Goal: Task Accomplishment & Management: Manage account settings

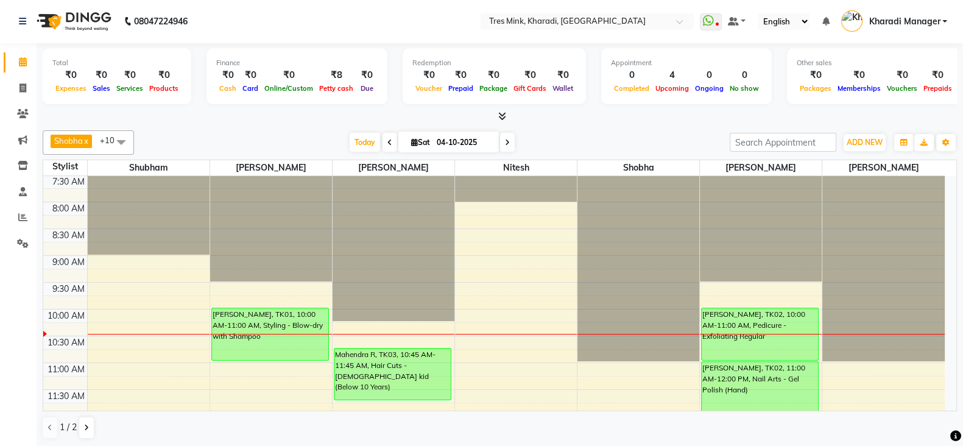
scroll to position [5, 0]
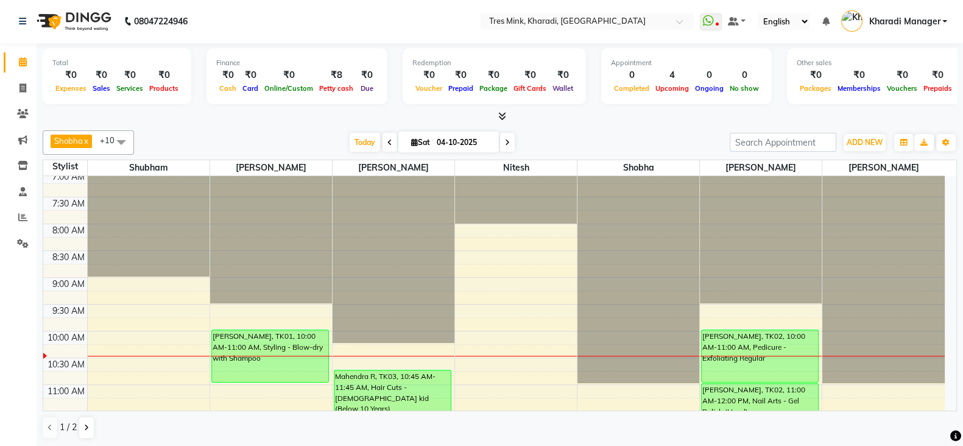
click at [394, 137] on div "Today Sat 04-10-2025" at bounding box center [431, 142] width 167 height 18
click at [388, 141] on icon at bounding box center [389, 142] width 5 height 7
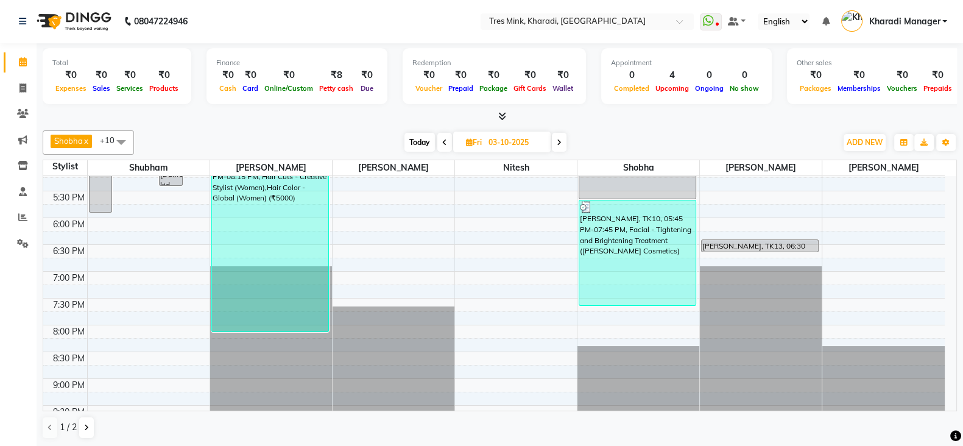
scroll to position [463, 0]
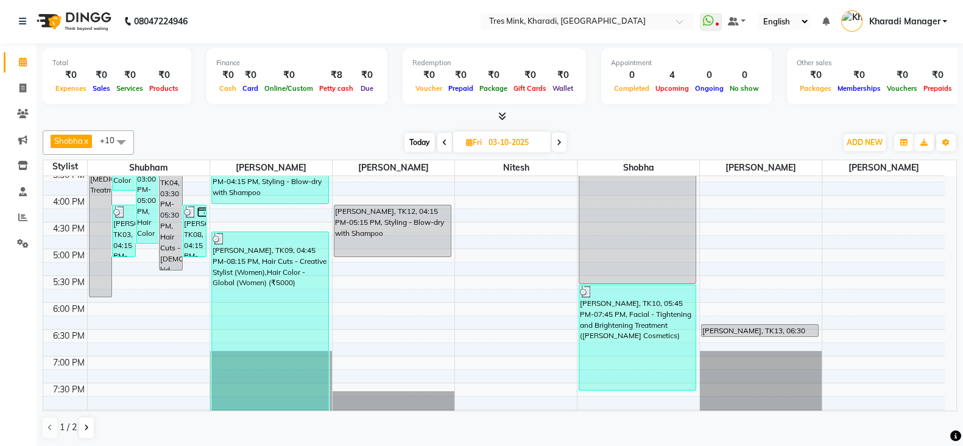
click at [409, 141] on span "Today" at bounding box center [419, 142] width 30 height 19
type input "04-10-2025"
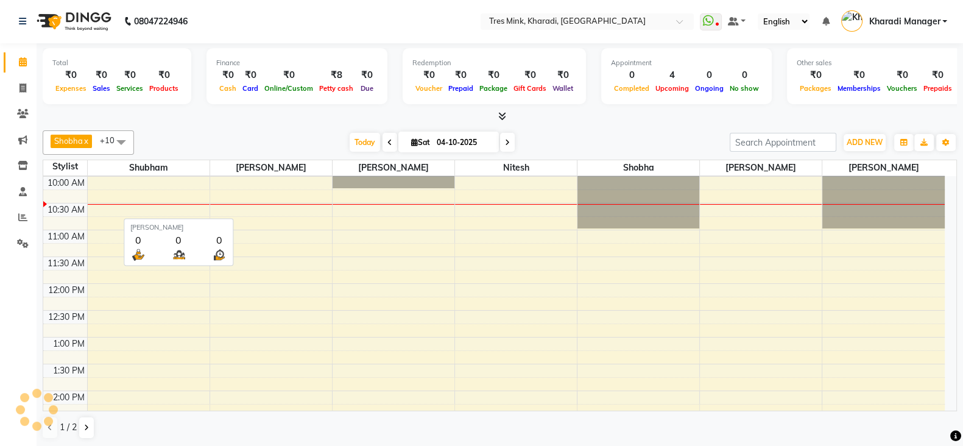
scroll to position [160, 0]
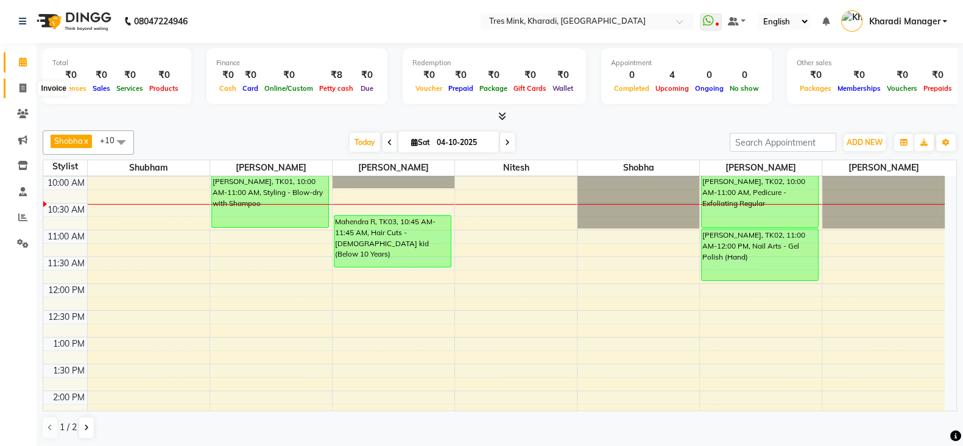
click at [19, 91] on icon at bounding box center [22, 87] width 7 height 9
select select "service"
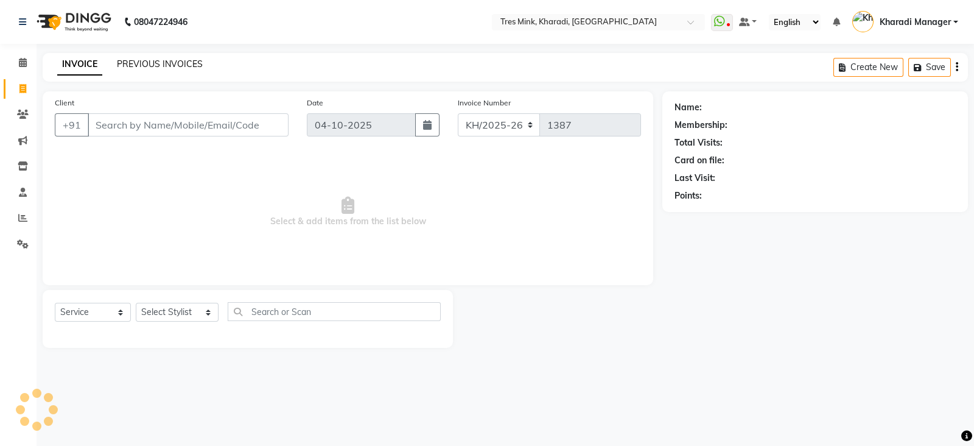
click at [172, 66] on link "PREVIOUS INVOICES" at bounding box center [160, 63] width 86 height 11
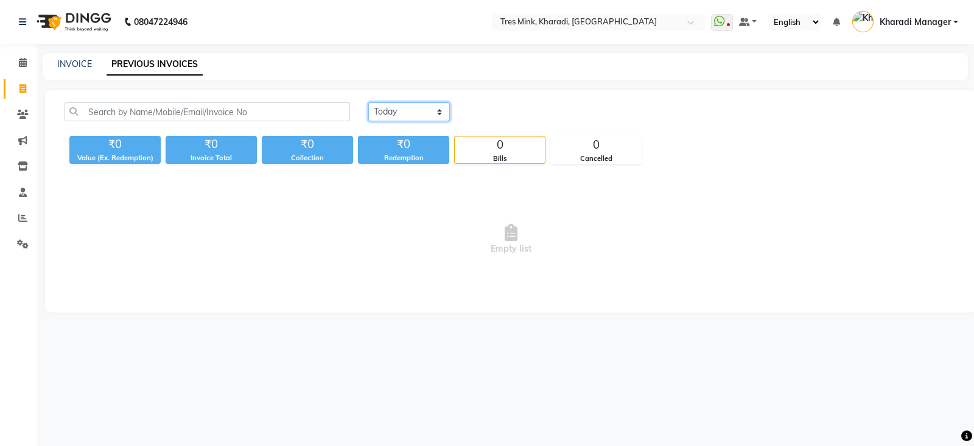
drag, startPoint x: 403, startPoint y: 105, endPoint x: 403, endPoint y: 119, distance: 14.0
click at [403, 105] on select "Today Yesterday Custom Range" at bounding box center [409, 111] width 82 height 19
select select "yesterday"
click at [368, 102] on select "Today Yesterday Custom Range" at bounding box center [409, 111] width 82 height 19
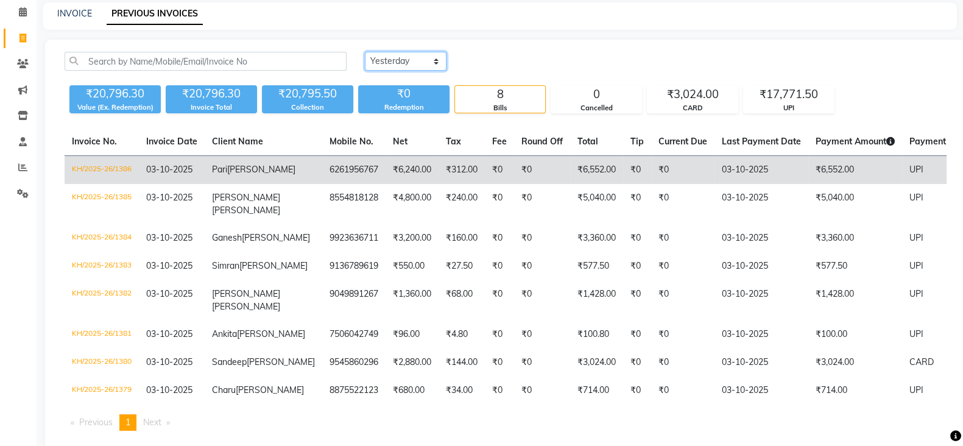
scroll to position [101, 0]
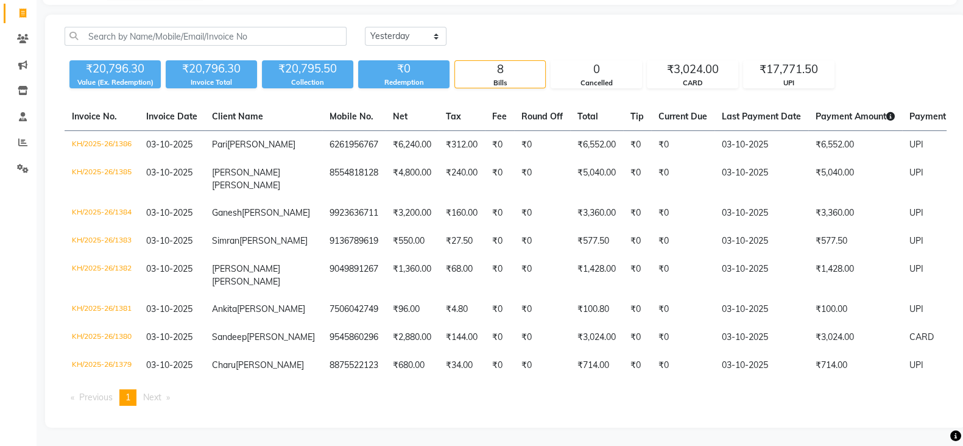
select select "service"
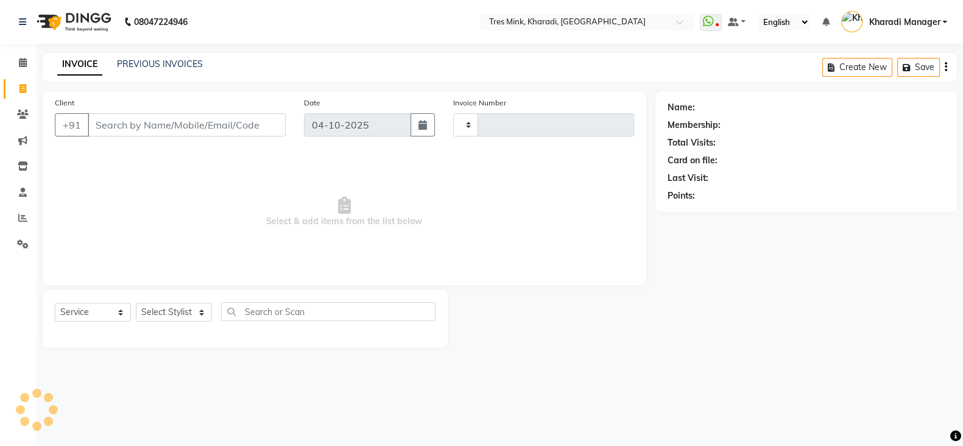
type input "1387"
select select "8100"
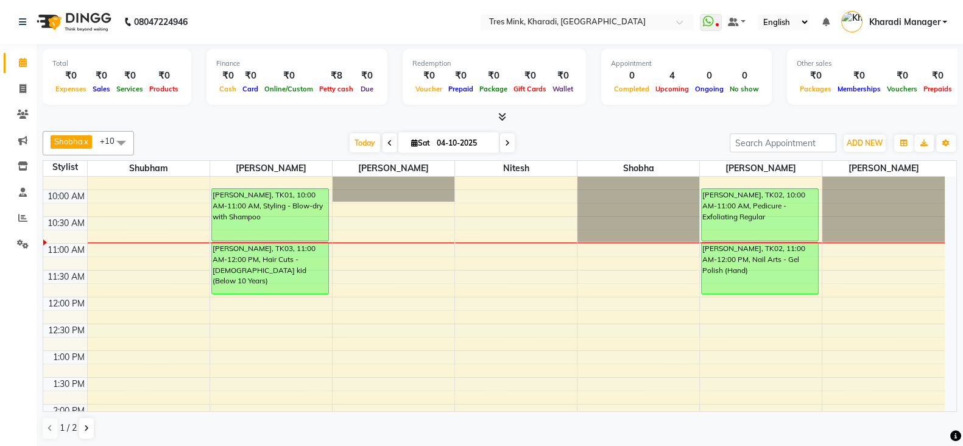
scroll to position [152, 0]
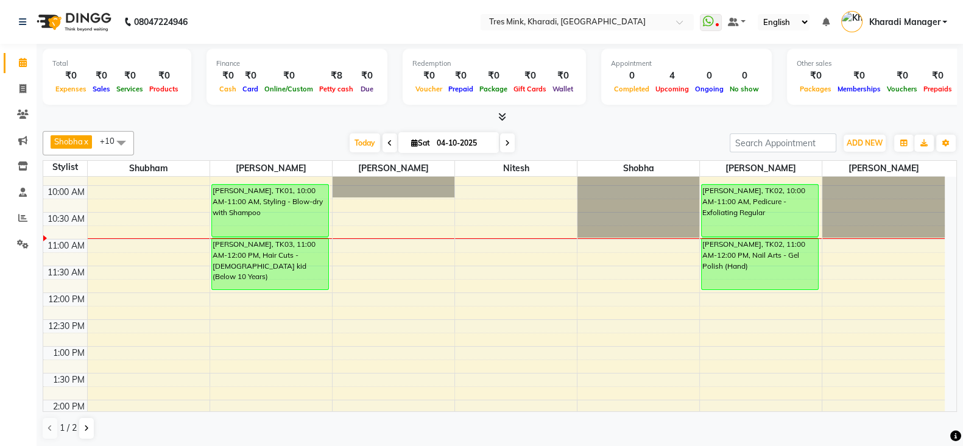
click at [405, 241] on div "7:00 AM 7:30 AM 8:00 AM 8:30 AM 9:00 AM 9:30 AM 10:00 AM 10:30 AM 11:00 AM 11:3…" at bounding box center [493, 453] width 901 height 857
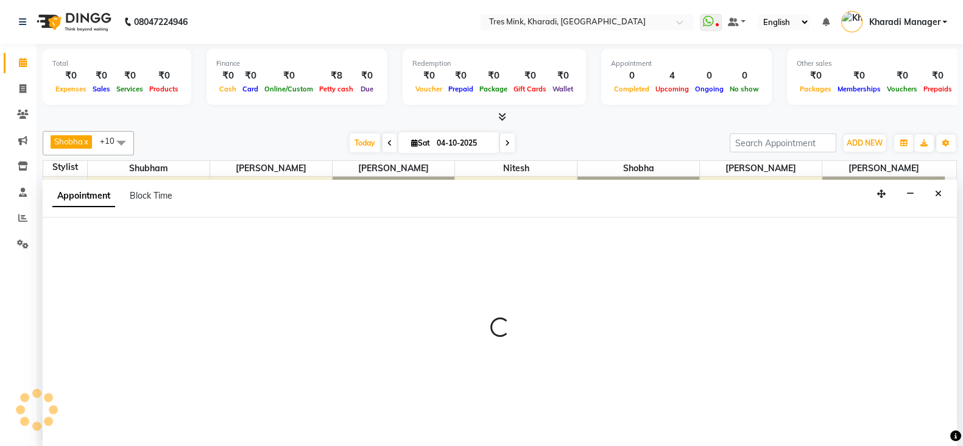
select select "75011"
select select "660"
select select "tentative"
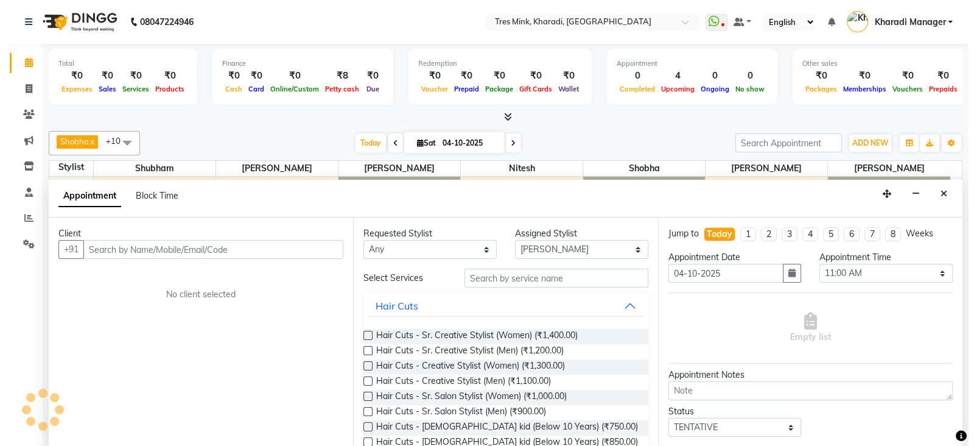
scroll to position [1, 0]
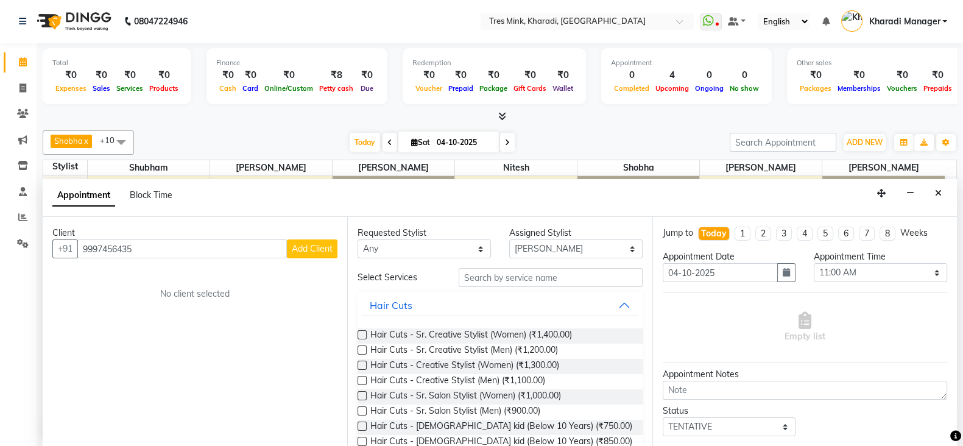
type input "9997456435"
click at [320, 239] on button "Add Client" at bounding box center [312, 248] width 51 height 19
select select "22"
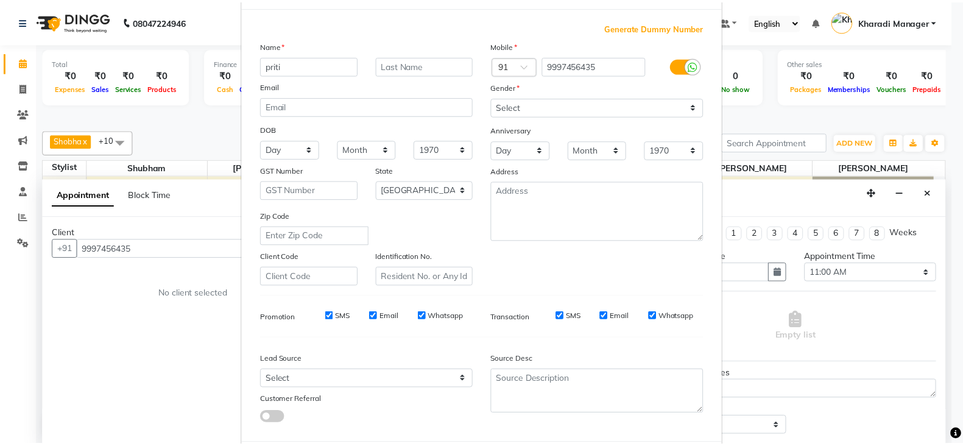
scroll to position [123, 0]
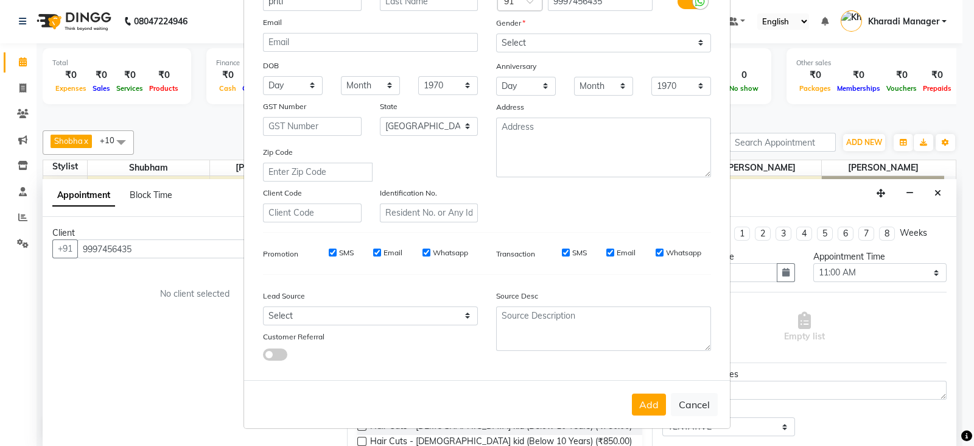
type input "priti"
click at [582, 38] on select "Select Male Female Other Prefer Not To Say" at bounding box center [603, 42] width 215 height 19
select select "female"
click at [496, 33] on select "Select Male Female Other Prefer Not To Say" at bounding box center [603, 42] width 215 height 19
drag, startPoint x: 638, startPoint y: 403, endPoint x: 594, endPoint y: 432, distance: 51.9
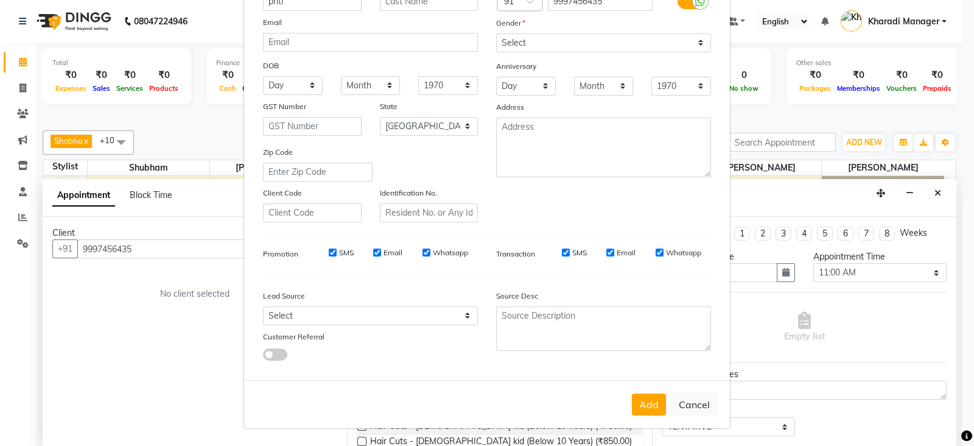
click at [638, 403] on button "Add" at bounding box center [649, 404] width 34 height 22
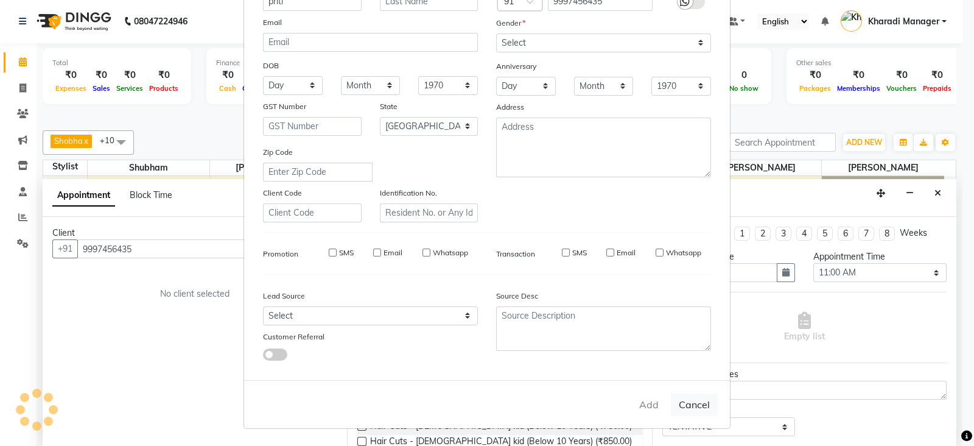
select select
select select "null"
select select
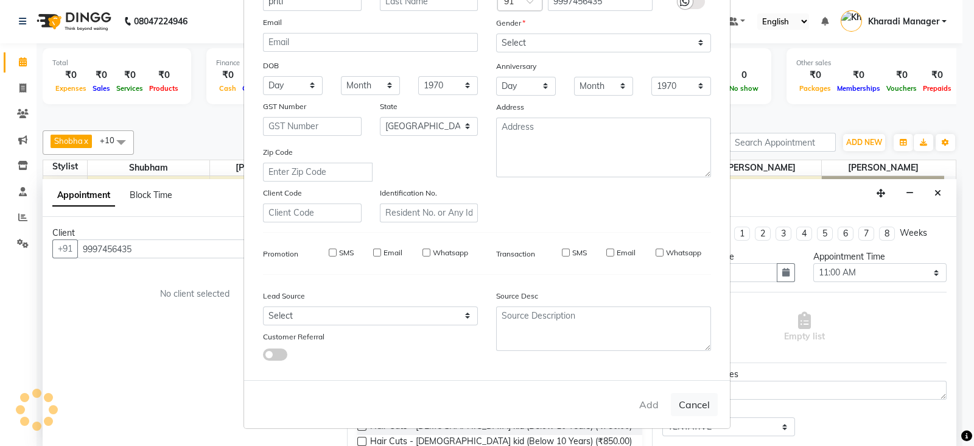
select select
checkbox input "false"
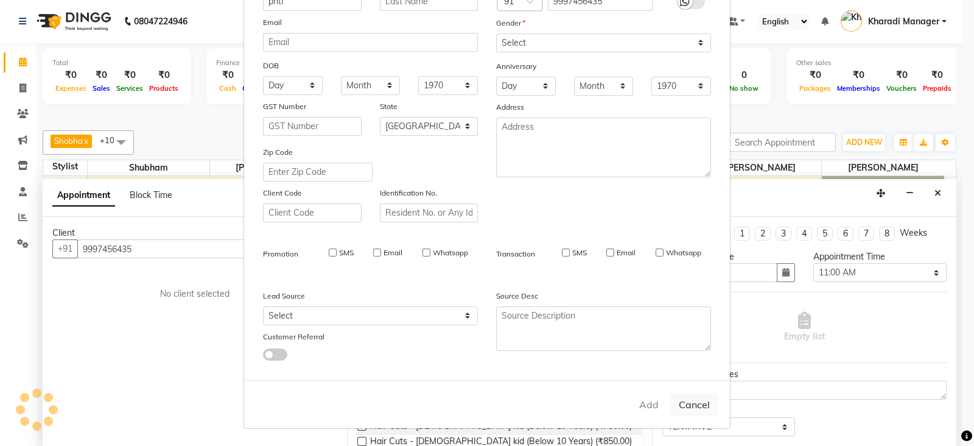
checkbox input "false"
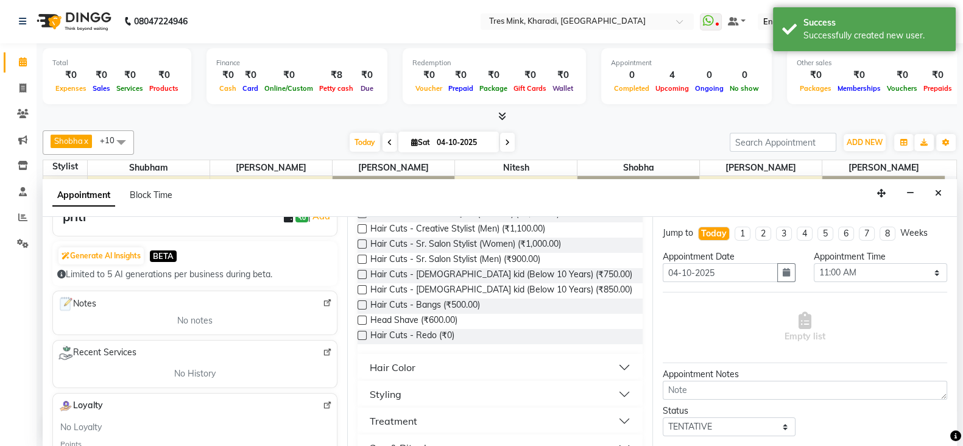
scroll to position [101, 0]
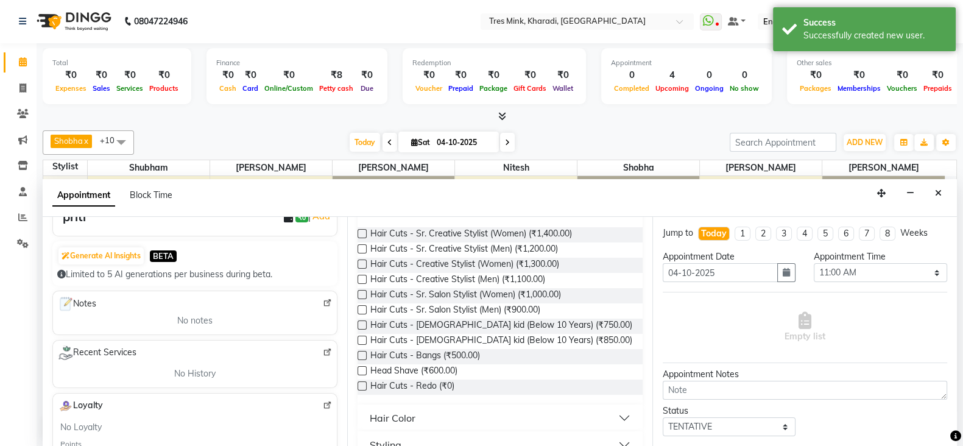
click at [361, 294] on label at bounding box center [362, 294] width 9 height 9
click at [361, 294] on input "checkbox" at bounding box center [362, 296] width 8 height 8
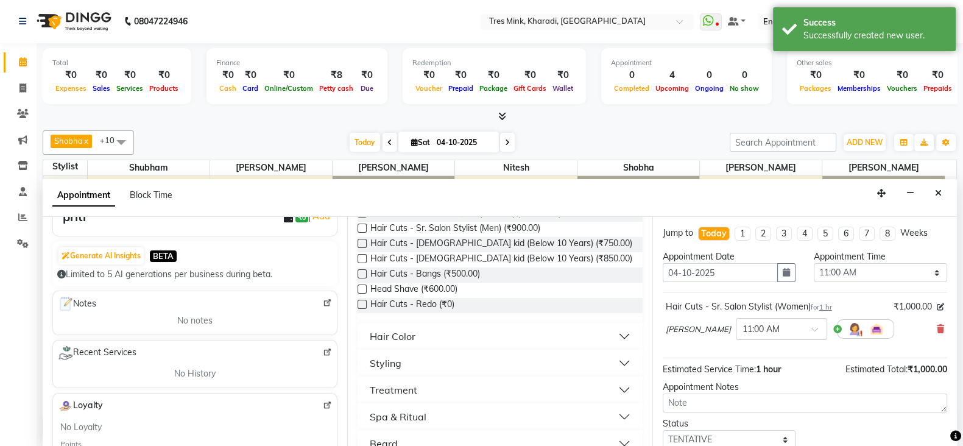
checkbox input "false"
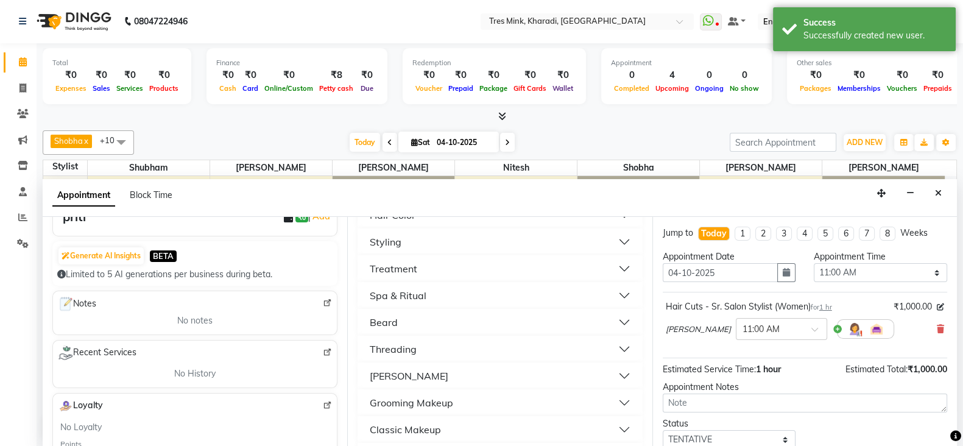
scroll to position [78, 0]
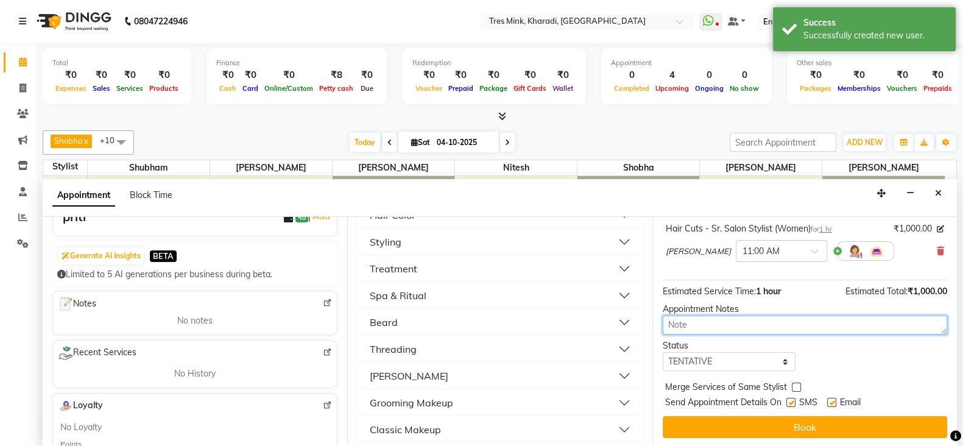
click at [711, 330] on textarea at bounding box center [805, 324] width 284 height 19
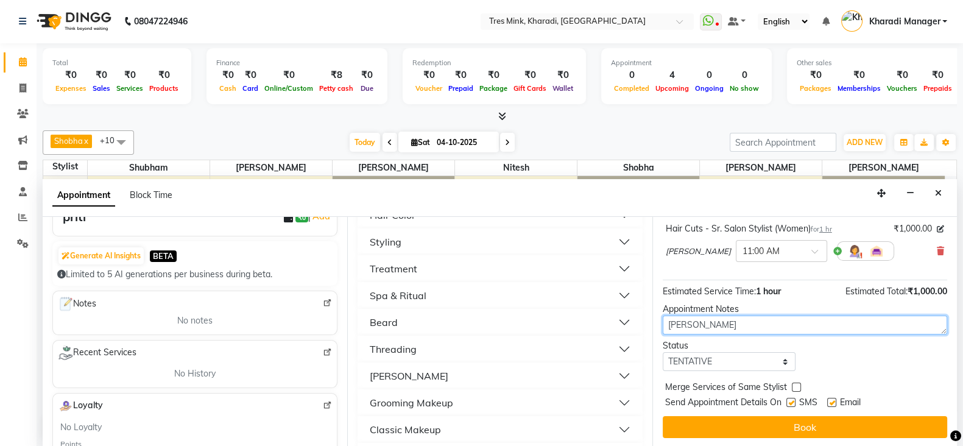
type textarea "[PERSON_NAME]"
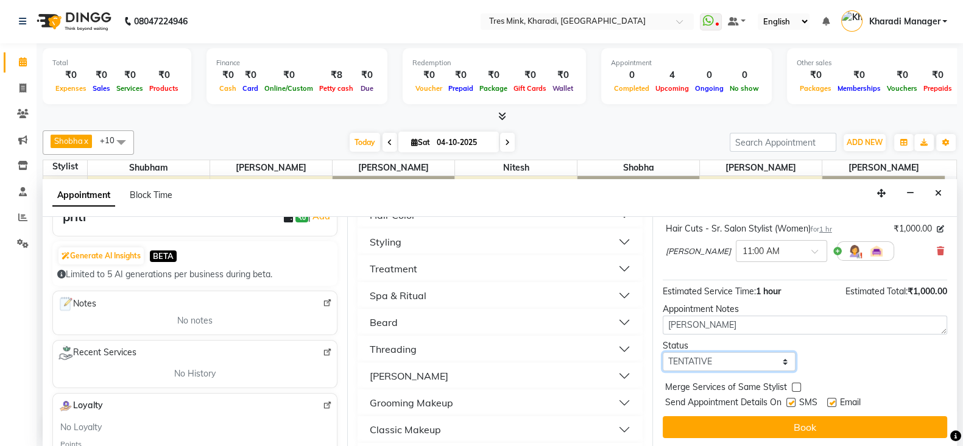
click at [713, 365] on select "Select TENTATIVE CONFIRM CHECK-IN UPCOMING" at bounding box center [729, 361] width 133 height 19
select select "confirm booking"
click at [663, 352] on select "Select TENTATIVE CONFIRM CHECK-IN UPCOMING" at bounding box center [729, 361] width 133 height 19
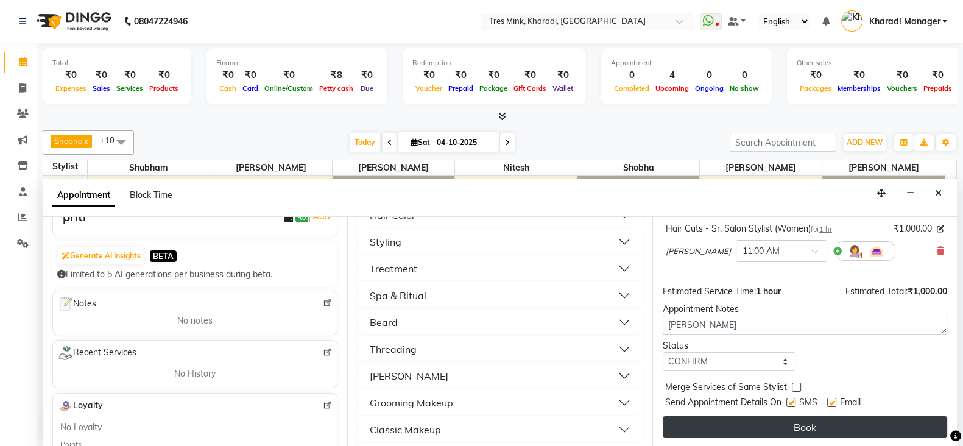
click at [731, 420] on button "Book" at bounding box center [805, 427] width 284 height 22
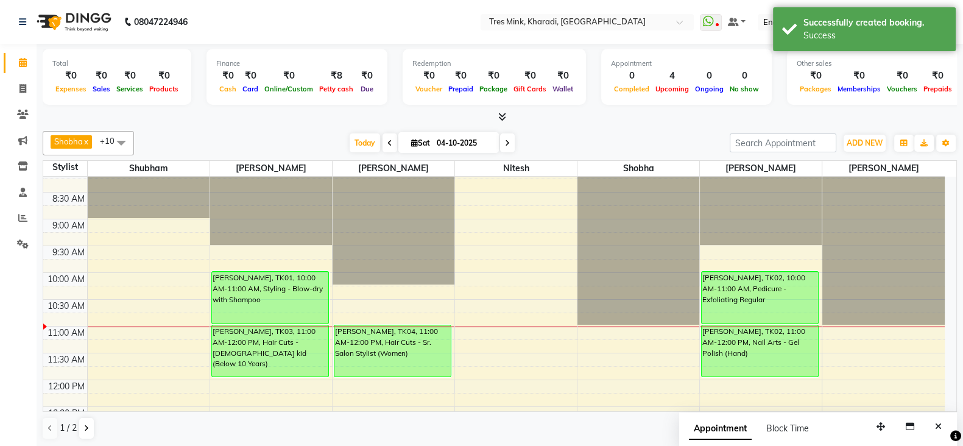
scroll to position [0, 0]
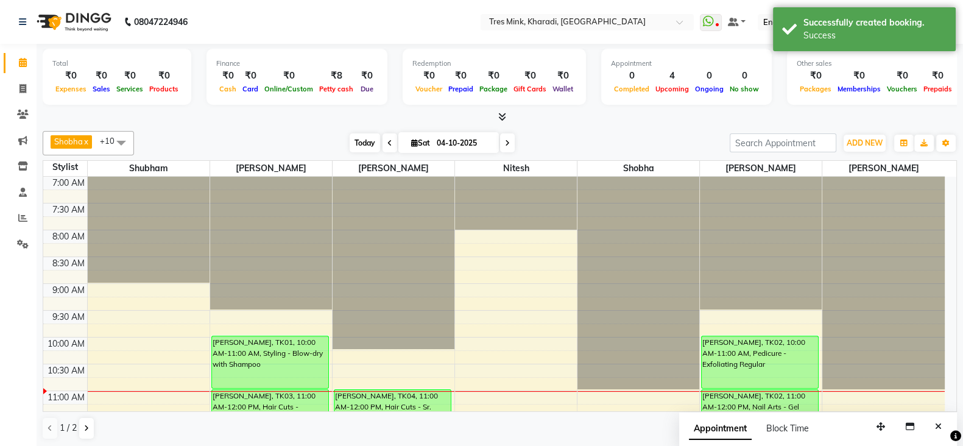
click at [354, 149] on span "Today" at bounding box center [365, 142] width 30 height 19
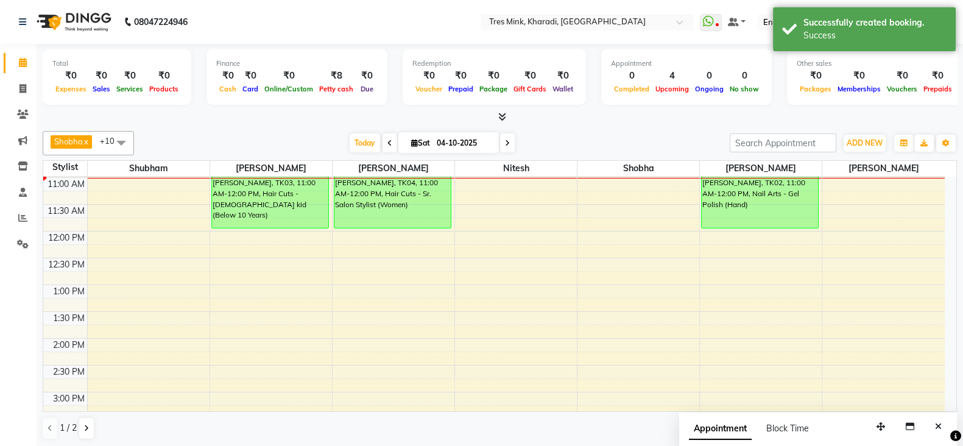
click at [506, 139] on icon at bounding box center [507, 142] width 5 height 7
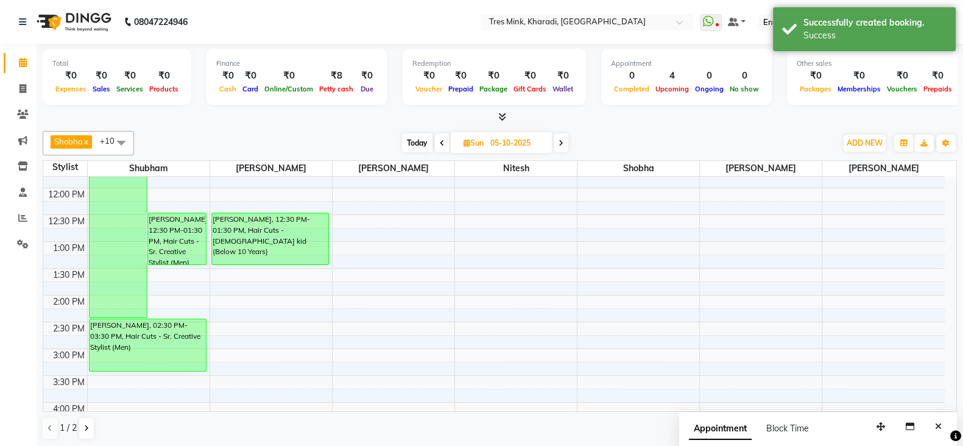
scroll to position [162, 0]
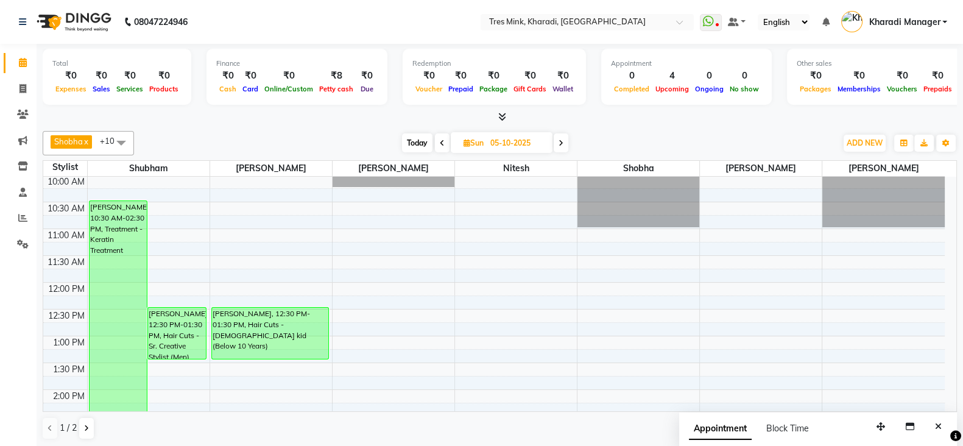
click at [559, 141] on icon at bounding box center [561, 142] width 5 height 7
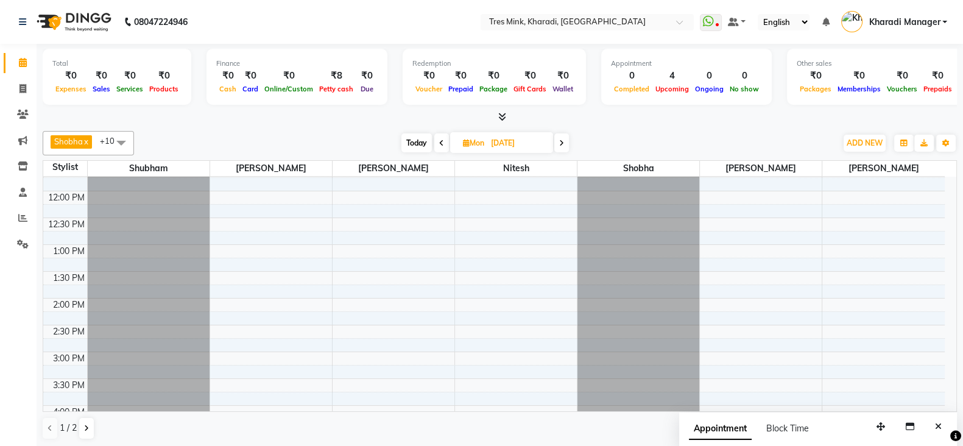
scroll to position [507, 0]
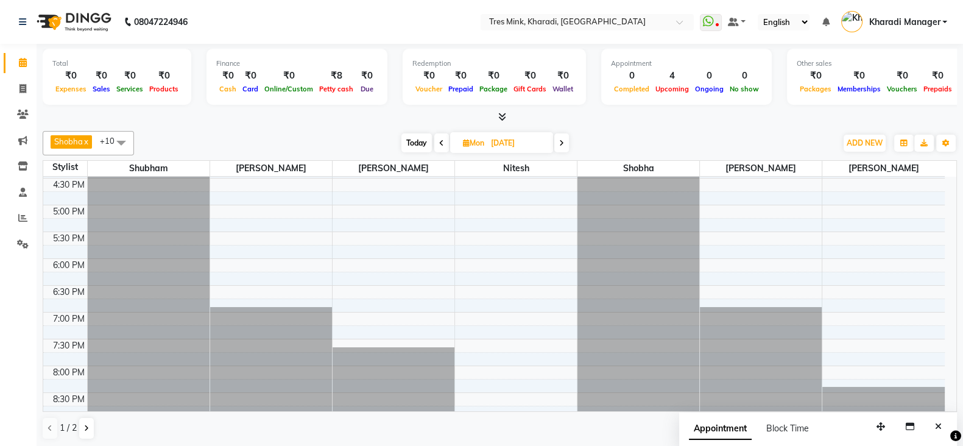
click at [565, 143] on span at bounding box center [561, 142] width 15 height 19
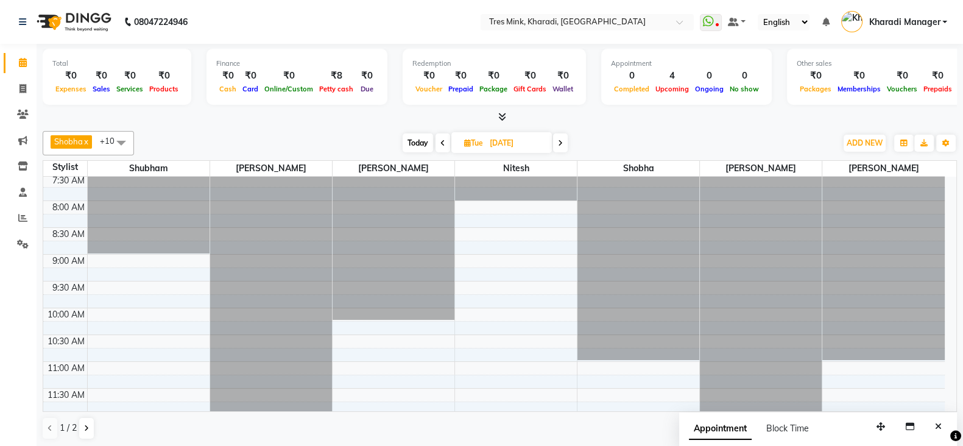
scroll to position [0, 0]
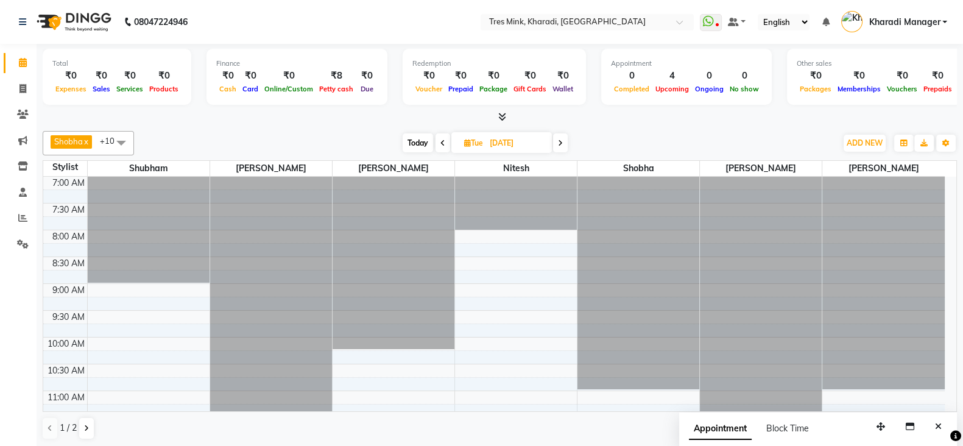
click at [563, 143] on icon at bounding box center [560, 142] width 5 height 7
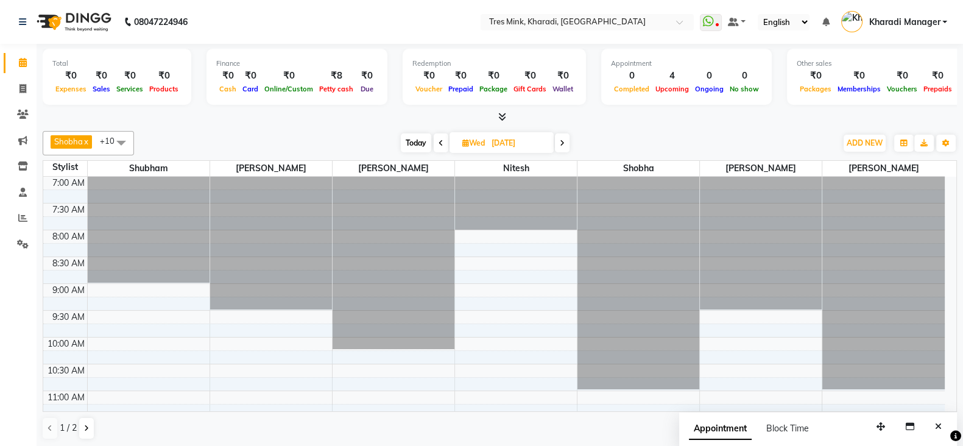
click at [566, 147] on span at bounding box center [562, 142] width 15 height 19
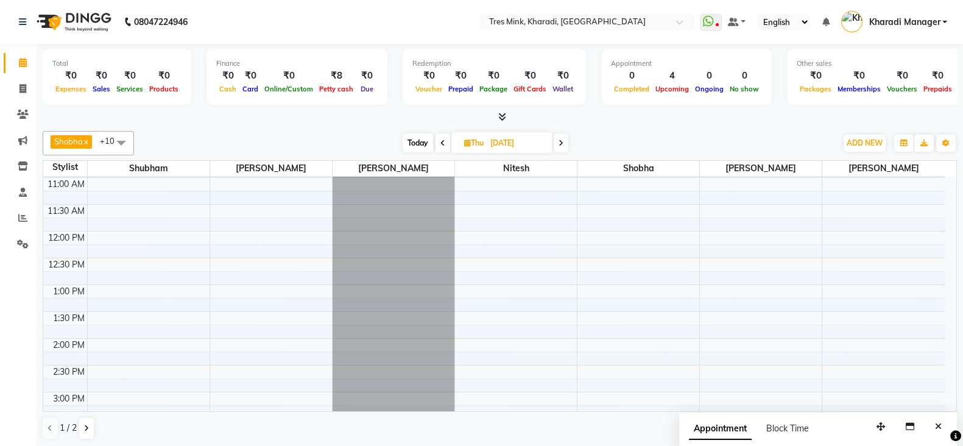
scroll to position [60, 0]
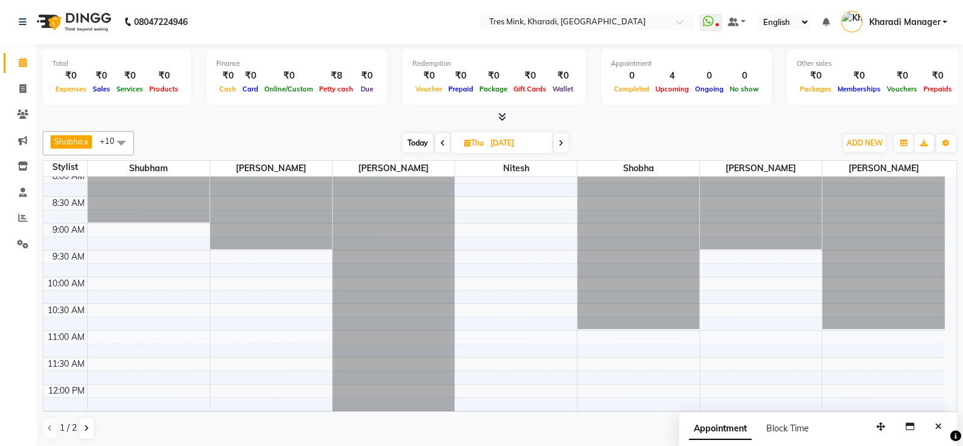
click at [560, 147] on span at bounding box center [561, 142] width 15 height 19
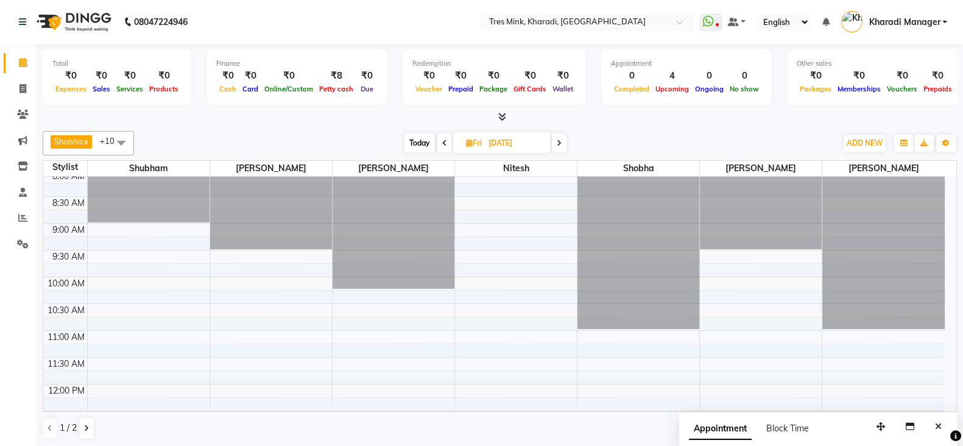
scroll to position [0, 0]
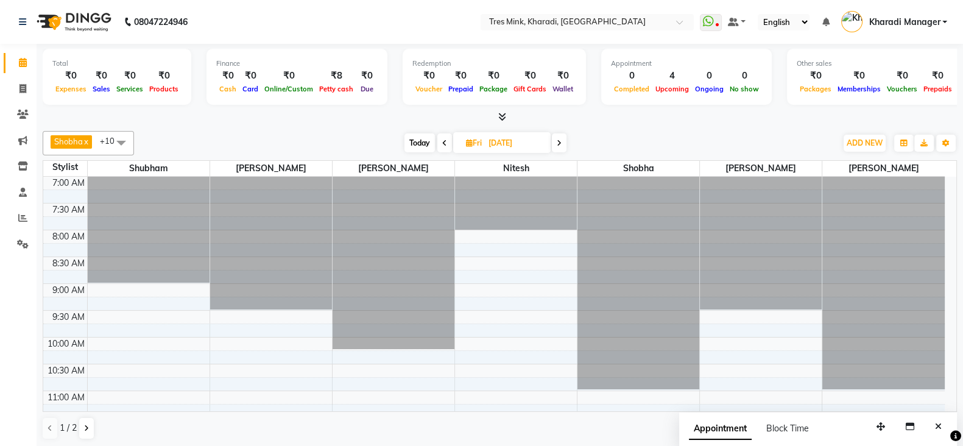
click at [557, 141] on icon at bounding box center [559, 142] width 5 height 7
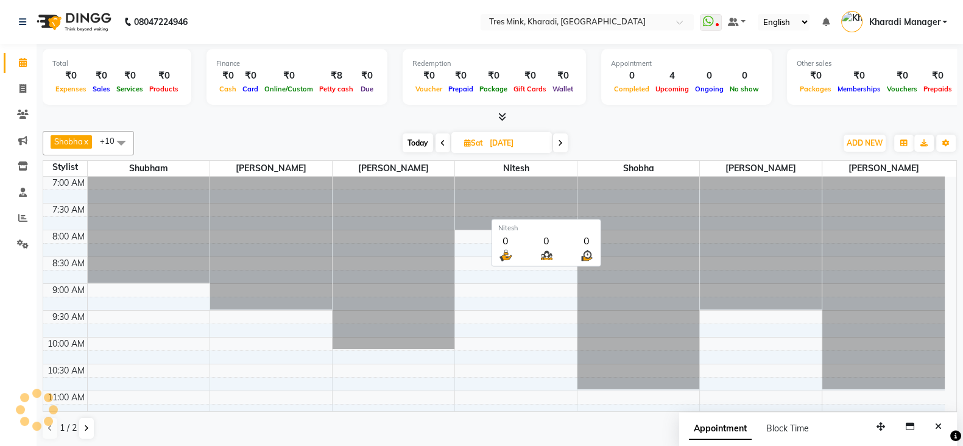
scroll to position [213, 0]
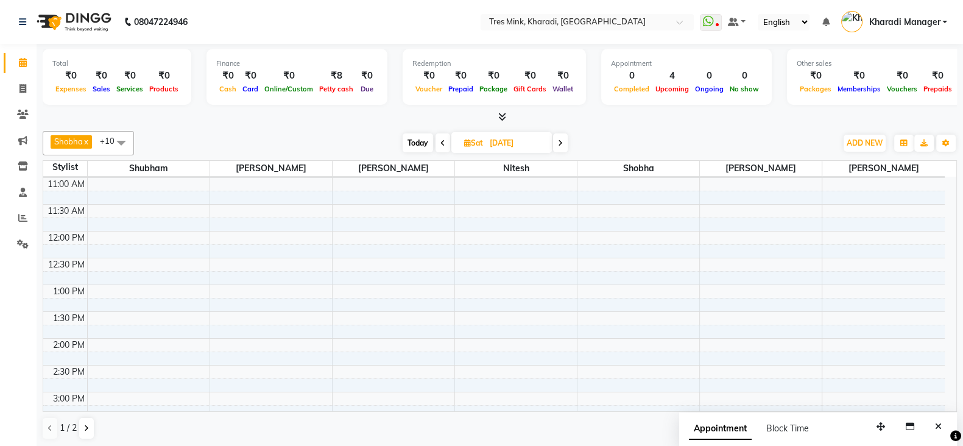
click at [418, 147] on span "Today" at bounding box center [418, 142] width 30 height 19
type input "04-10-2025"
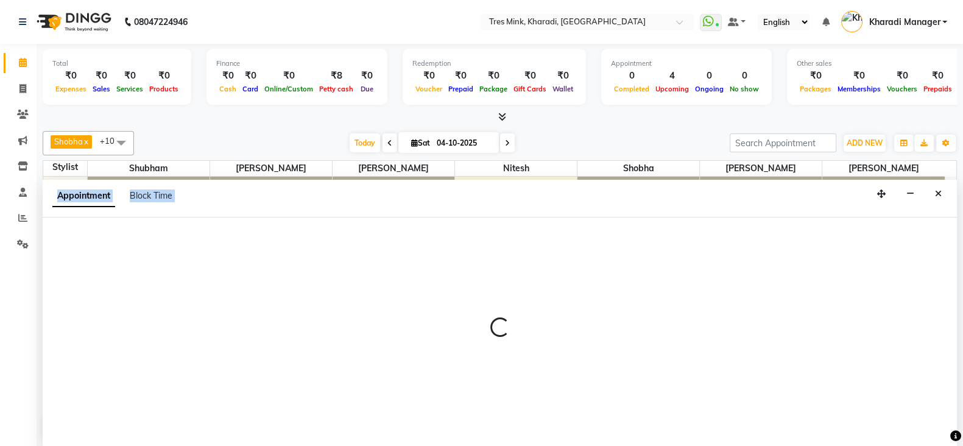
scroll to position [1, 0]
click at [962, 258] on html "08047224946 Select Location × Tres Mink, Kharadi, Kharadi WhatsApp Status ✕ Sta…" at bounding box center [481, 222] width 963 height 446
select select "75011"
select select "705"
select select "tentative"
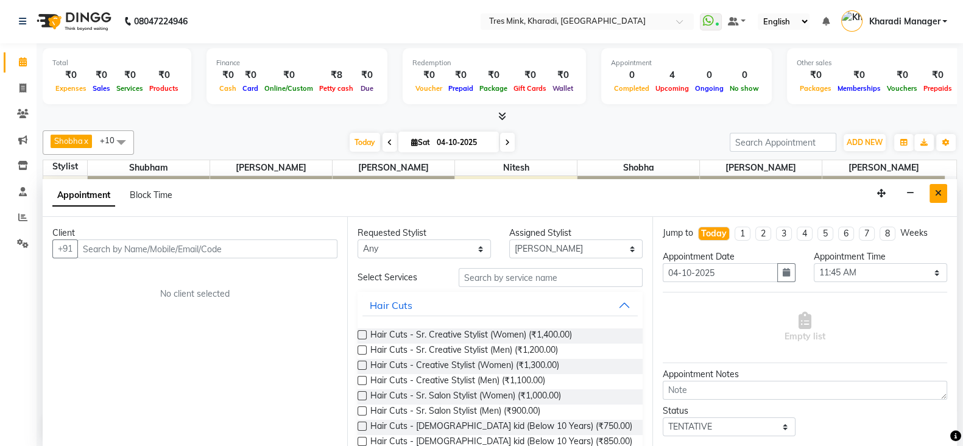
click at [941, 185] on button "Close" at bounding box center [938, 193] width 18 height 19
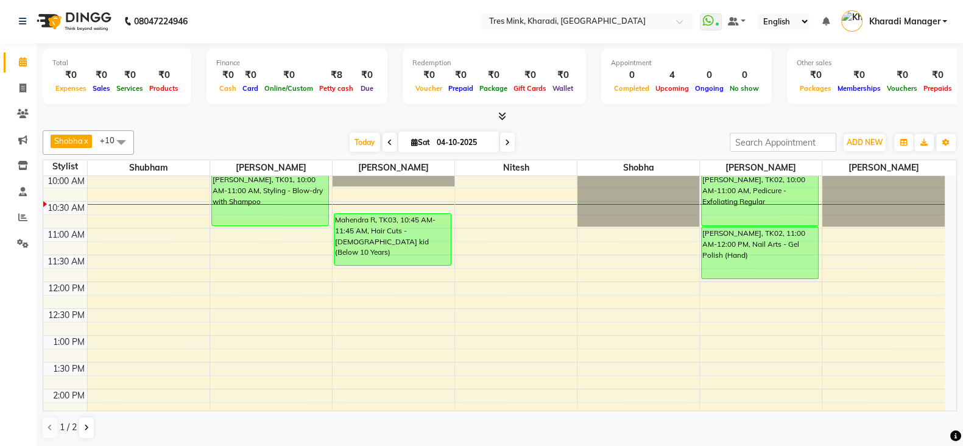
scroll to position [152, 0]
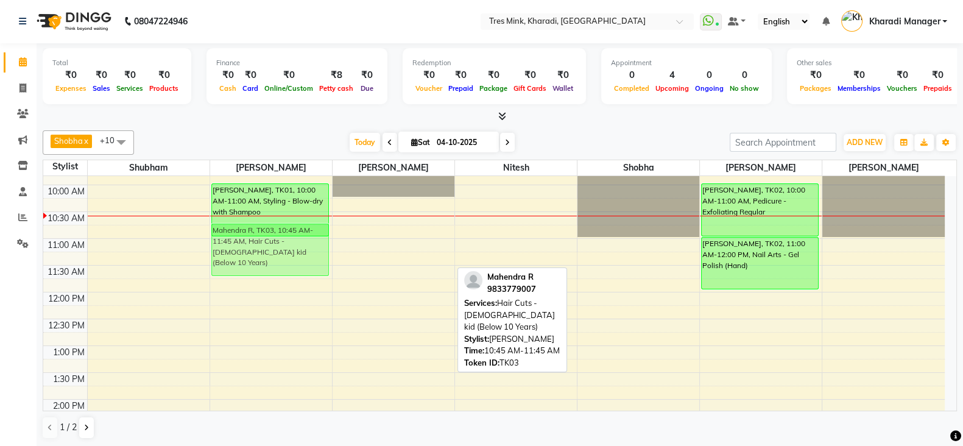
drag, startPoint x: 395, startPoint y: 248, endPoint x: 294, endPoint y: 252, distance: 101.2
click at [294, 252] on tr "Sonam Gutte, TK01, 10:00 AM-11:00 AM, Styling - Blow-dry with Shampoo Mahendra …" at bounding box center [493, 452] width 901 height 857
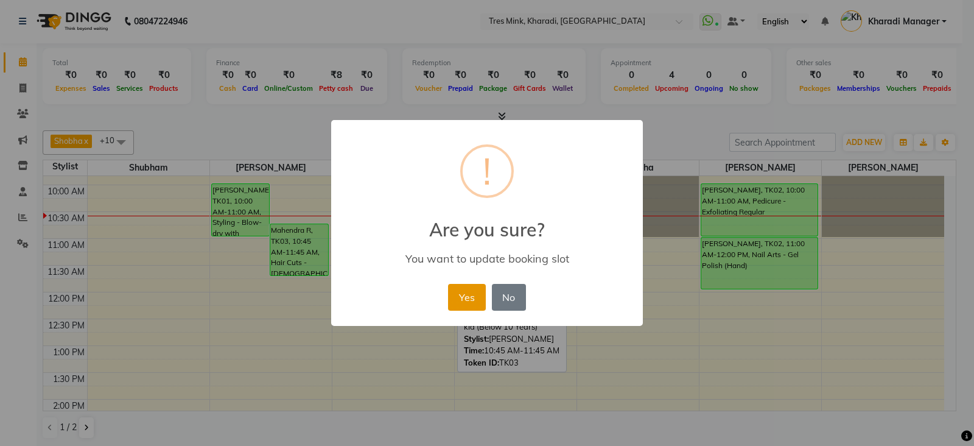
click at [463, 300] on button "Yes" at bounding box center [466, 297] width 37 height 27
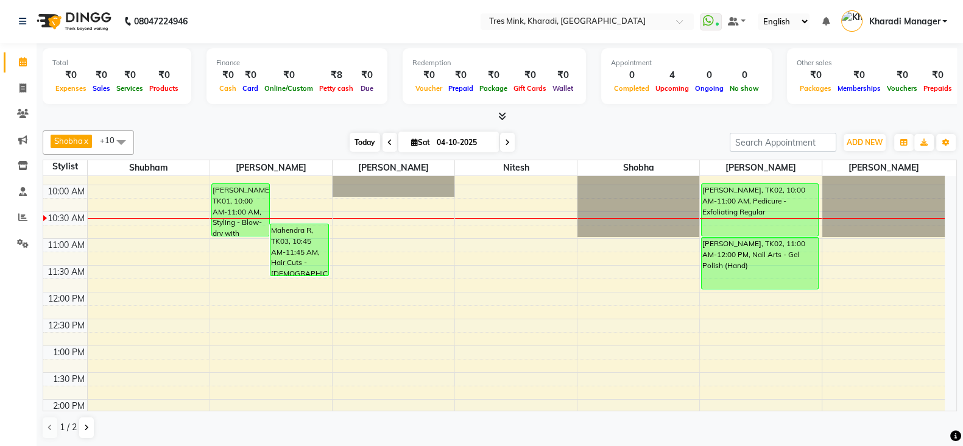
click at [353, 135] on span "Today" at bounding box center [365, 142] width 30 height 19
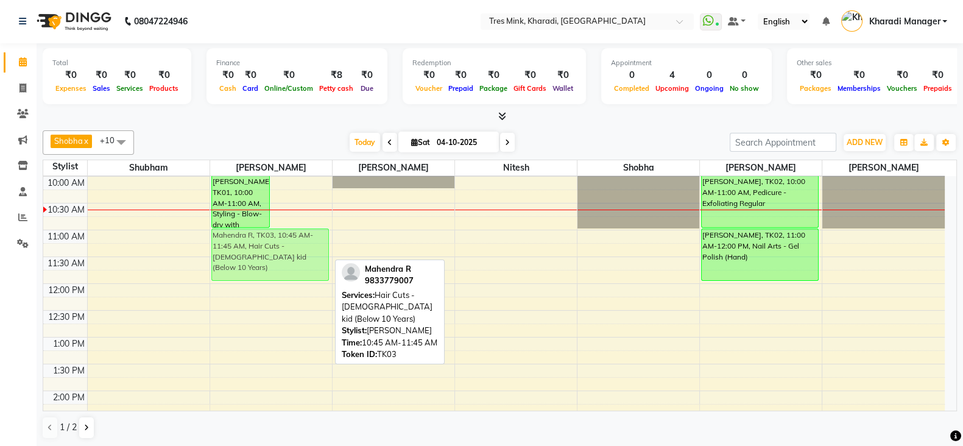
drag, startPoint x: 298, startPoint y: 233, endPoint x: 300, endPoint y: 239, distance: 6.9
click at [305, 251] on div "Sonam Gutte, TK01, 10:00 AM-11:00 AM, Styling - Blow-dry with Shampoo Mahendra …" at bounding box center [271, 444] width 122 height 857
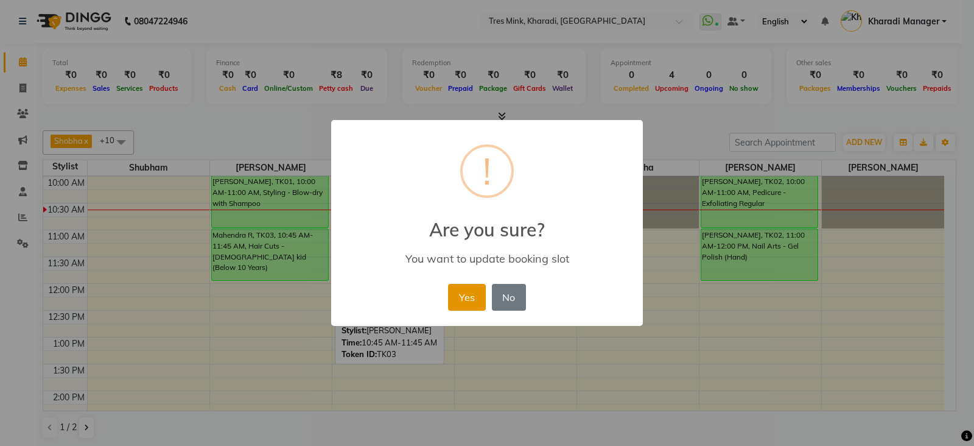
click at [472, 306] on button "Yes" at bounding box center [466, 297] width 37 height 27
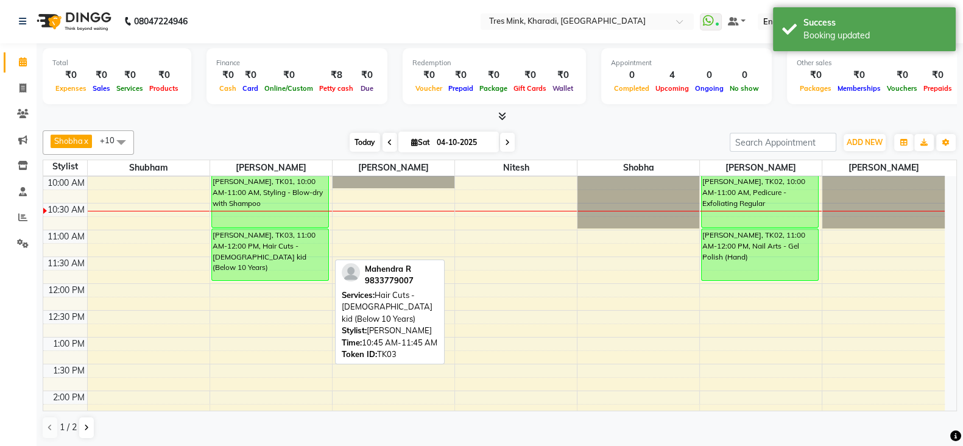
click at [367, 145] on span "Today" at bounding box center [365, 142] width 30 height 19
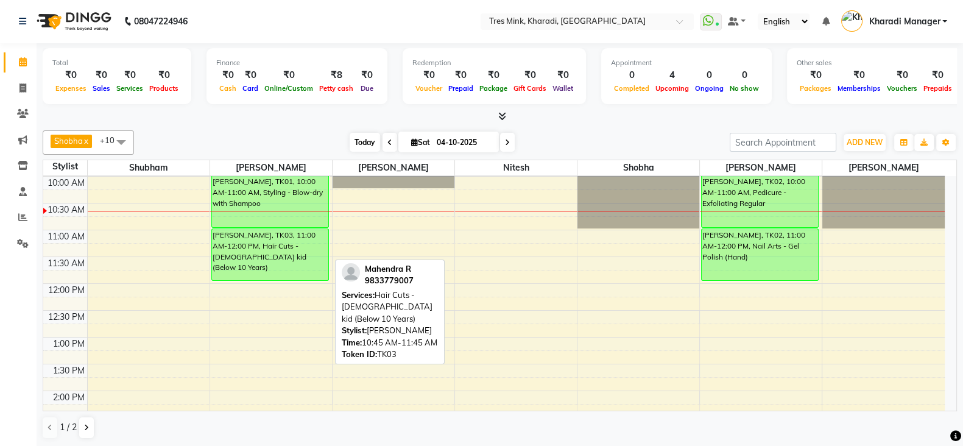
click at [363, 146] on span "Today" at bounding box center [365, 142] width 30 height 19
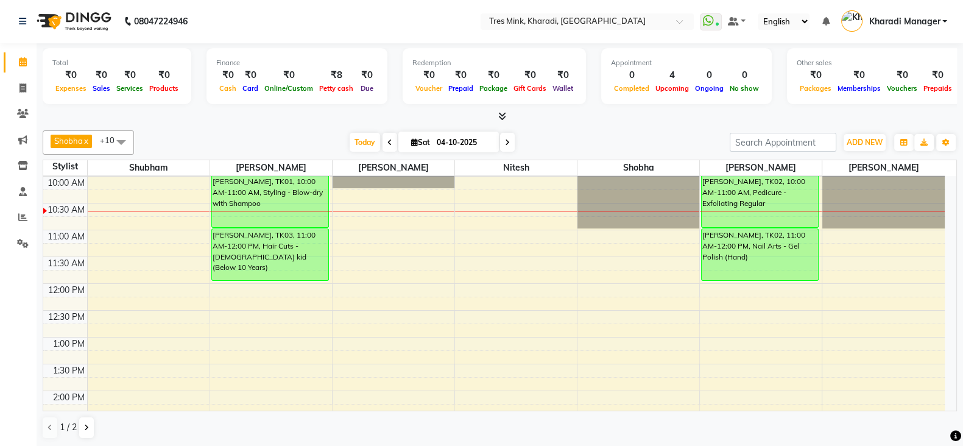
click at [553, 125] on div "Shobha x Poonam Khande x Ravi Maheshkar x Saiba x Siddhant x Kishor (Ganesh) Mu…" at bounding box center [500, 284] width 914 height 319
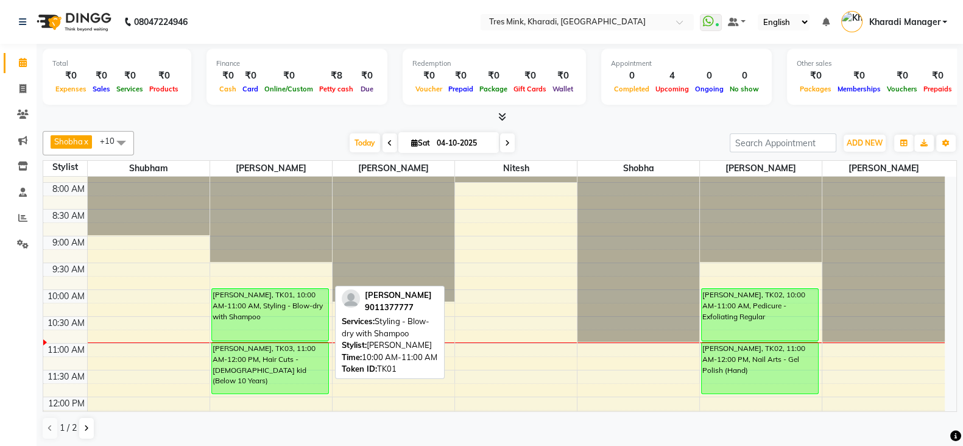
scroll to position [110, 0]
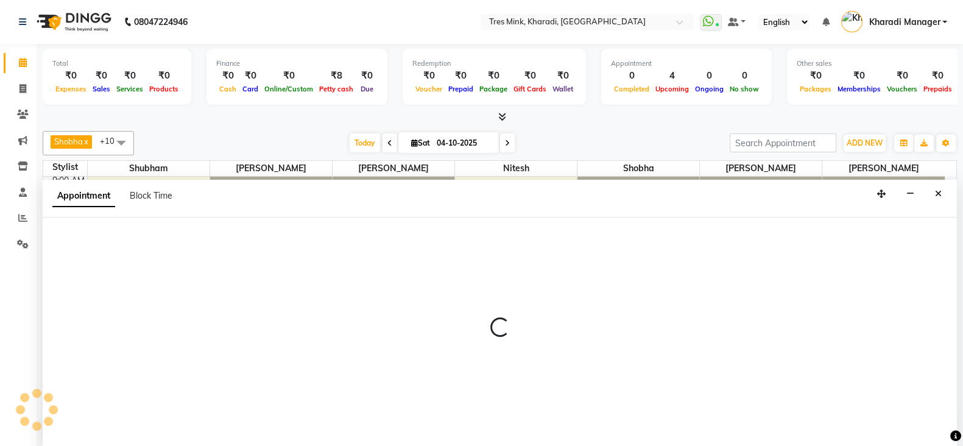
scroll to position [1, 0]
select select "75011"
select select "660"
select select "tentative"
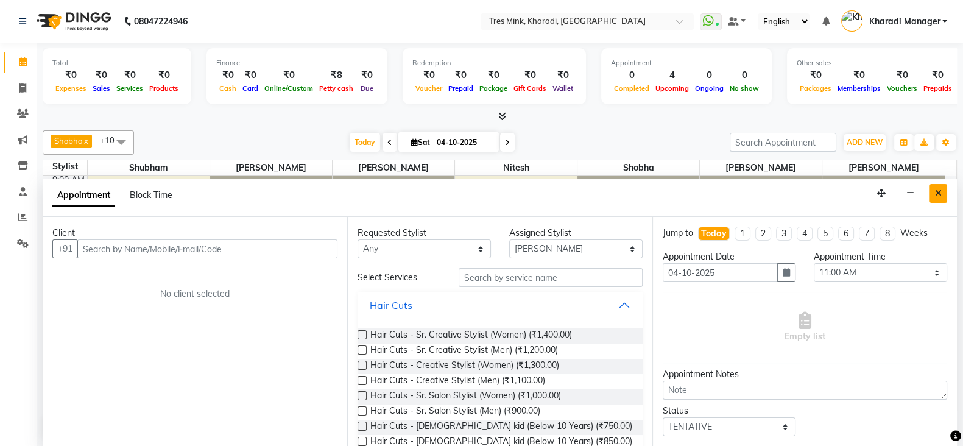
click at [932, 191] on button "Close" at bounding box center [938, 193] width 18 height 19
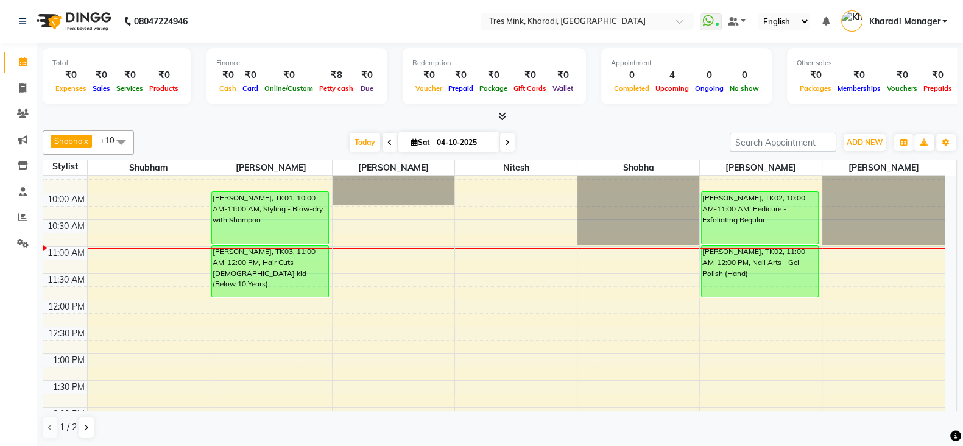
scroll to position [211, 0]
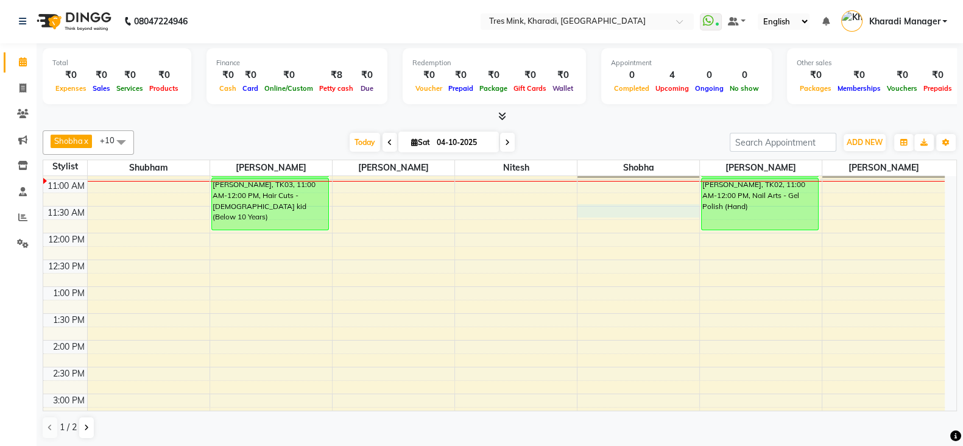
click at [638, 206] on div "7:00 AM 7:30 AM 8:00 AM 8:30 AM 9:00 AM 9:30 AM 10:00 AM 10:30 AM 11:00 AM 11:3…" at bounding box center [493, 393] width 901 height 857
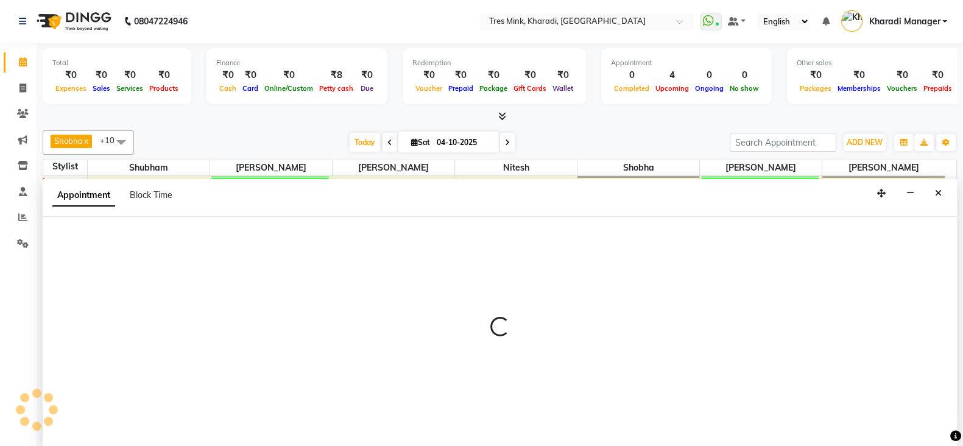
select select "76326"
select select "690"
select select "tentative"
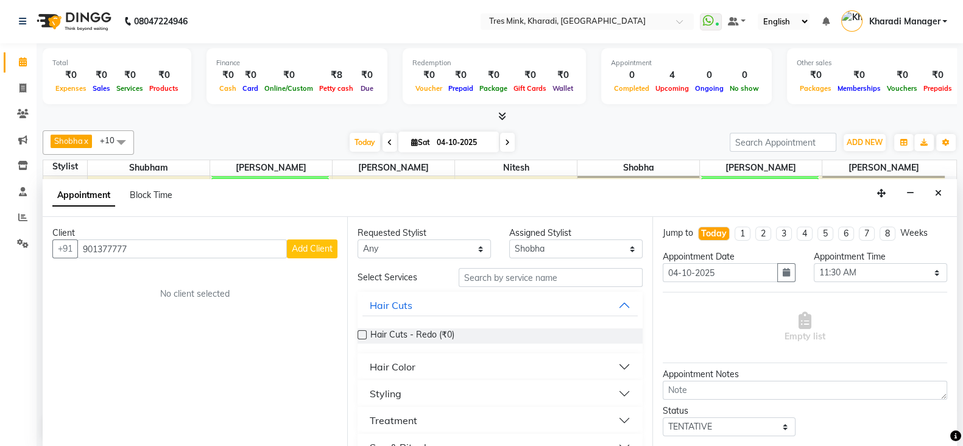
click at [101, 248] on input "901377777" at bounding box center [182, 248] width 210 height 19
click at [131, 254] on input "901377777" at bounding box center [182, 248] width 210 height 19
type input "9"
type input "0"
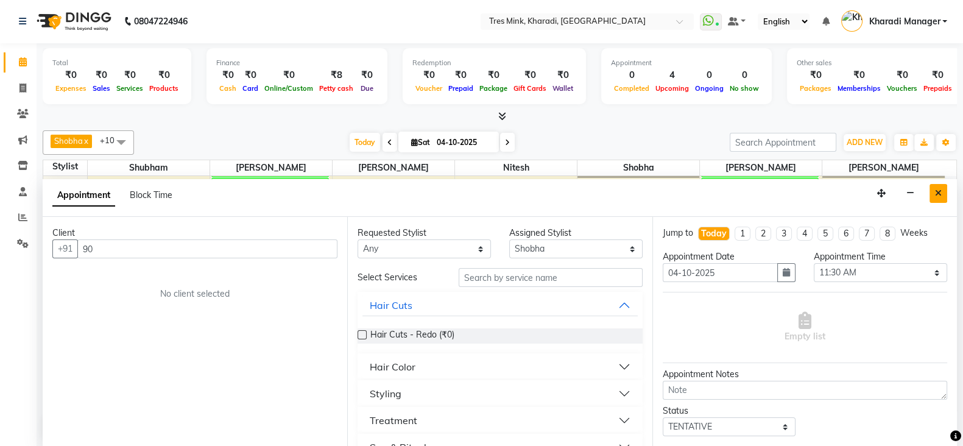
type input "90"
click at [938, 187] on button "Close" at bounding box center [938, 193] width 18 height 19
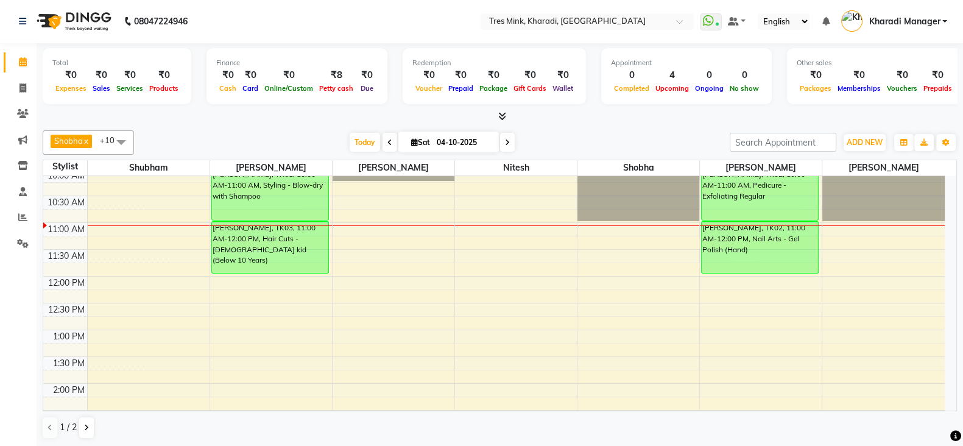
scroll to position [110, 0]
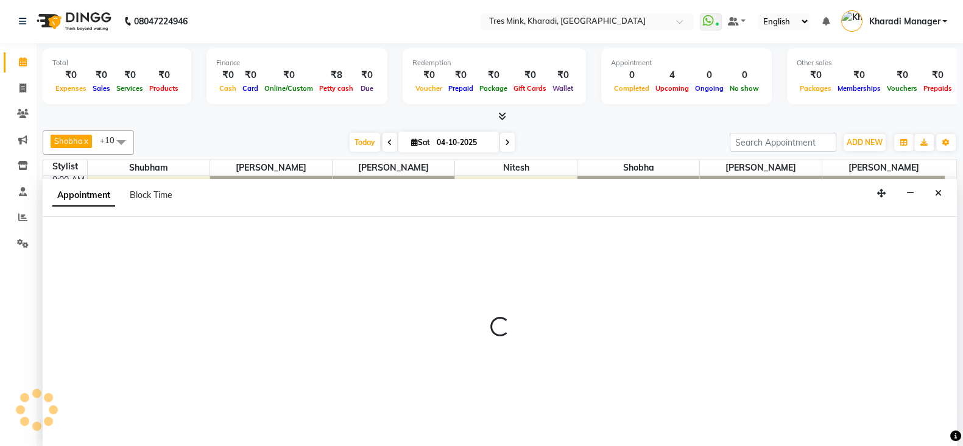
select select "76326"
select select "675"
select select "tentative"
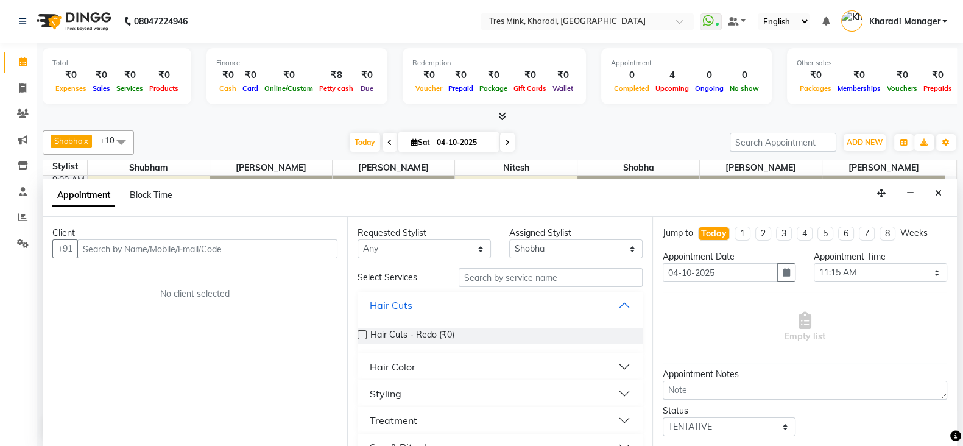
click at [929, 186] on div "Appointment Block Time" at bounding box center [500, 198] width 914 height 38
click at [932, 188] on button "Close" at bounding box center [938, 193] width 18 height 19
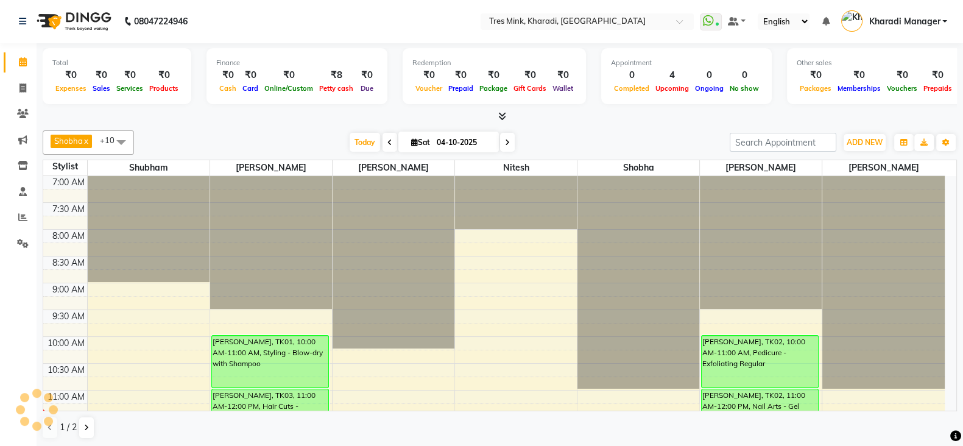
scroll to position [0, 0]
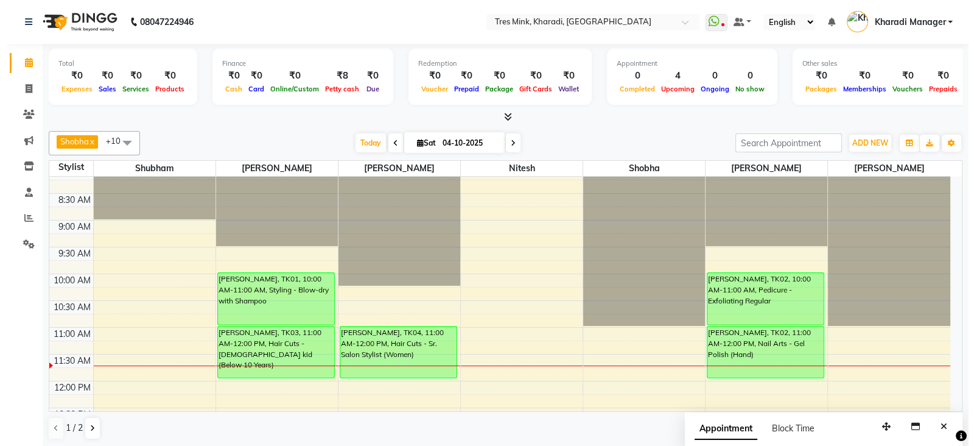
scroll to position [111, 0]
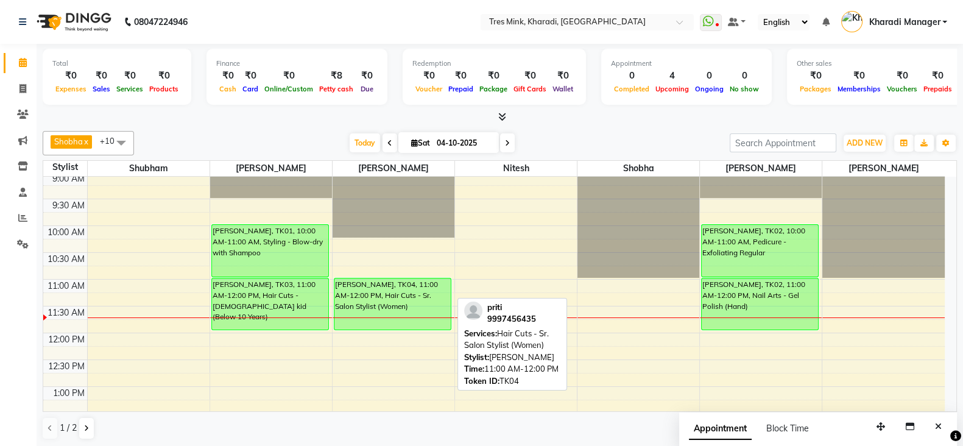
click at [401, 291] on div "[PERSON_NAME], TK04, 11:00 AM-12:00 PM, Hair Cuts - Sr. Salon Stylist (Women)" at bounding box center [392, 303] width 116 height 51
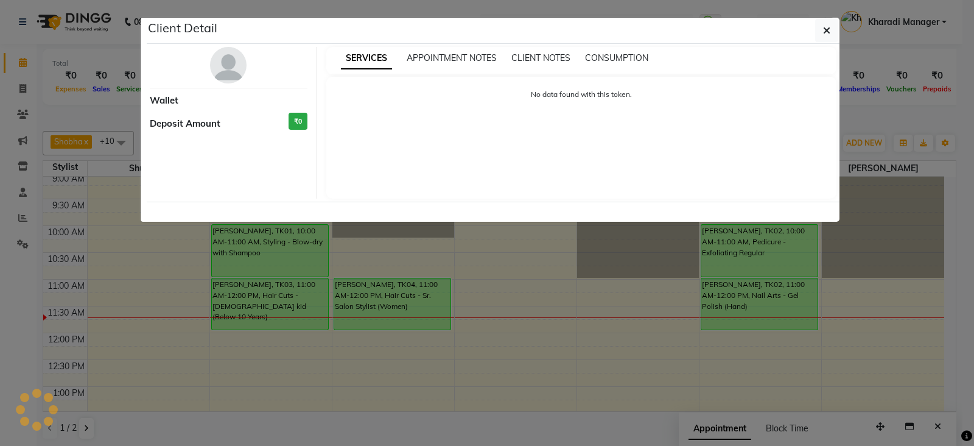
select select "6"
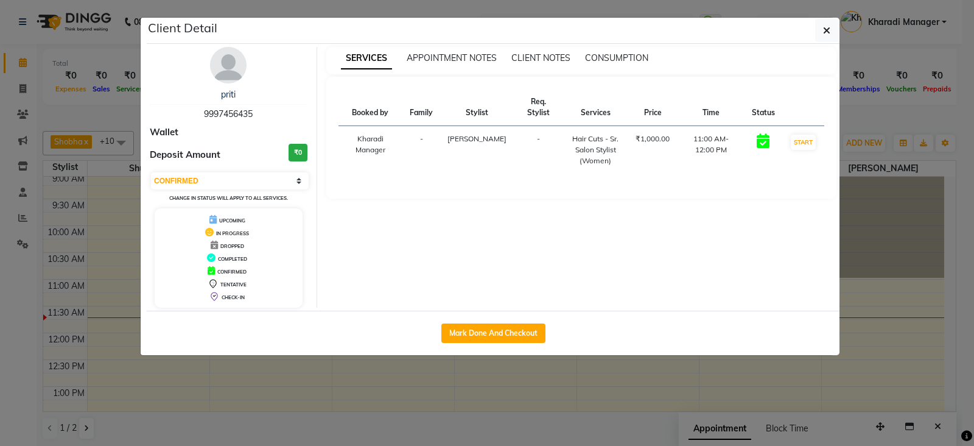
click at [432, 415] on ngb-modal-window "Client Detail [PERSON_NAME] 9997456435 Wallet Deposit Amount ₹0 Select IN SERVI…" at bounding box center [487, 223] width 974 height 446
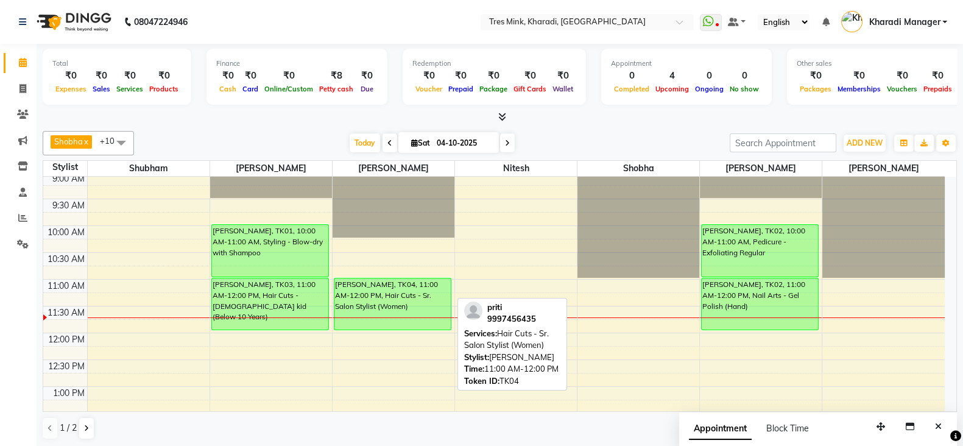
click at [367, 298] on div "[PERSON_NAME], TK04, 11:00 AM-12:00 PM, Hair Cuts - Sr. Salon Stylist (Women)" at bounding box center [392, 303] width 116 height 51
select select "6"
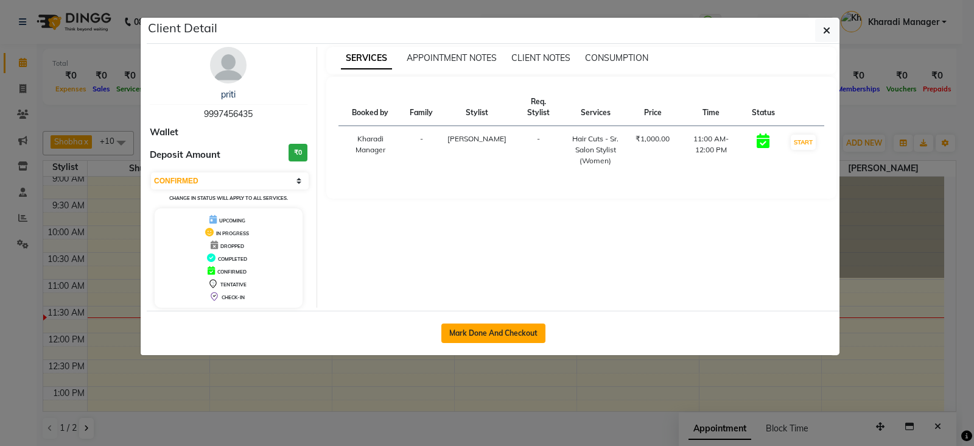
click at [500, 333] on button "Mark Done And Checkout" at bounding box center [494, 332] width 104 height 19
select select "service"
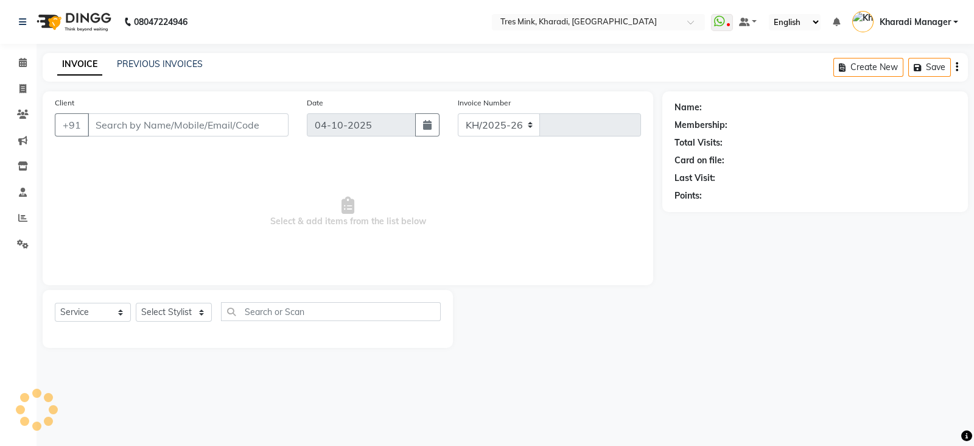
select select "8100"
type input "1387"
type input "9997456435"
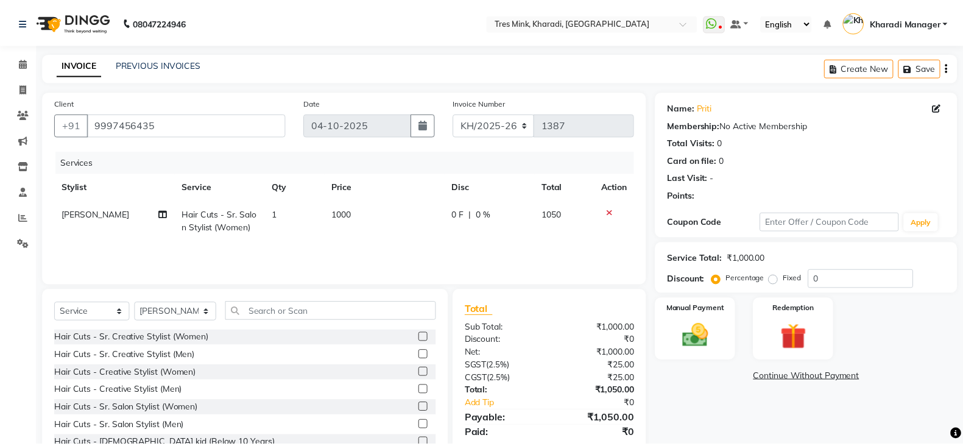
scroll to position [43, 0]
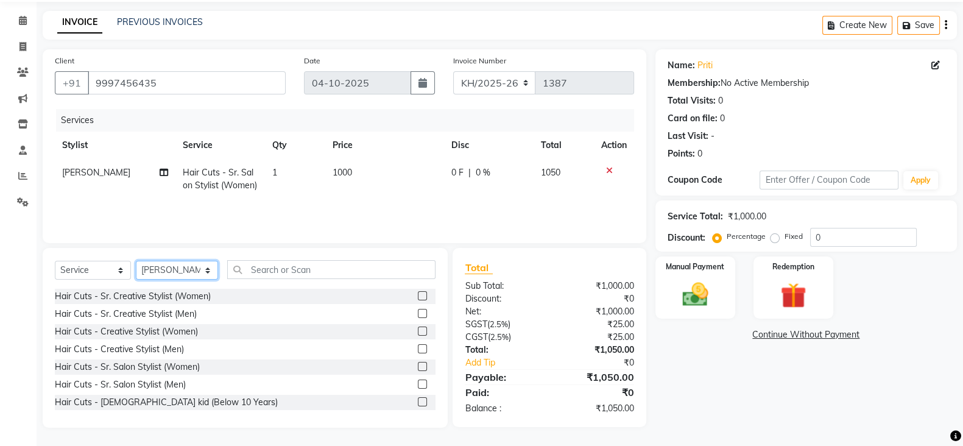
click at [171, 272] on select "Select Stylist Kharadi Manager [PERSON_NAME] ([PERSON_NAME]) [PERSON_NAME] [PER…" at bounding box center [177, 270] width 82 height 19
select select "89463"
click at [136, 261] on select "Select Stylist Kharadi Manager [PERSON_NAME] ([PERSON_NAME]) [PERSON_NAME] [PER…" at bounding box center [177, 270] width 82 height 19
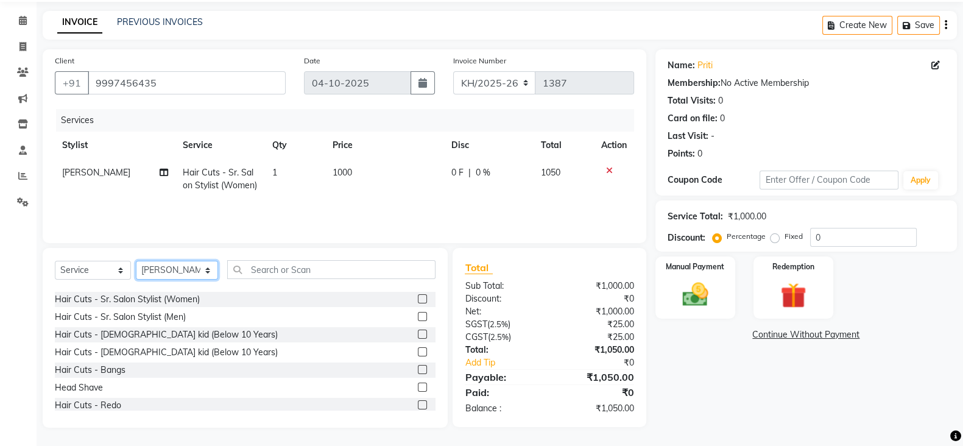
scroll to position [51, 0]
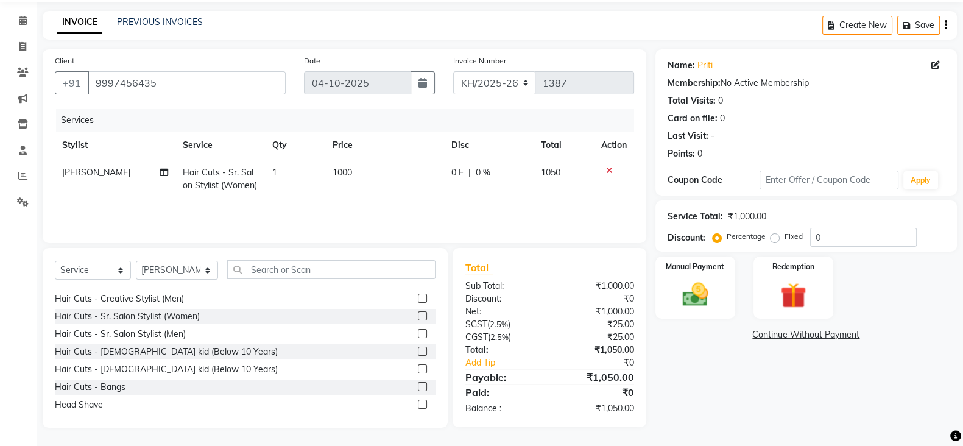
click at [418, 363] on div at bounding box center [427, 369] width 18 height 15
click at [418, 366] on label at bounding box center [422, 368] width 9 height 9
click at [418, 366] on input "checkbox" at bounding box center [422, 369] width 8 height 8
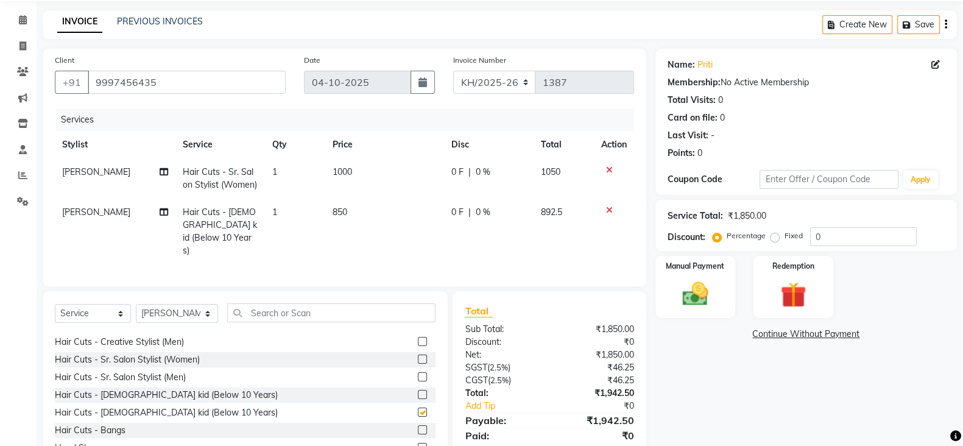
checkbox input "false"
click at [347, 213] on td "850" at bounding box center [384, 232] width 119 height 66
select select "89463"
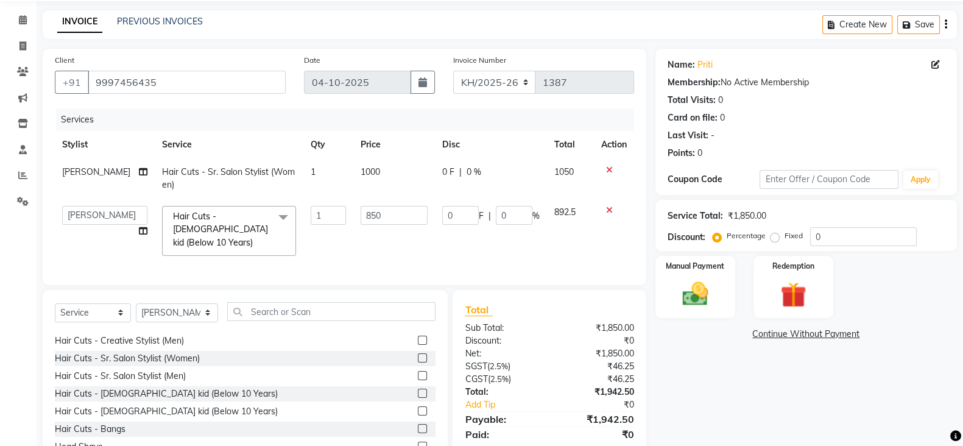
scroll to position [101, 0]
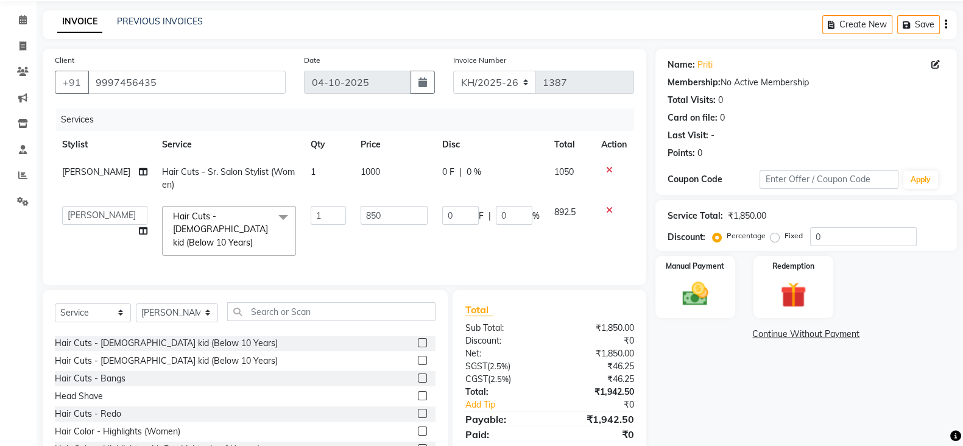
click at [418, 338] on label at bounding box center [422, 342] width 9 height 9
click at [418, 339] on input "checkbox" at bounding box center [422, 343] width 8 height 8
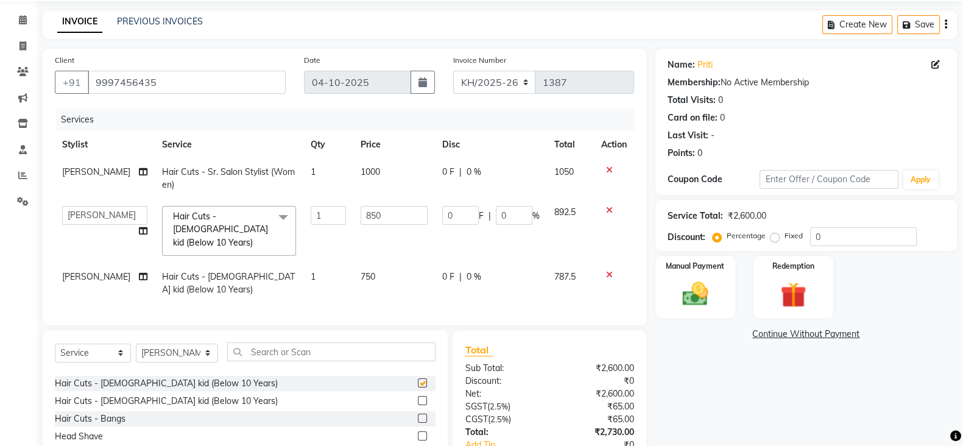
checkbox input "false"
click at [607, 206] on icon at bounding box center [609, 210] width 7 height 9
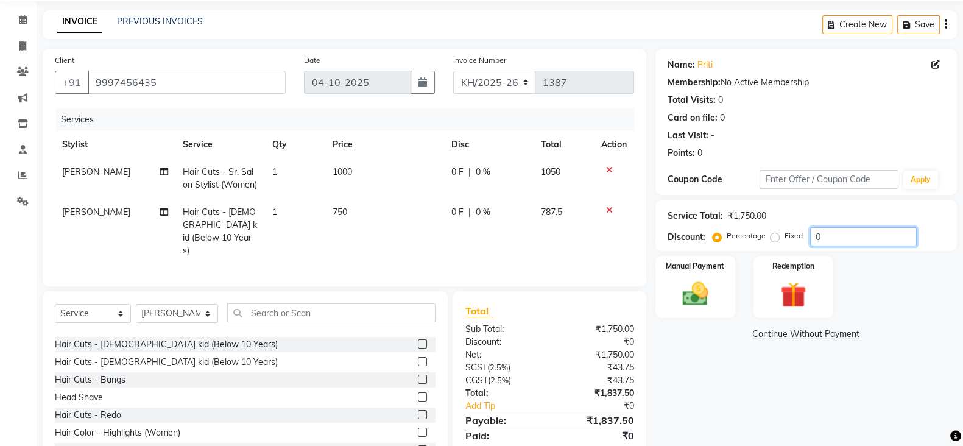
click at [862, 242] on input "0" at bounding box center [863, 236] width 107 height 19
type input "020"
click at [699, 297] on img at bounding box center [695, 293] width 43 height 30
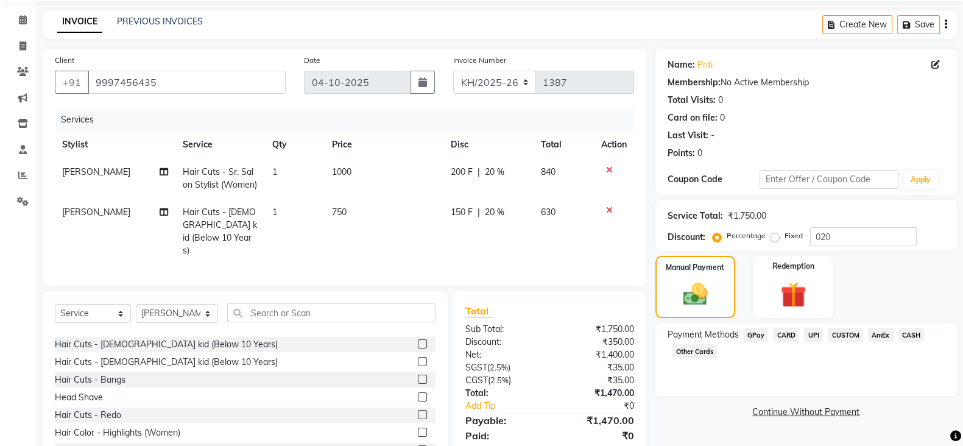
click at [811, 334] on span "UPI" at bounding box center [813, 335] width 19 height 14
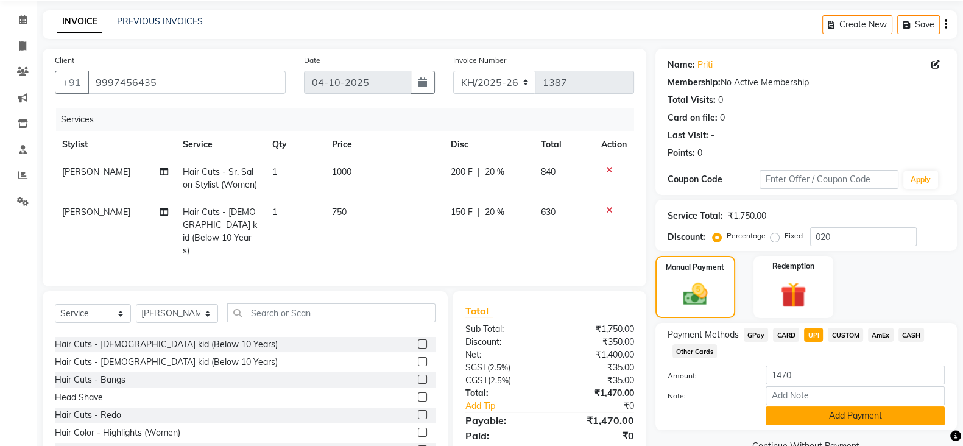
click at [834, 420] on button "Add Payment" at bounding box center [855, 415] width 179 height 19
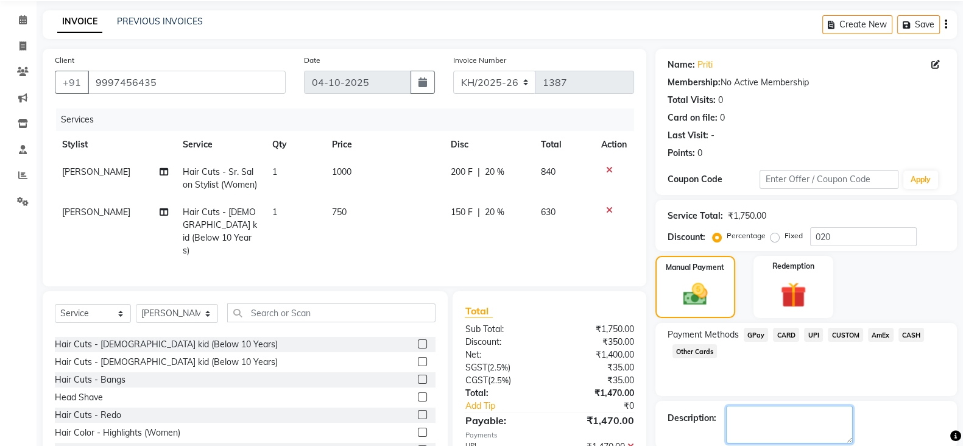
drag, startPoint x: 749, startPoint y: 418, endPoint x: 751, endPoint y: 412, distance: 6.4
click at [750, 417] on textarea at bounding box center [789, 425] width 127 height 38
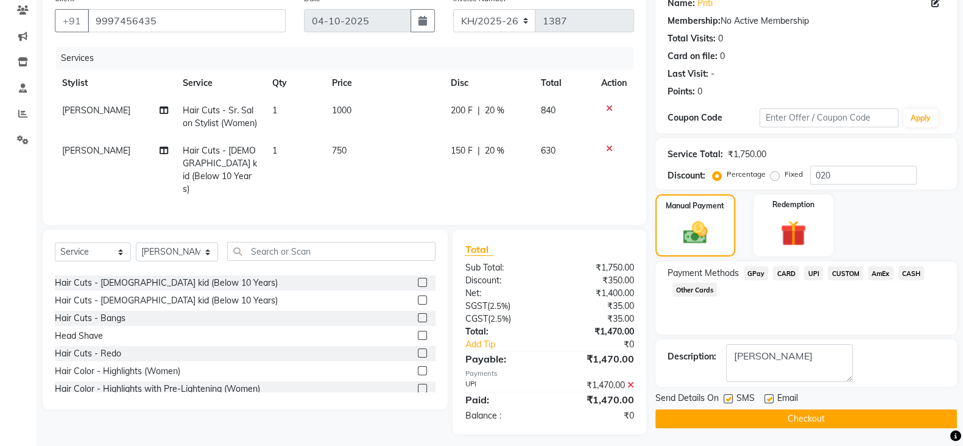
click at [782, 267] on span "CARD" at bounding box center [786, 273] width 26 height 14
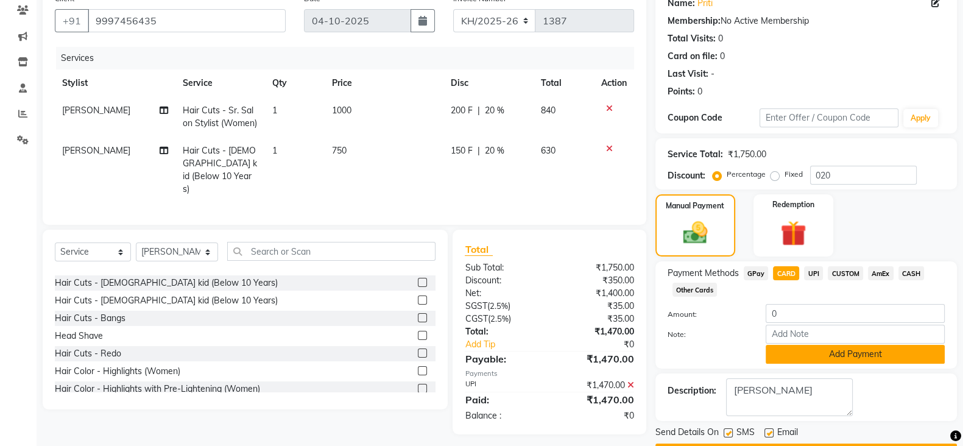
scroll to position [139, 0]
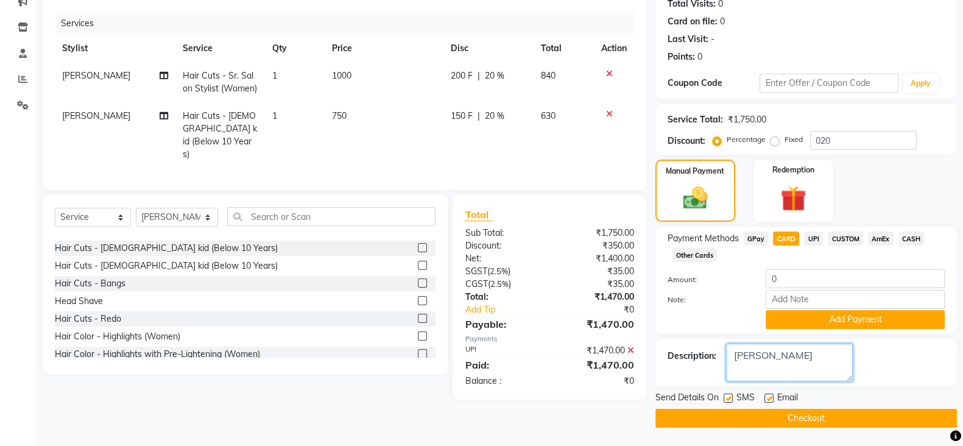
click at [795, 356] on textarea at bounding box center [789, 363] width 127 height 38
type textarea "s"
click at [841, 236] on span "CUSTOM" at bounding box center [845, 238] width 35 height 14
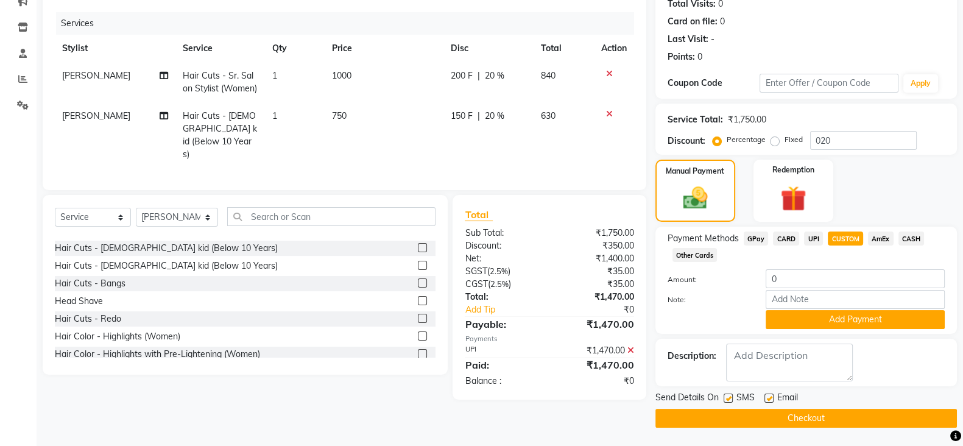
click at [752, 234] on span "GPay" at bounding box center [756, 238] width 25 height 14
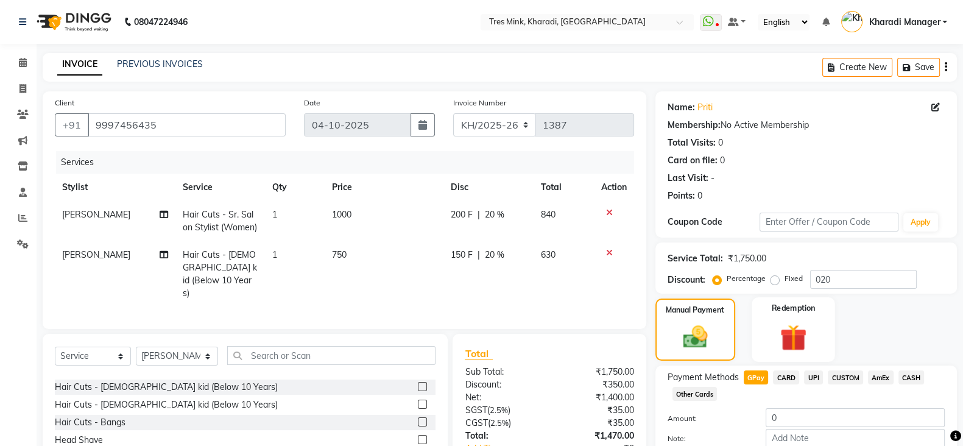
scroll to position [139, 0]
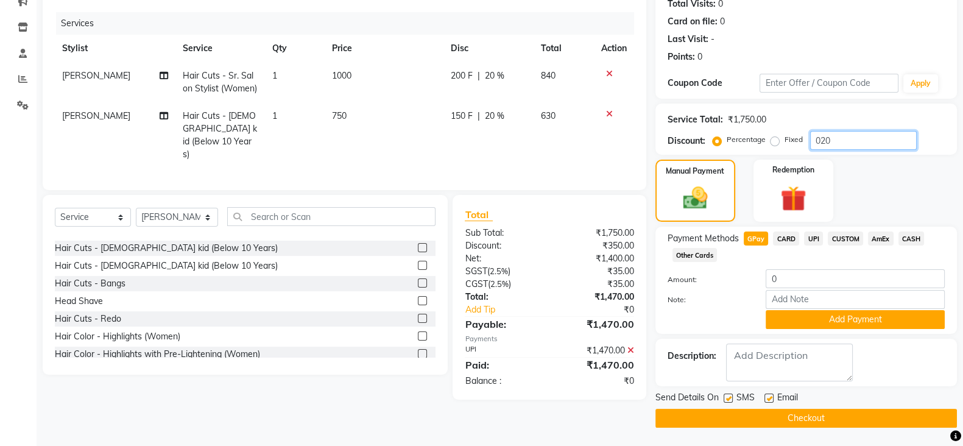
click at [861, 135] on input "020" at bounding box center [863, 140] width 107 height 19
click at [608, 111] on icon at bounding box center [609, 114] width 7 height 9
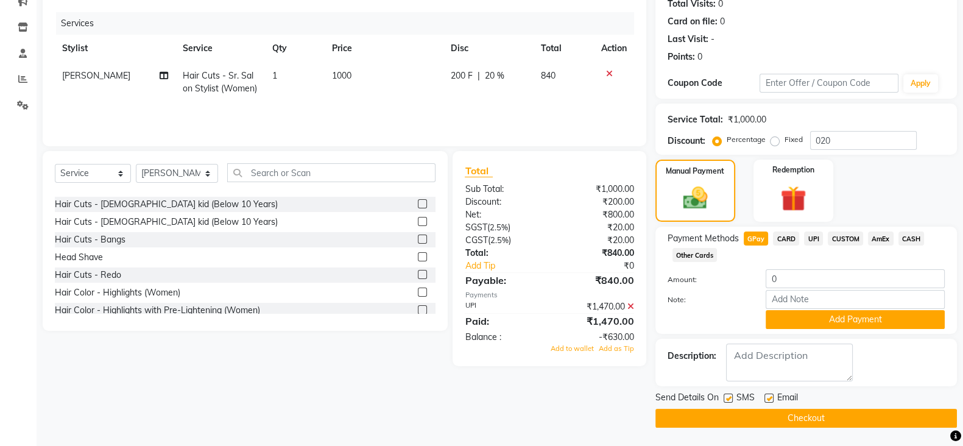
click at [418, 201] on label at bounding box center [422, 203] width 9 height 9
click at [418, 201] on input "checkbox" at bounding box center [422, 204] width 8 height 8
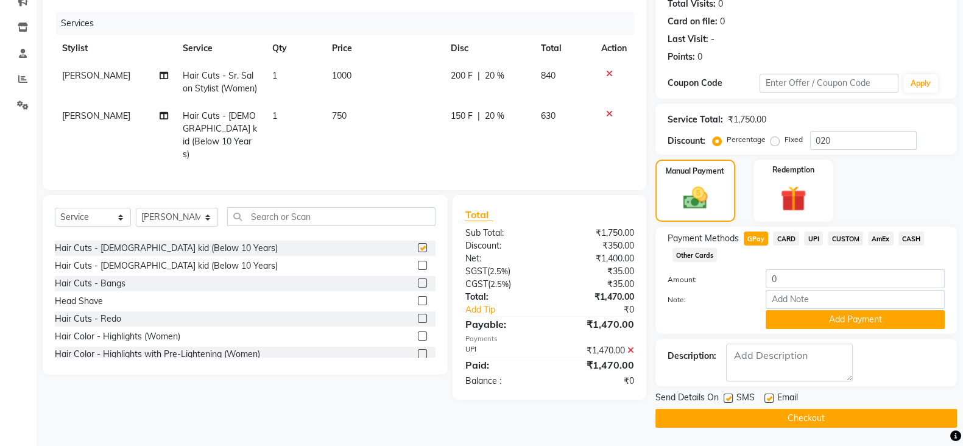
checkbox input "false"
click at [844, 133] on input "020" at bounding box center [863, 140] width 107 height 19
type input "0"
type input "10"
click at [821, 234] on span "UPI" at bounding box center [813, 238] width 19 height 14
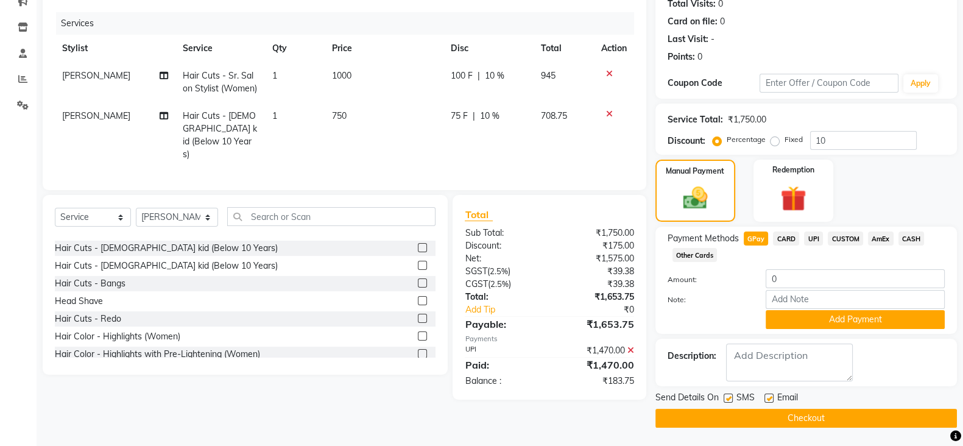
type input "183.75"
click at [861, 139] on input "10" at bounding box center [863, 140] width 107 height 19
type input "1"
type input "20"
click at [786, 237] on span "CARD" at bounding box center [786, 238] width 26 height 14
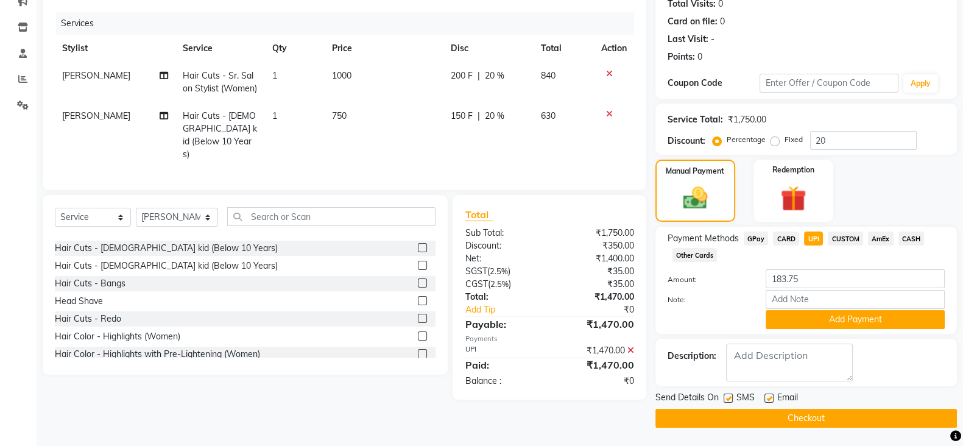
type input "0"
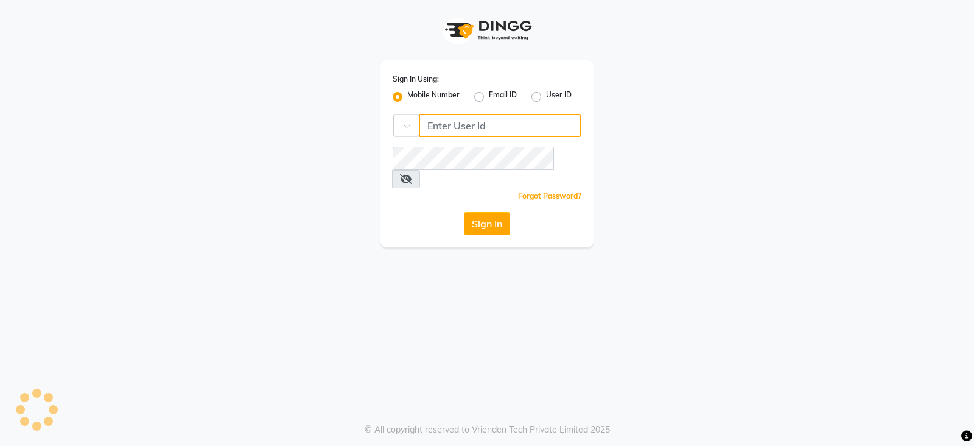
type input "9156243304"
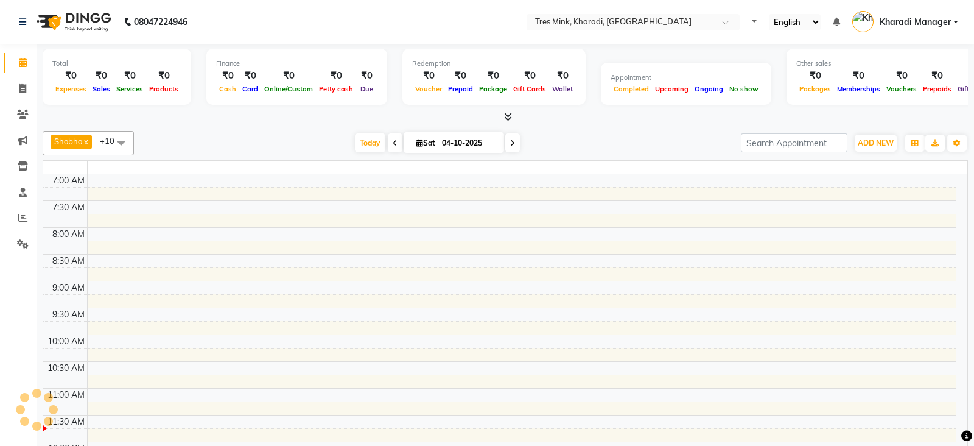
click at [469, 201] on td at bounding box center [521, 206] width 869 height 13
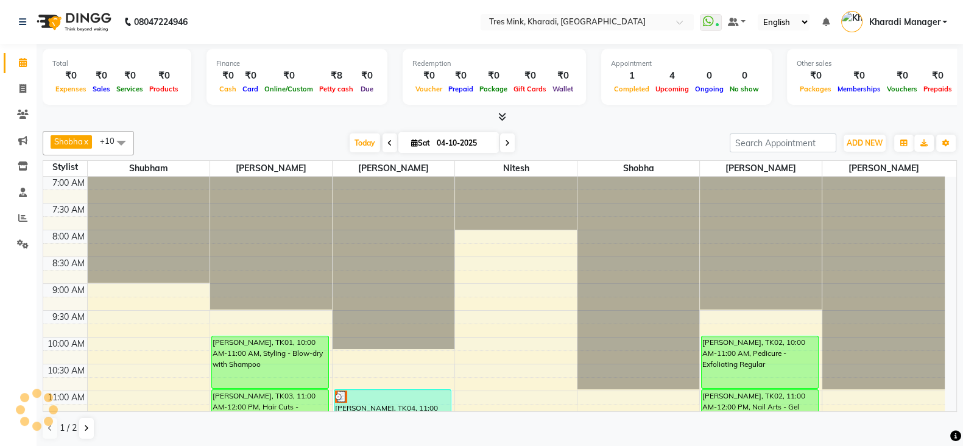
scroll to position [203, 0]
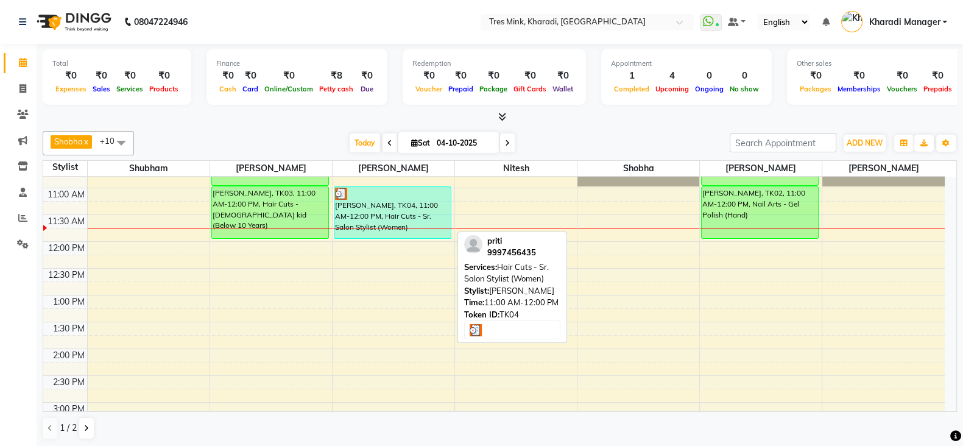
click at [400, 196] on div at bounding box center [392, 194] width 115 height 12
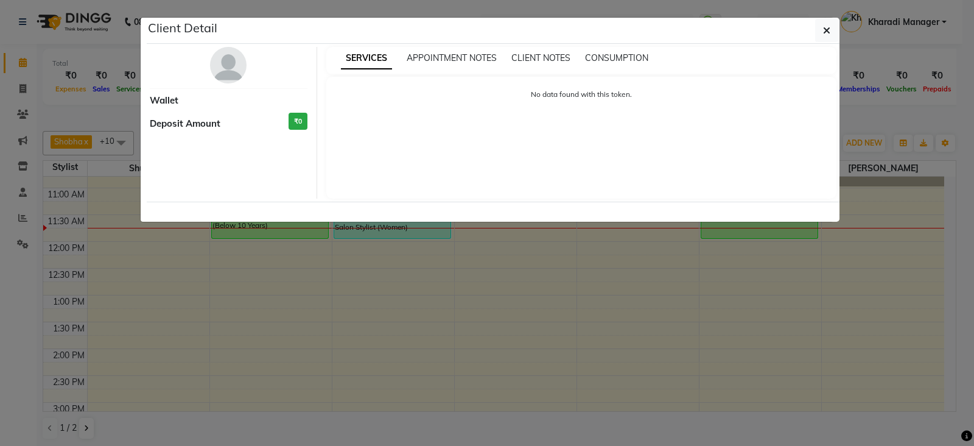
select select "3"
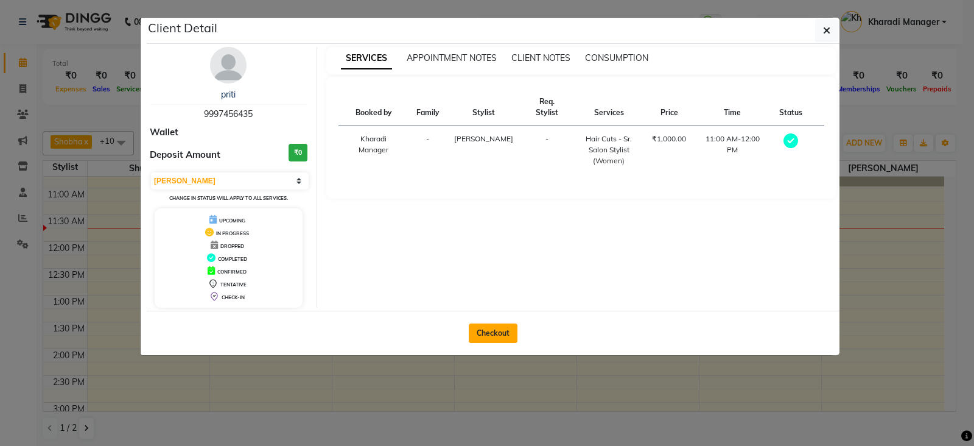
click at [499, 336] on button "Checkout" at bounding box center [493, 332] width 49 height 19
select select "service"
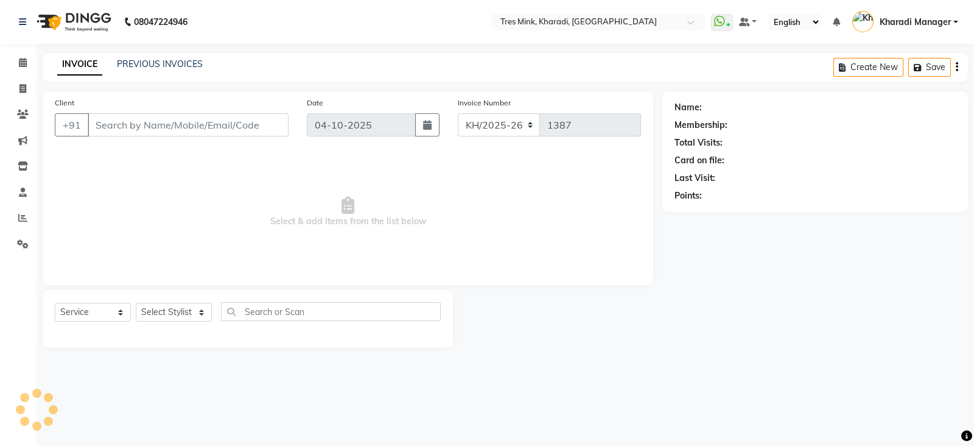
type input "9997456435"
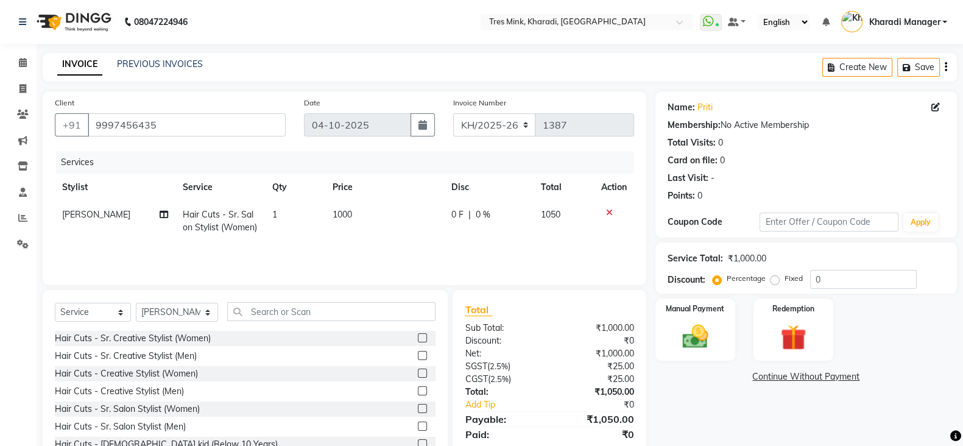
scroll to position [43, 0]
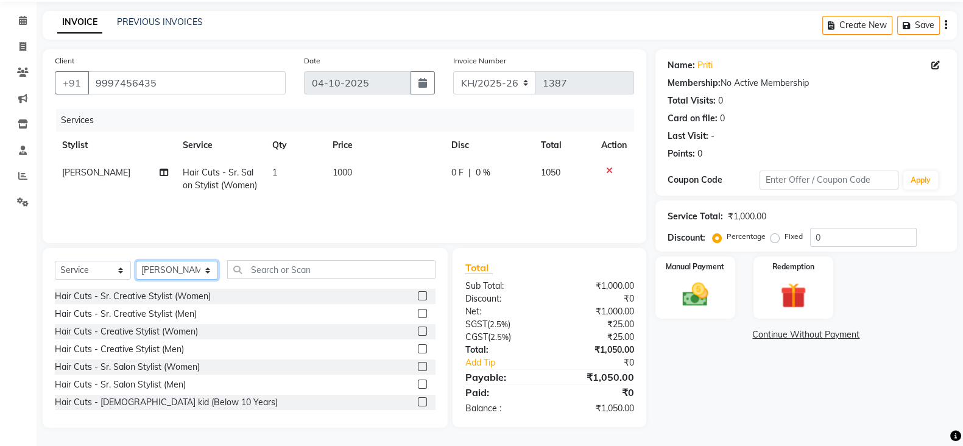
drag, startPoint x: 182, startPoint y: 270, endPoint x: 183, endPoint y: 263, distance: 7.4
click at [182, 270] on select "Select Stylist Kharadi Manager [PERSON_NAME] ([PERSON_NAME]) [PERSON_NAME] [PER…" at bounding box center [177, 270] width 82 height 19
select select "89463"
click at [136, 261] on select "Select Stylist Kharadi Manager [PERSON_NAME] ([PERSON_NAME]) [PERSON_NAME] [PER…" at bounding box center [177, 270] width 82 height 19
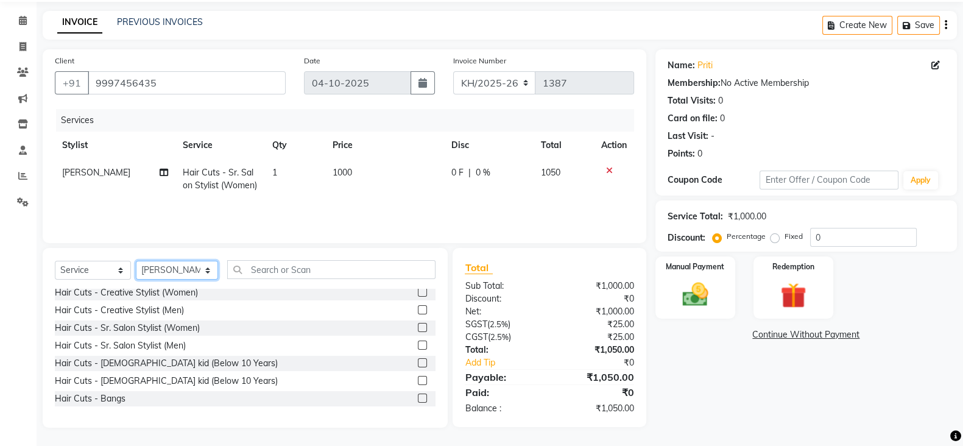
scroll to position [101, 0]
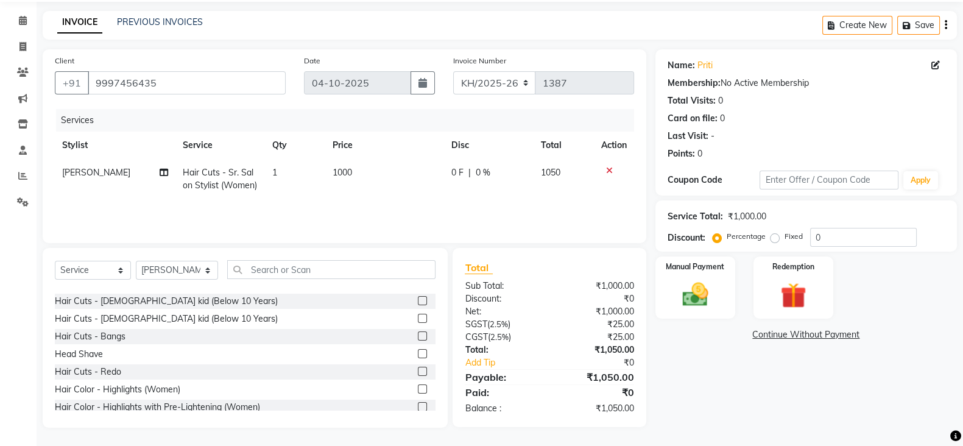
click at [418, 301] on label at bounding box center [422, 300] width 9 height 9
click at [418, 301] on input "checkbox" at bounding box center [422, 301] width 8 height 8
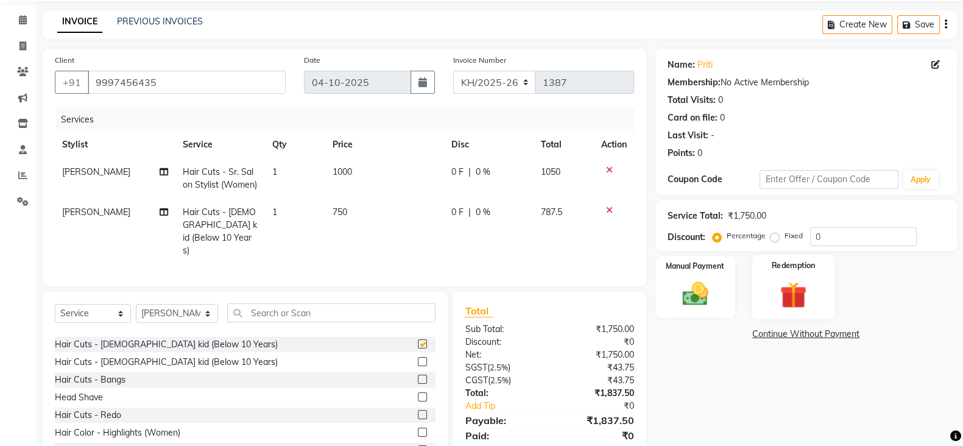
checkbox input "false"
click at [836, 235] on input "0" at bounding box center [863, 236] width 107 height 19
type input "020"
drag, startPoint x: 721, startPoint y: 272, endPoint x: 728, endPoint y: 272, distance: 6.7
click at [727, 272] on div "Manual Payment" at bounding box center [695, 287] width 83 height 65
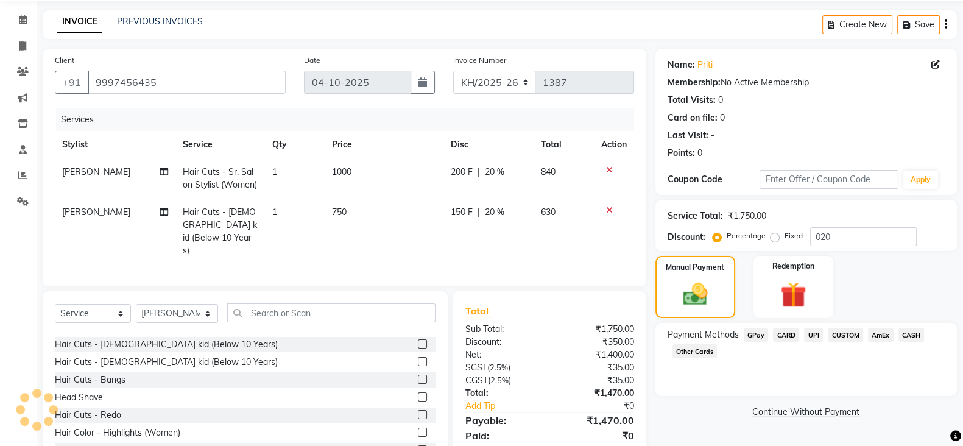
click at [791, 329] on span "CARD" at bounding box center [786, 335] width 26 height 14
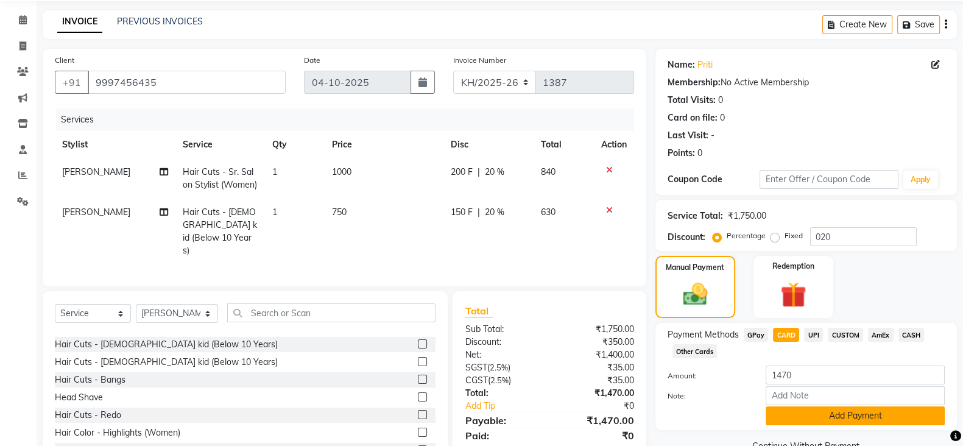
scroll to position [72, 0]
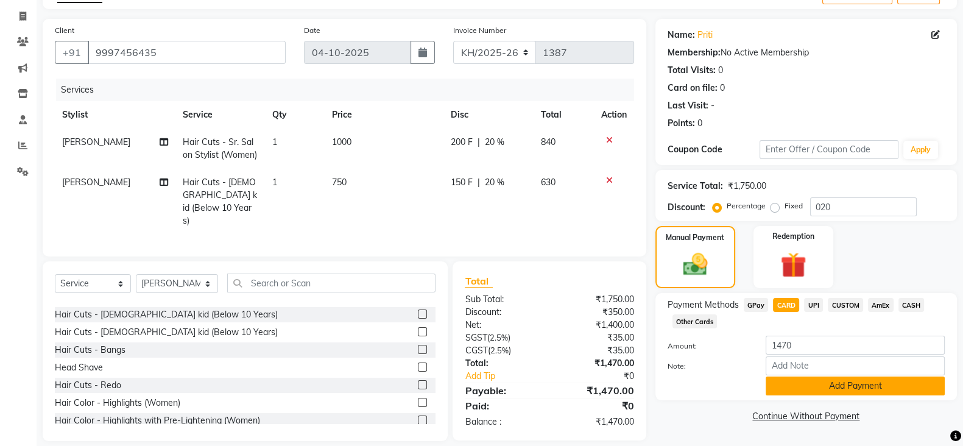
click at [831, 392] on button "Add Payment" at bounding box center [855, 385] width 179 height 19
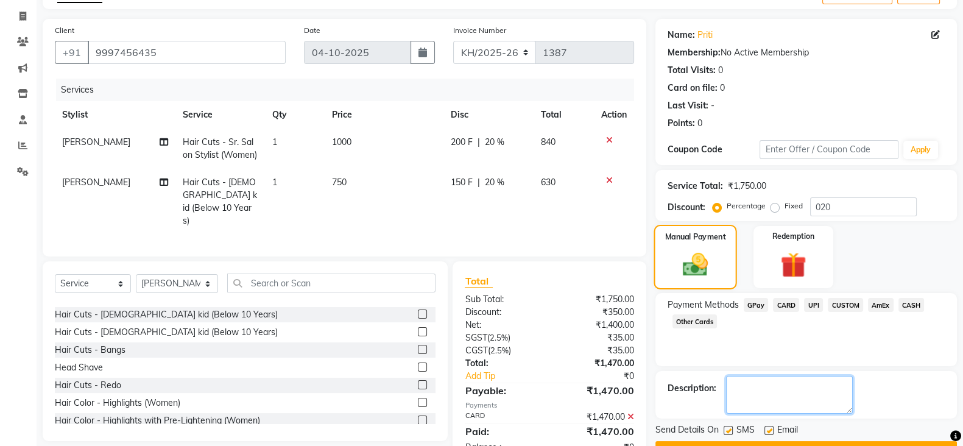
drag, startPoint x: 778, startPoint y: 393, endPoint x: 691, endPoint y: 251, distance: 166.7
click at [786, 387] on textarea at bounding box center [789, 395] width 127 height 38
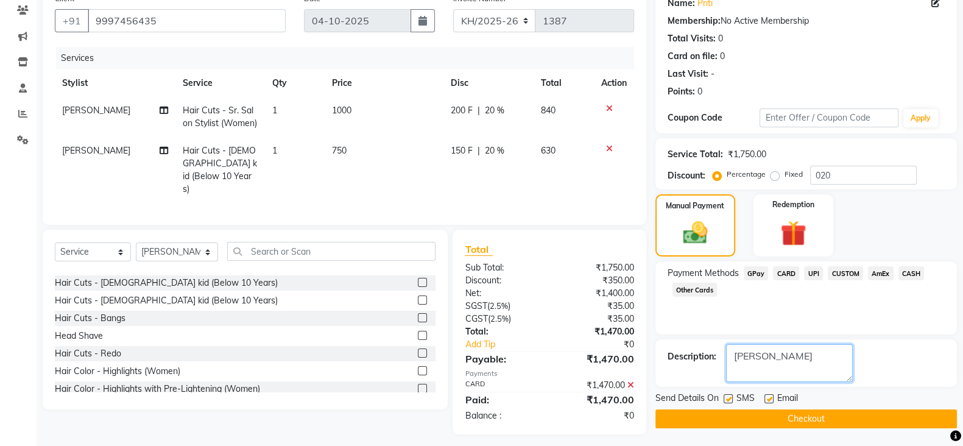
type textarea "[PERSON_NAME]"
click at [801, 407] on div "Send Details On SMS Email Checkout" at bounding box center [805, 410] width 301 height 37
click at [808, 410] on button "Checkout" at bounding box center [805, 418] width 301 height 19
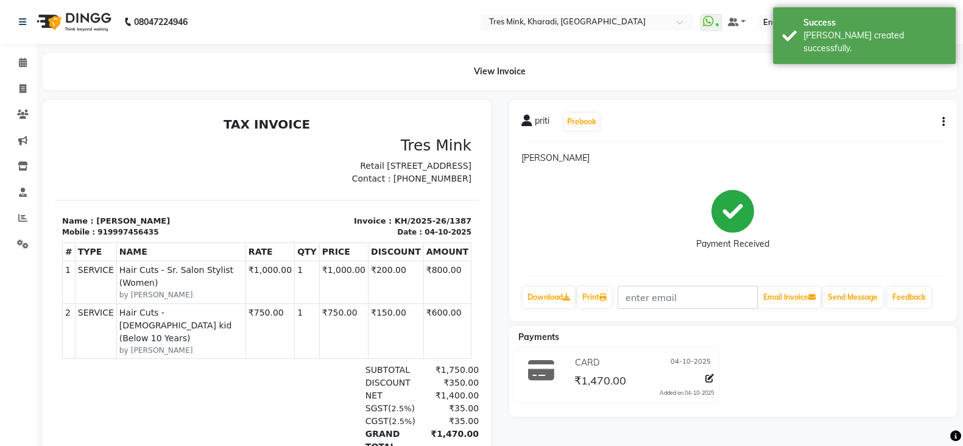
select select "service"
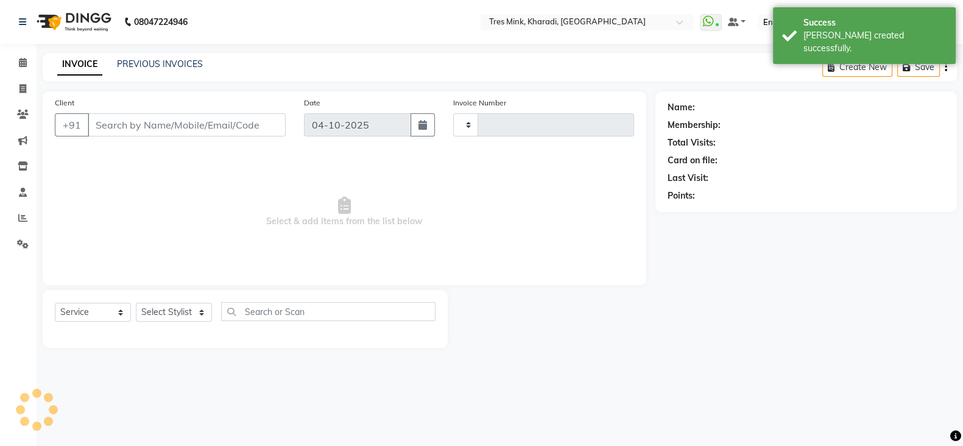
type input "1388"
select select "8100"
type input "9997456435"
select select "89463"
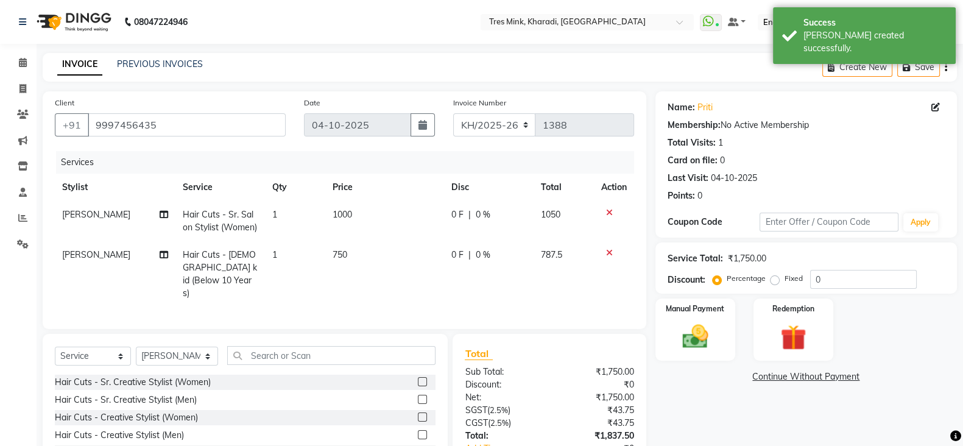
scroll to position [72, 0]
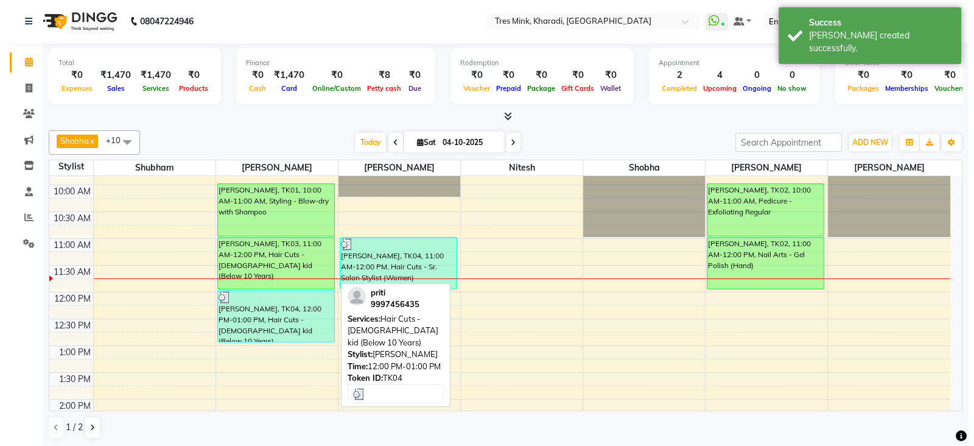
scroll to position [101, 0]
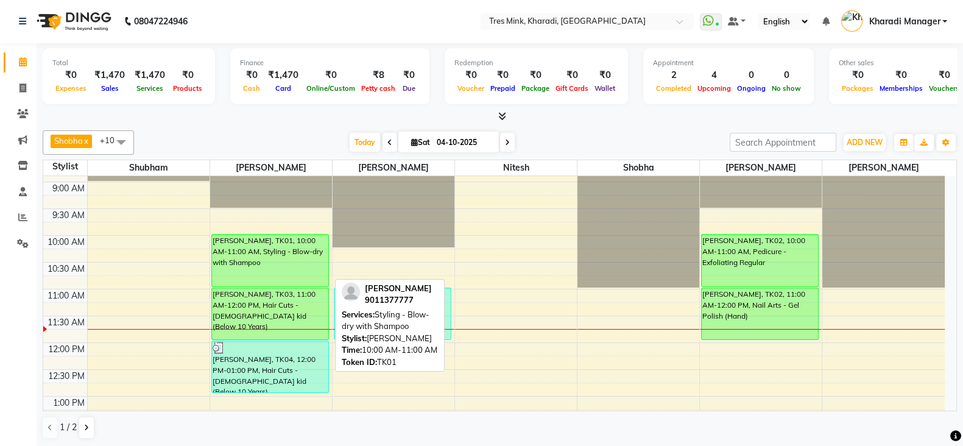
click at [259, 241] on div "[PERSON_NAME], TK01, 10:00 AM-11:00 AM, Styling - Blow-dry with Shampoo" at bounding box center [270, 260] width 116 height 52
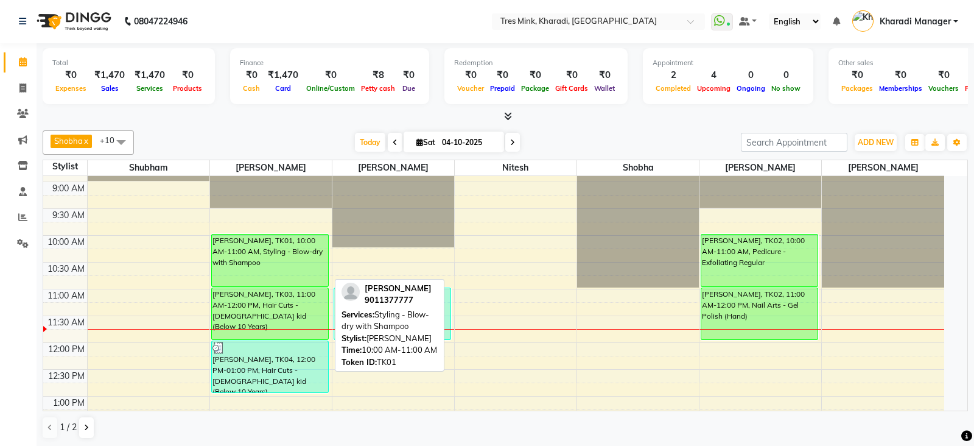
select select "6"
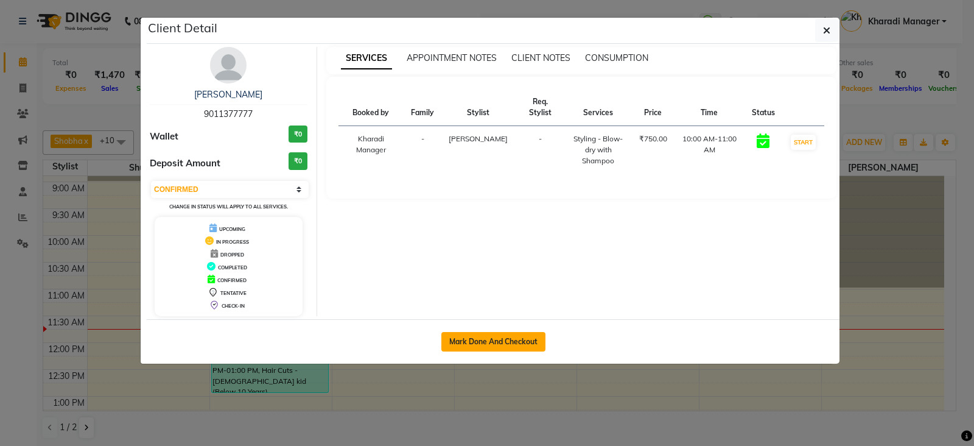
click at [520, 342] on button "Mark Done And Checkout" at bounding box center [494, 341] width 104 height 19
select select "service"
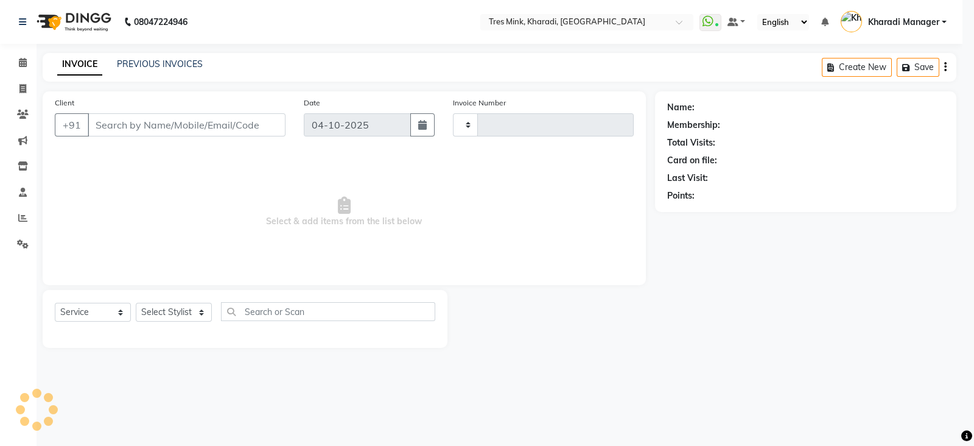
type input "1388"
select select "8100"
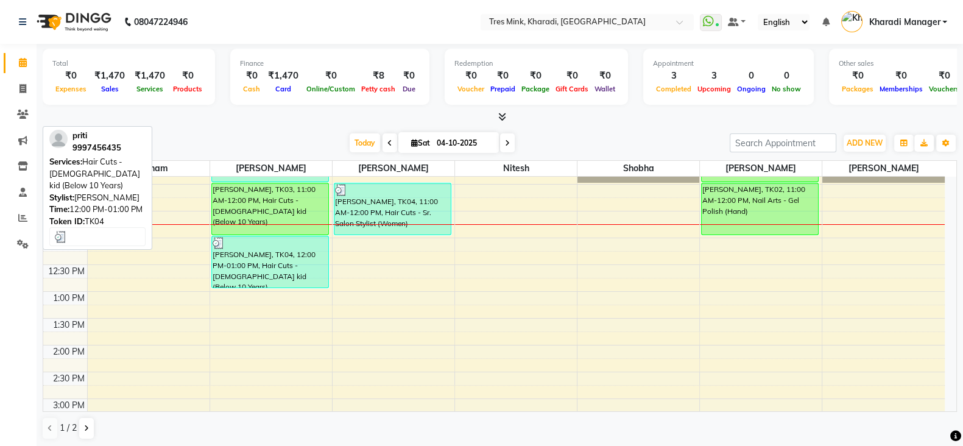
scroll to position [152, 0]
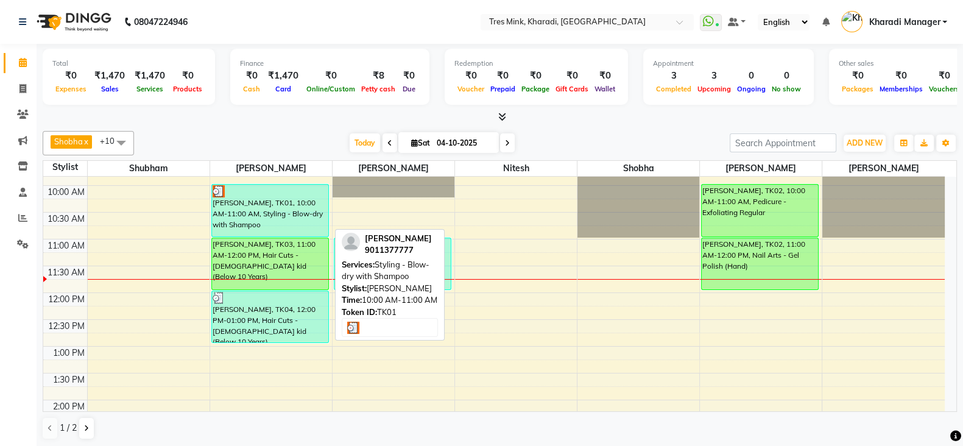
click at [286, 221] on div "[PERSON_NAME], TK01, 10:00 AM-11:00 AM, Styling - Blow-dry with Shampoo" at bounding box center [270, 211] width 116 height 52
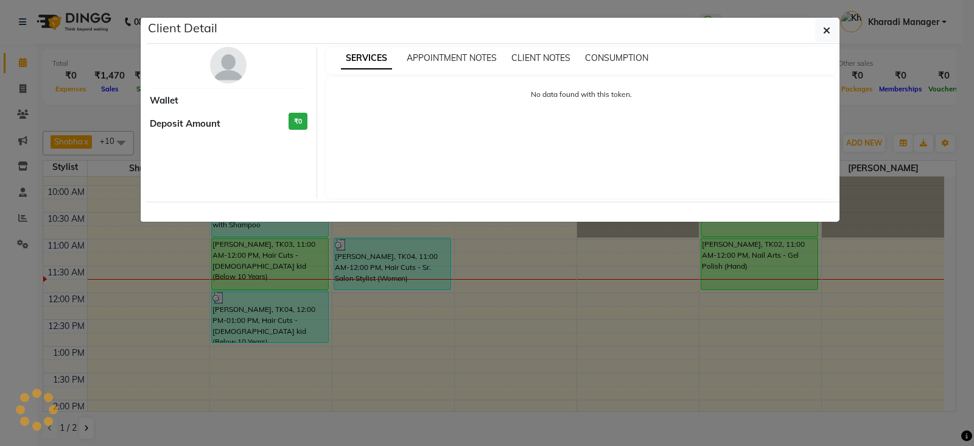
select select "3"
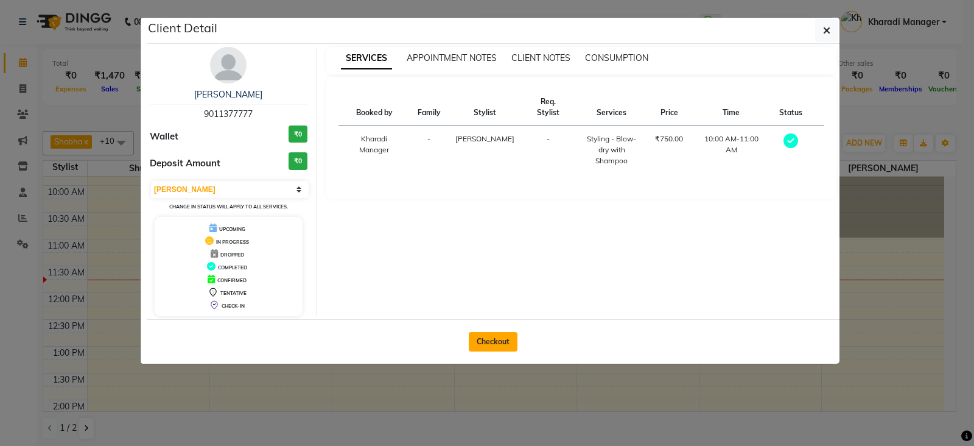
click at [506, 339] on button "Checkout" at bounding box center [493, 341] width 49 height 19
select select "service"
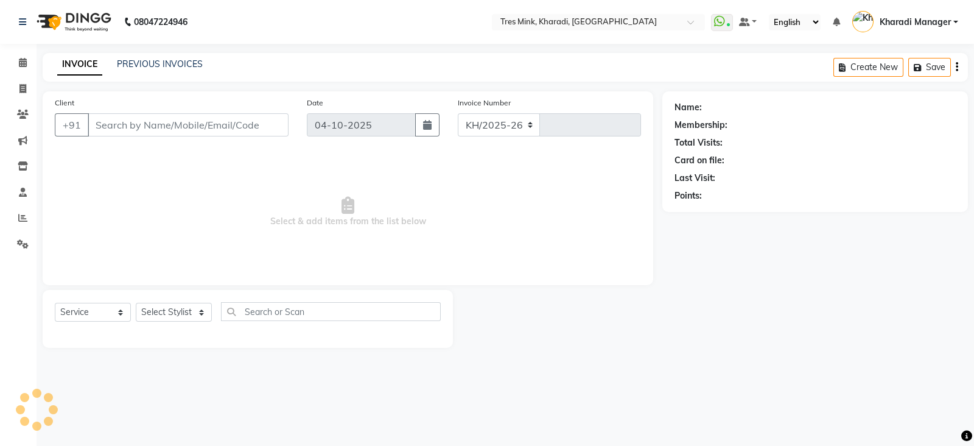
select select "8100"
type input "1388"
type input "9011377777"
select select "89463"
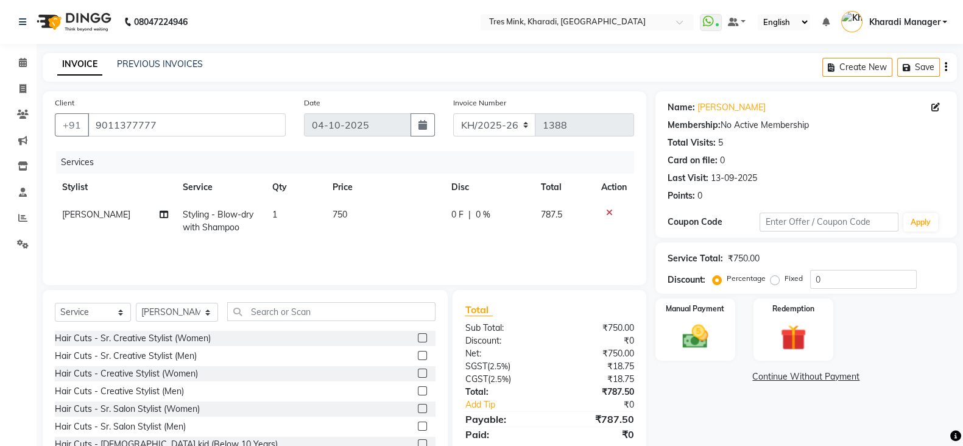
scroll to position [43, 0]
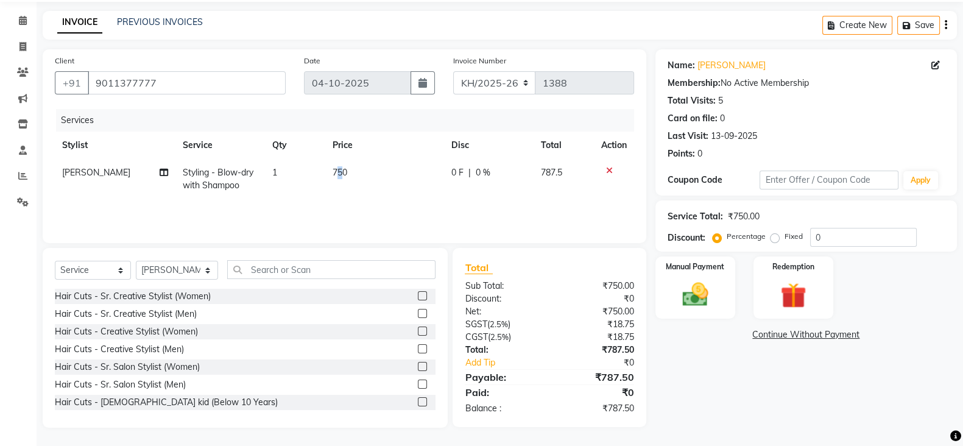
drag, startPoint x: 336, startPoint y: 192, endPoint x: 341, endPoint y: 186, distance: 8.2
click at [339, 190] on td "750" at bounding box center [384, 179] width 119 height 40
select select "89463"
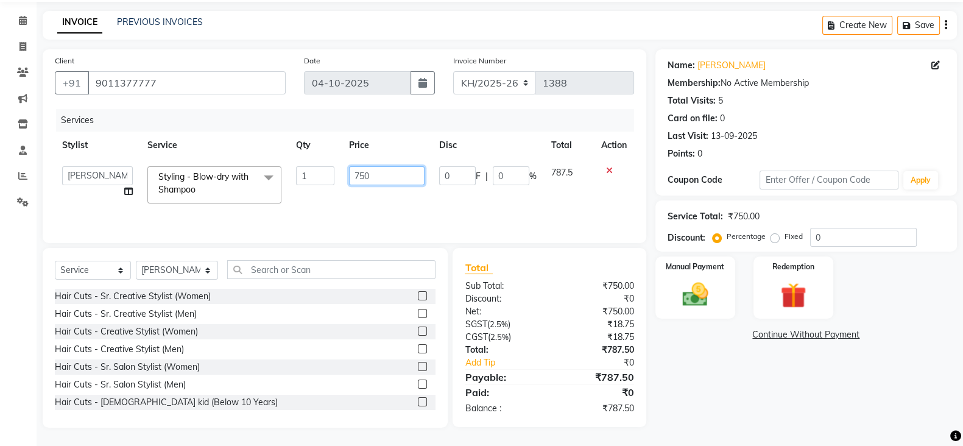
click at [365, 172] on input "750" at bounding box center [387, 175] width 76 height 19
click at [393, 172] on input "750" at bounding box center [387, 175] width 76 height 19
type input "7"
type input "850"
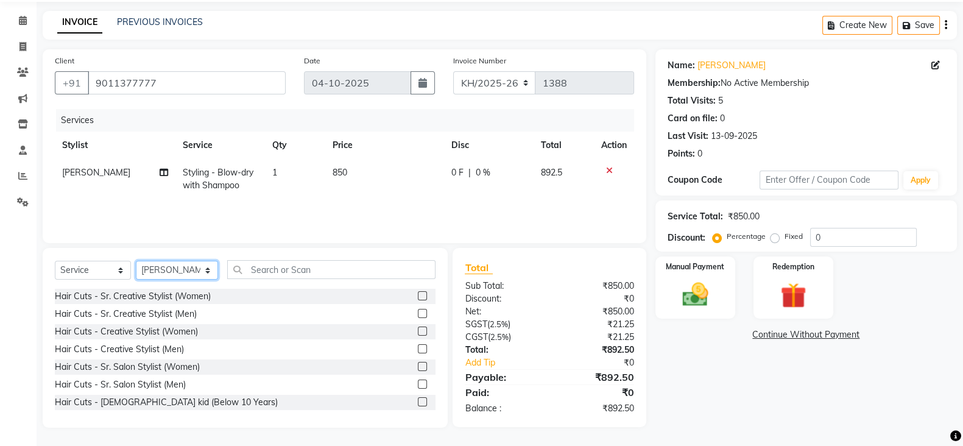
click at [182, 269] on select "Select Stylist Kharadi Manager [PERSON_NAME] ([PERSON_NAME]) [PERSON_NAME] [PER…" at bounding box center [177, 270] width 82 height 19
select select "76326"
click at [136, 261] on select "Select Stylist Kharadi Manager [PERSON_NAME] ([PERSON_NAME]) [PERSON_NAME] [PER…" at bounding box center [177, 270] width 82 height 19
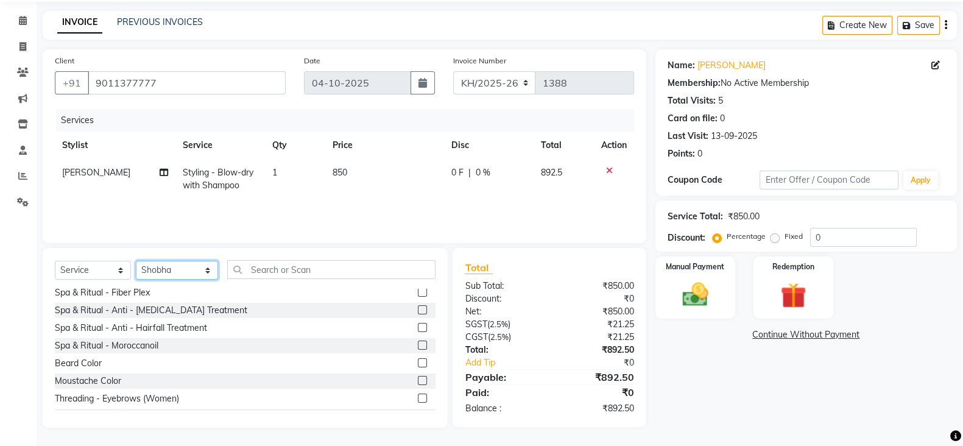
scroll to position [355, 0]
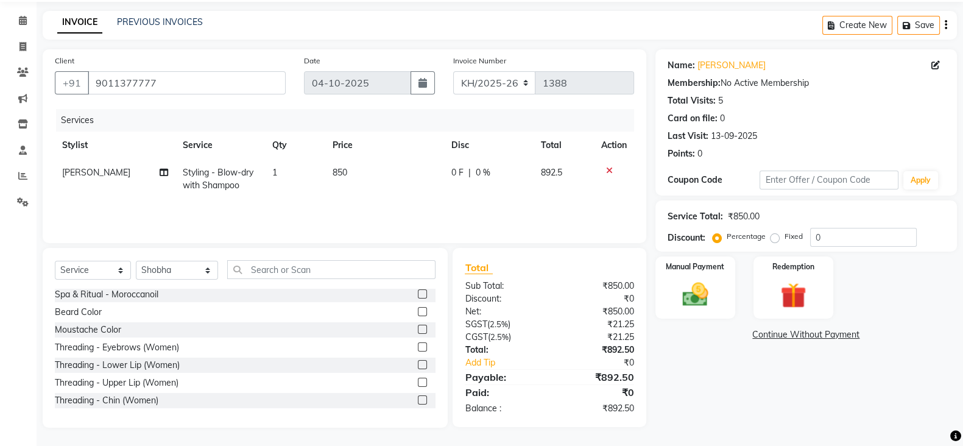
click at [418, 342] on label at bounding box center [422, 346] width 9 height 9
click at [418, 344] on input "checkbox" at bounding box center [422, 348] width 8 height 8
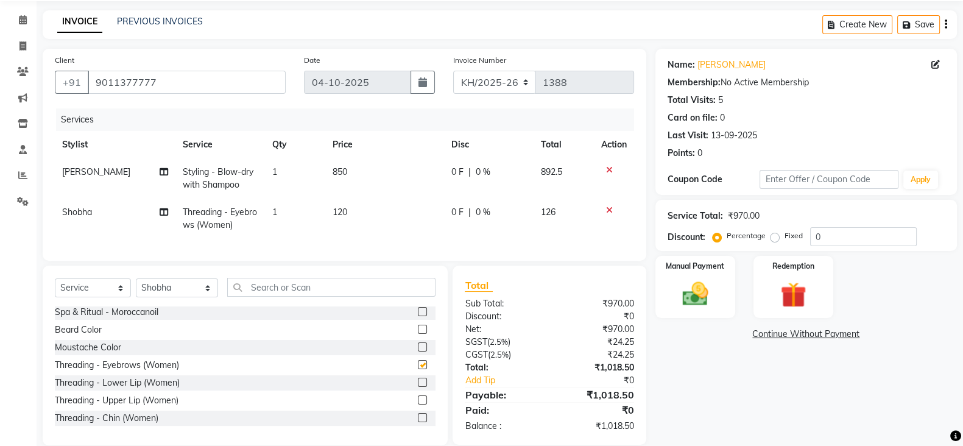
checkbox input "false"
click at [839, 231] on input "0" at bounding box center [863, 236] width 107 height 19
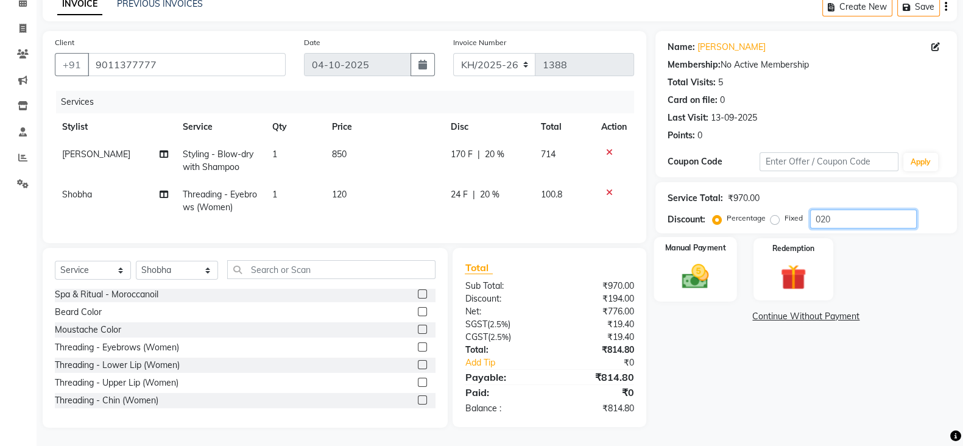
type input "020"
click at [688, 242] on div "Manual Payment" at bounding box center [695, 269] width 83 height 65
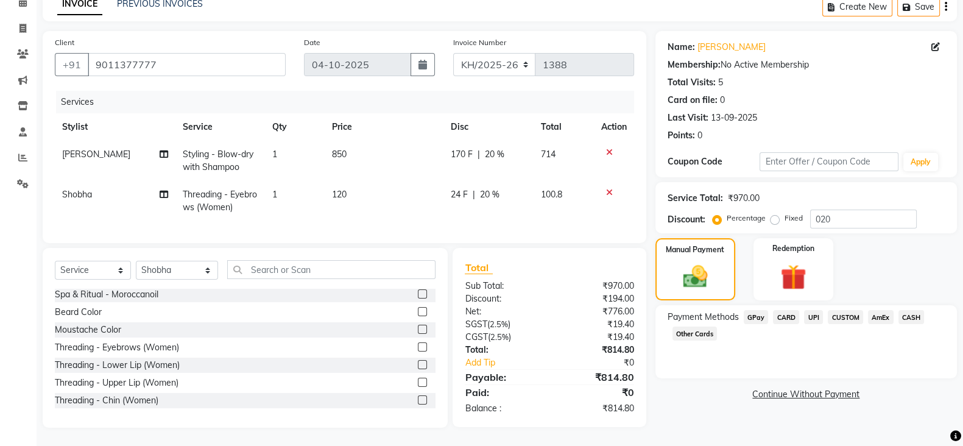
click at [763, 310] on span "GPay" at bounding box center [756, 317] width 25 height 14
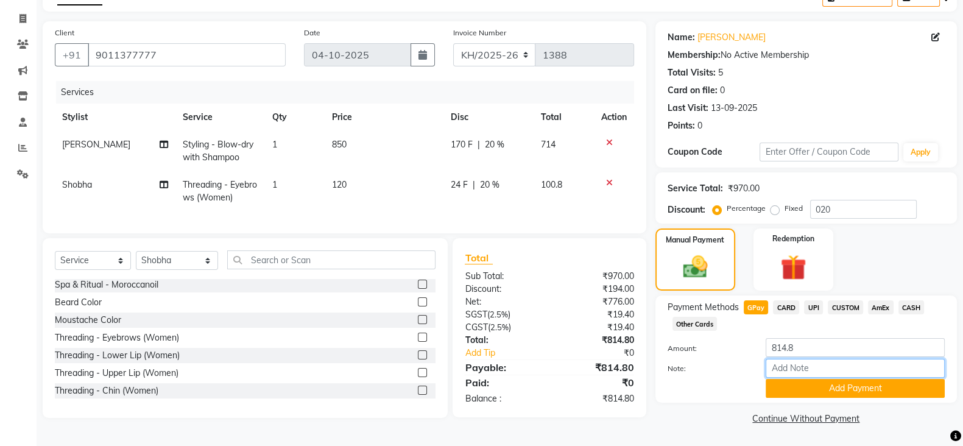
click at [828, 375] on input "Note:" at bounding box center [855, 368] width 179 height 19
click at [831, 381] on button "Add Payment" at bounding box center [855, 388] width 179 height 19
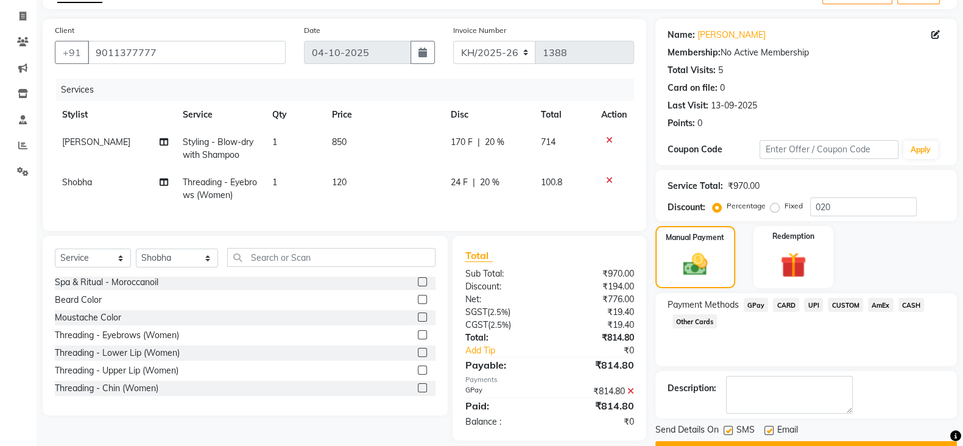
scroll to position [104, 0]
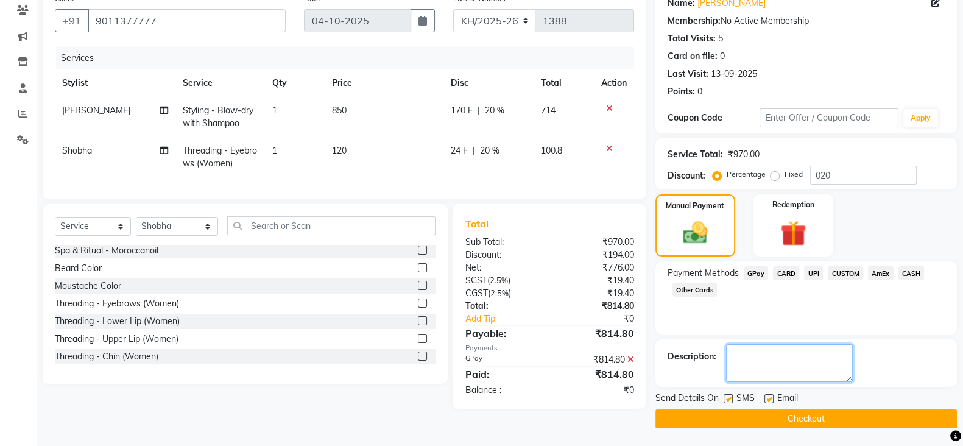
drag, startPoint x: 804, startPoint y: 356, endPoint x: 811, endPoint y: 347, distance: 12.2
click at [807, 351] on textarea at bounding box center [789, 363] width 127 height 38
type textarea "[PERSON_NAME]"
click at [816, 421] on button "Checkout" at bounding box center [805, 418] width 301 height 19
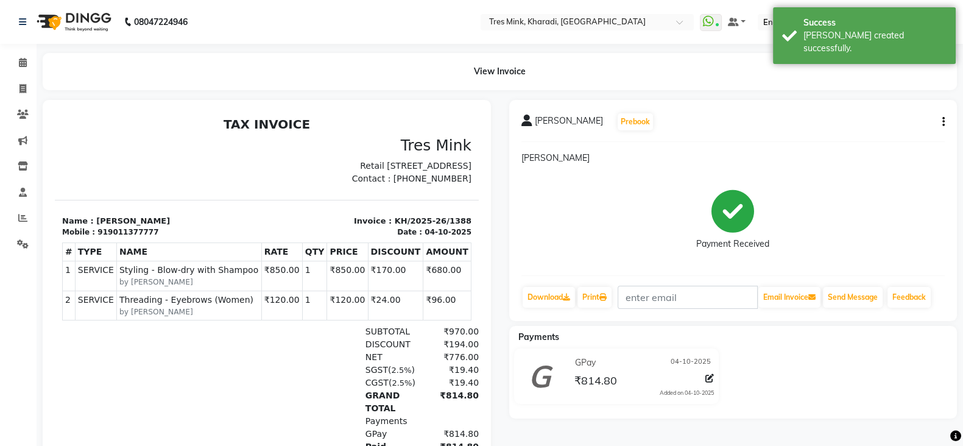
select select "service"
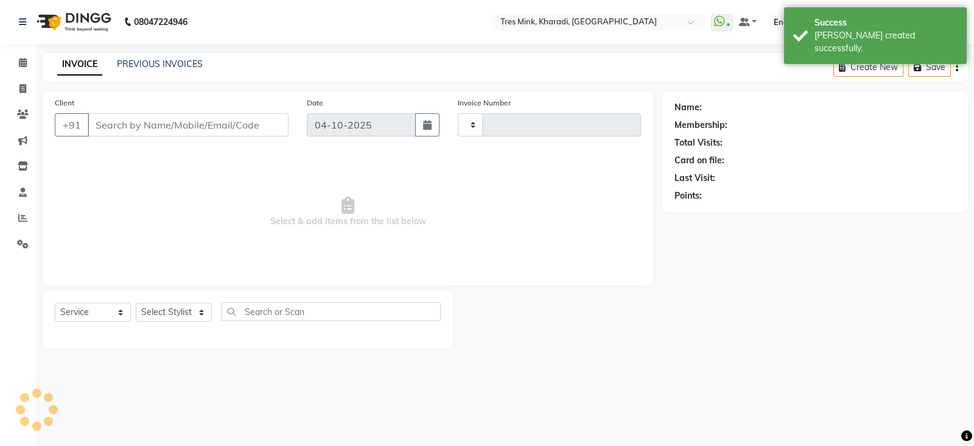
type input "1389"
select select "8100"
type input "9011377777"
select select "76326"
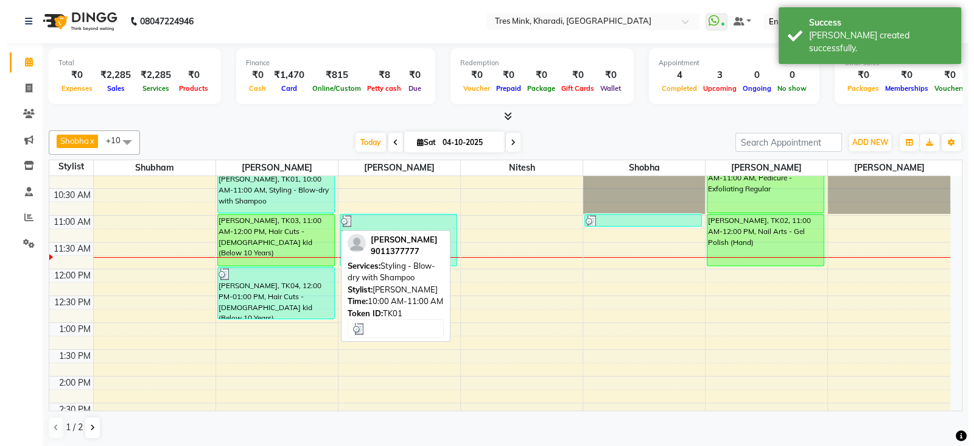
scroll to position [152, 0]
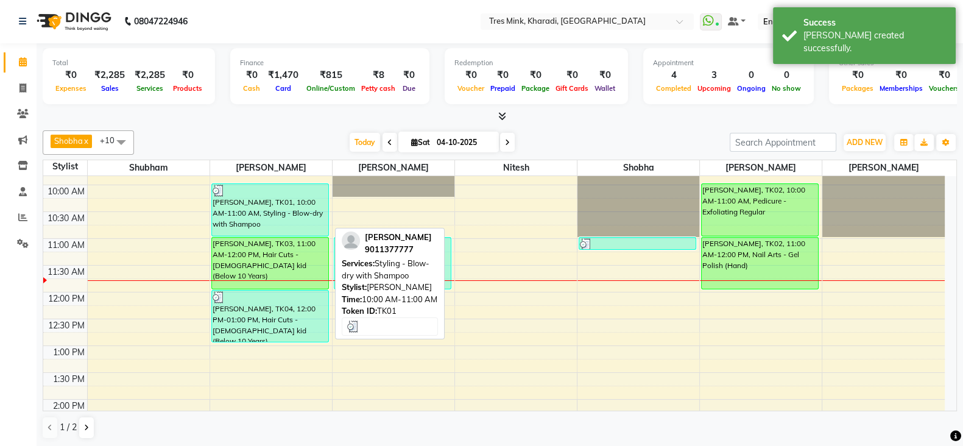
click at [286, 233] on link "[PERSON_NAME], TK01, 10:00 AM-11:00 AM, Styling - Blow-dry with Shampoo" at bounding box center [270, 209] width 118 height 53
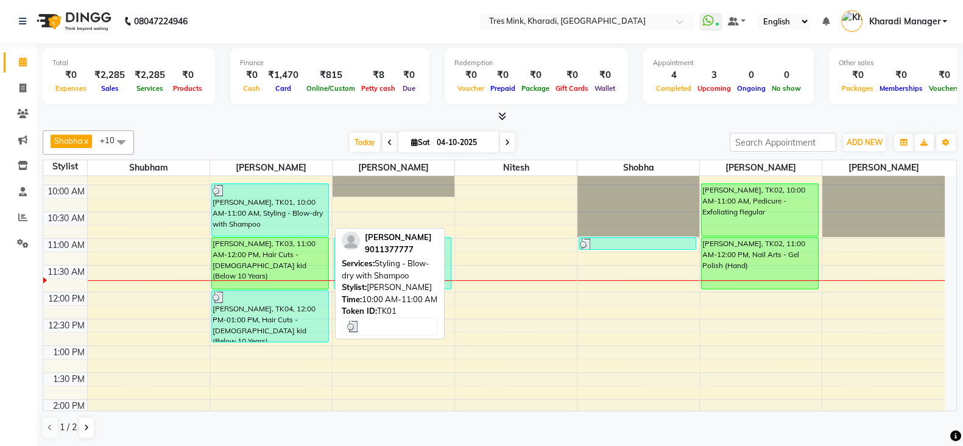
select select "3"
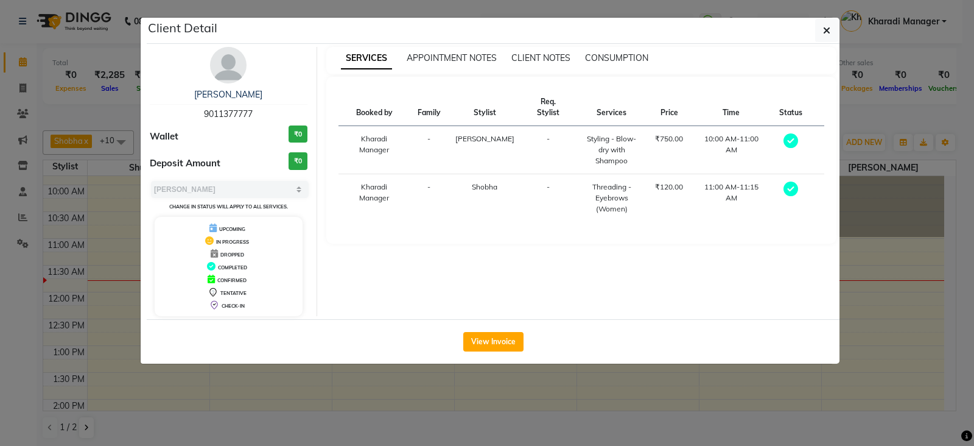
drag, startPoint x: 79, startPoint y: 248, endPoint x: 88, endPoint y: 243, distance: 10.4
click at [84, 245] on ngb-modal-window "Client Detail [PERSON_NAME] 9011377777 Wallet ₹0 Deposit Amount ₹0 Select MARK …" at bounding box center [487, 223] width 974 height 446
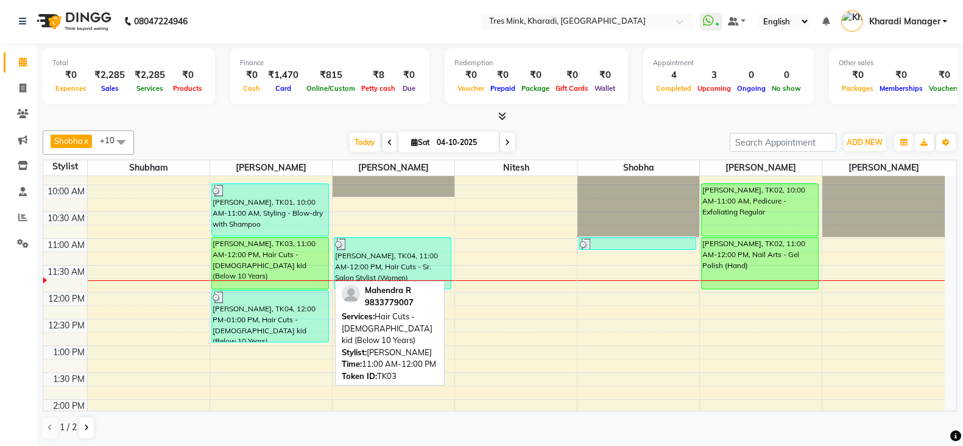
click at [245, 254] on div "[PERSON_NAME], TK03, 11:00 AM-12:00 PM, Hair Cuts - [DEMOGRAPHIC_DATA] kid (Bel…" at bounding box center [270, 263] width 116 height 51
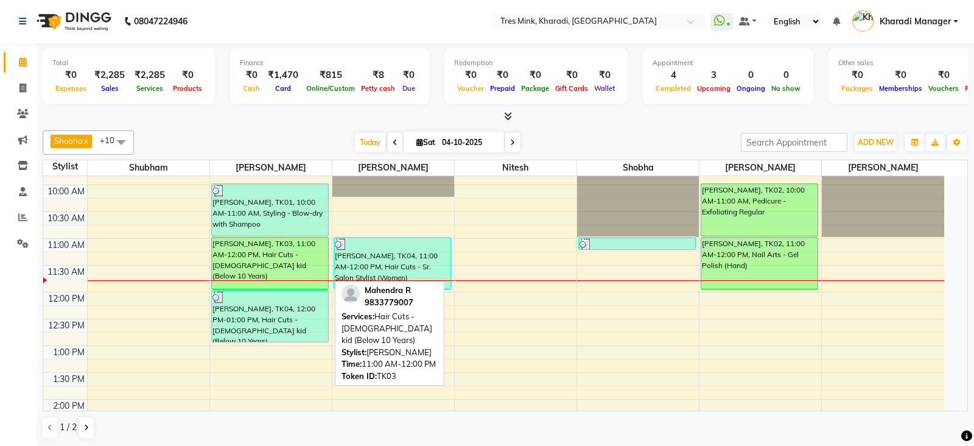
select select "6"
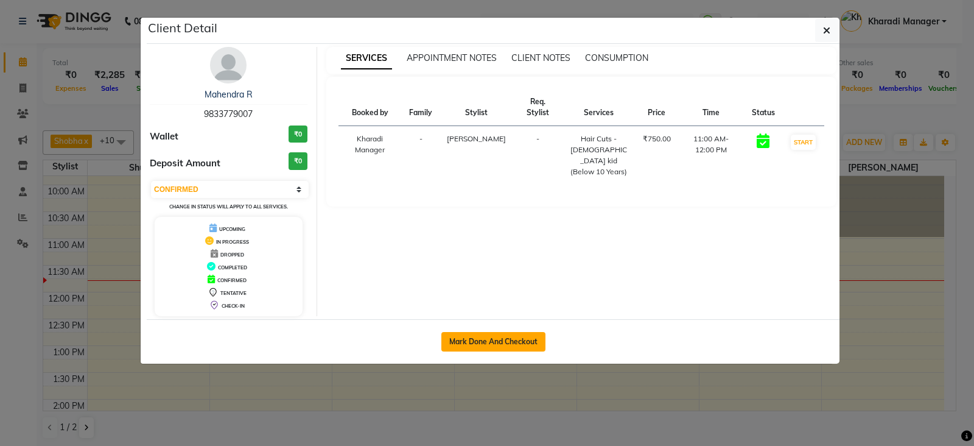
click at [468, 336] on button "Mark Done And Checkout" at bounding box center [494, 341] width 104 height 19
select select "service"
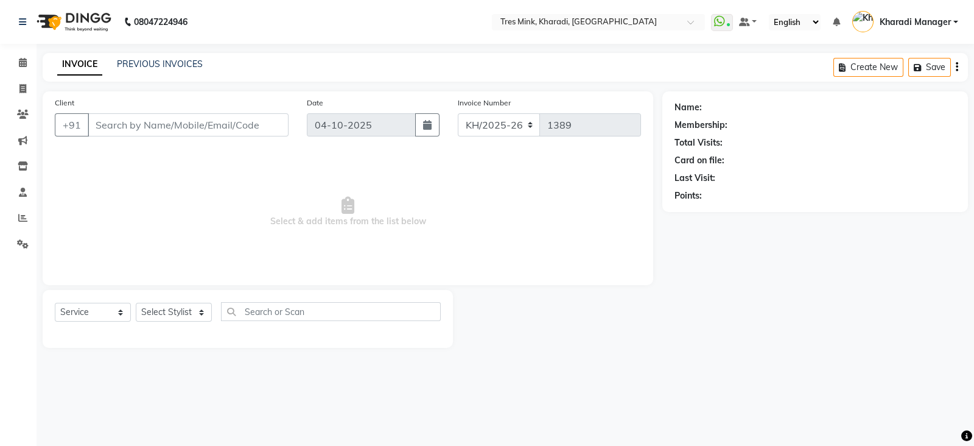
type input "9833779007"
select select "89463"
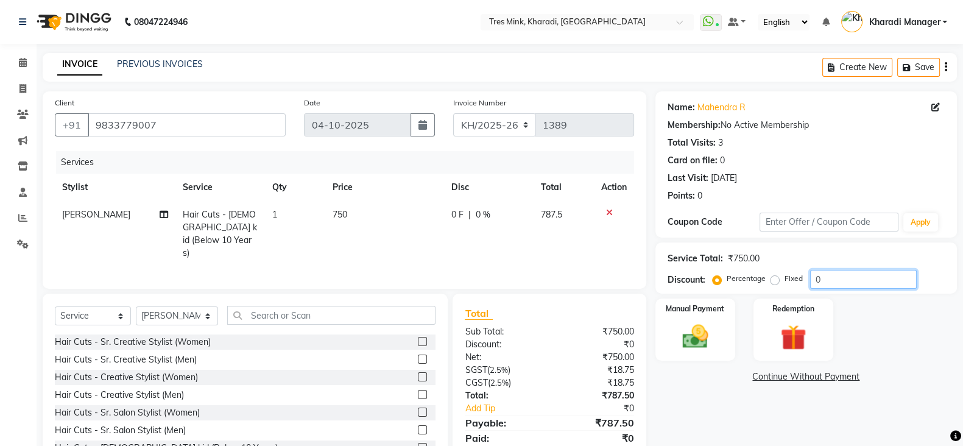
click at [839, 277] on input "0" at bounding box center [863, 279] width 107 height 19
type input "020"
click at [682, 351] on img at bounding box center [695, 336] width 43 height 30
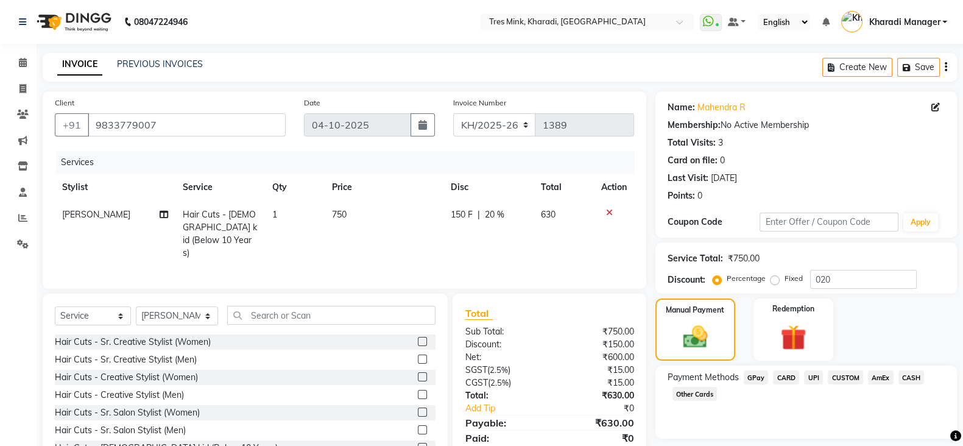
click at [809, 377] on span "UPI" at bounding box center [813, 377] width 19 height 14
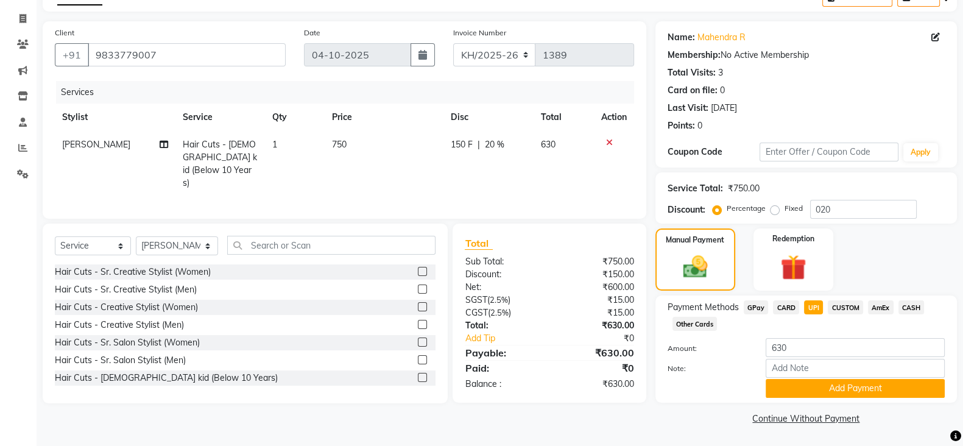
click at [809, 377] on div "Note:" at bounding box center [805, 369] width 295 height 21
click at [812, 386] on button "Add Payment" at bounding box center [855, 388] width 179 height 19
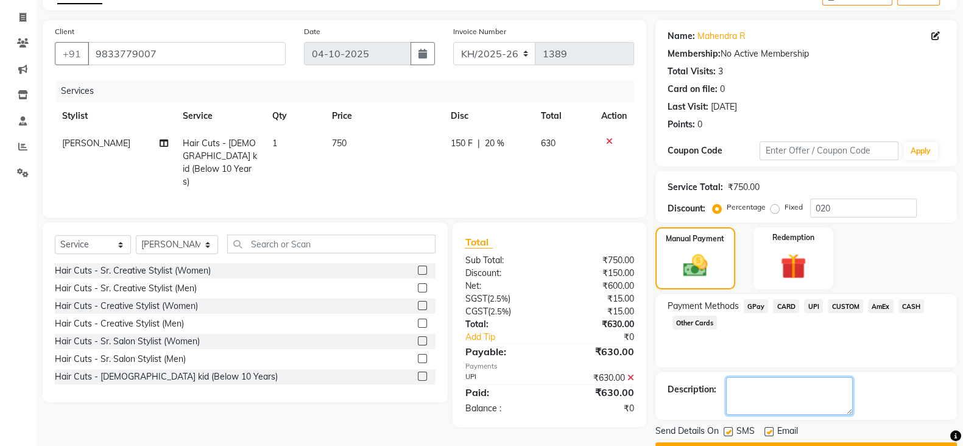
click at [745, 389] on textarea at bounding box center [789, 396] width 127 height 38
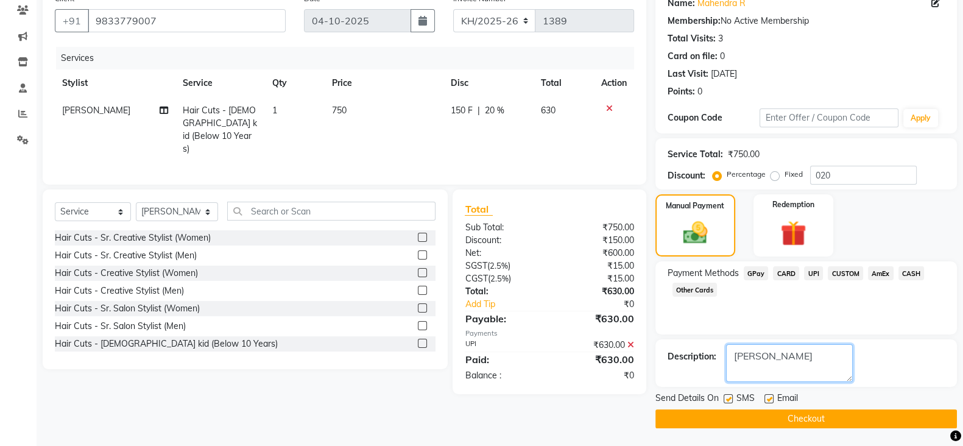
type textarea "[PERSON_NAME]"
click at [867, 415] on button "Checkout" at bounding box center [805, 418] width 301 height 19
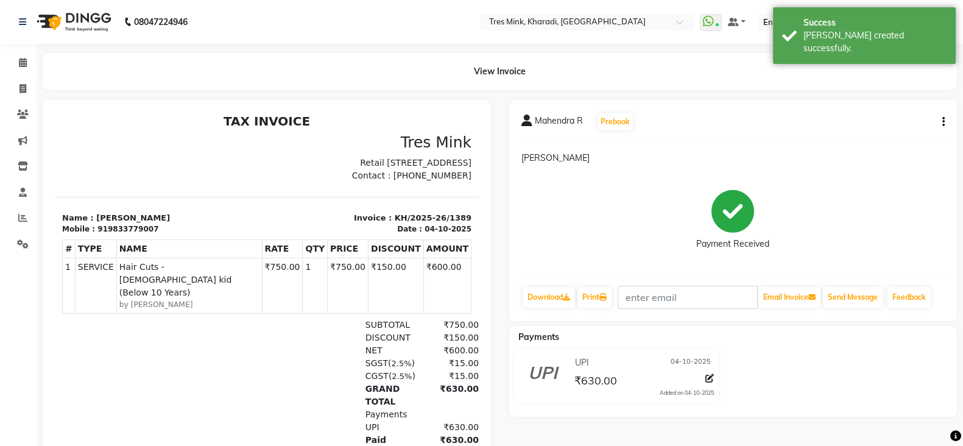
scroll to position [9, 0]
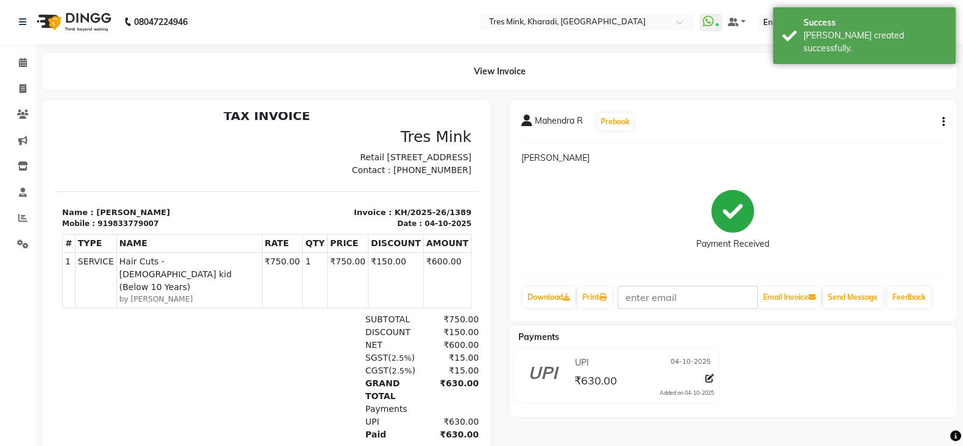
select select "service"
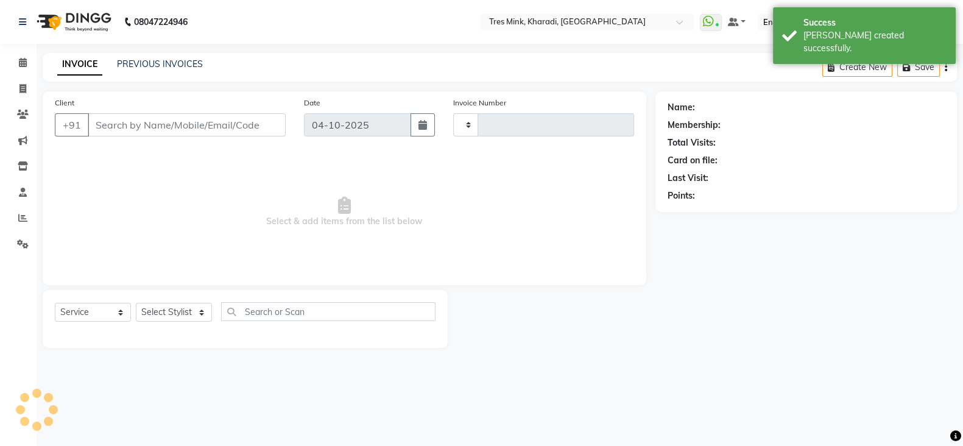
type input "1390"
select select "8100"
type input "9833779007"
select select "89463"
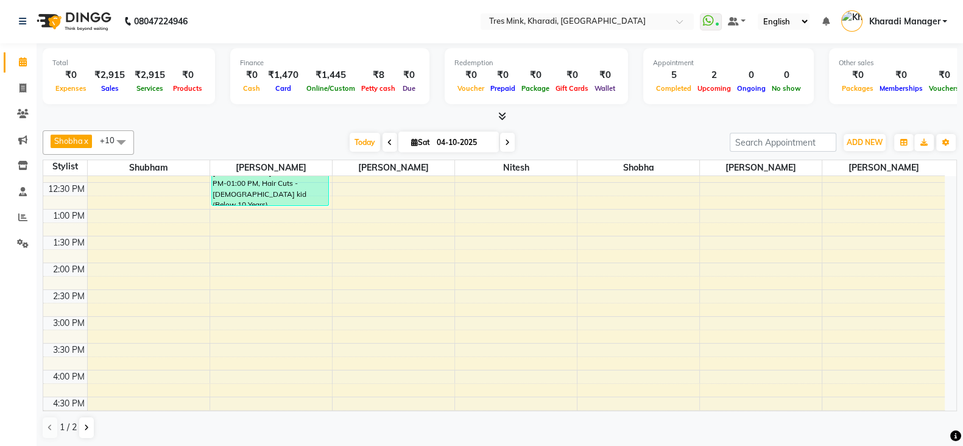
scroll to position [507, 0]
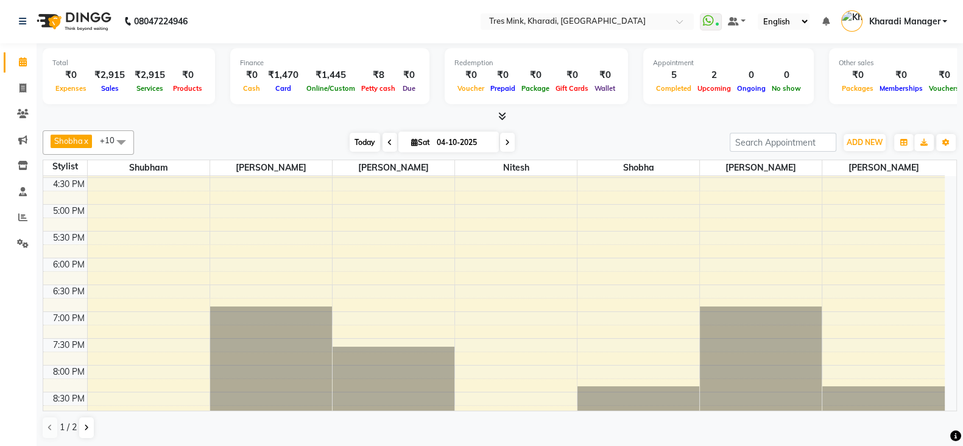
click at [367, 136] on span "Today" at bounding box center [365, 142] width 30 height 19
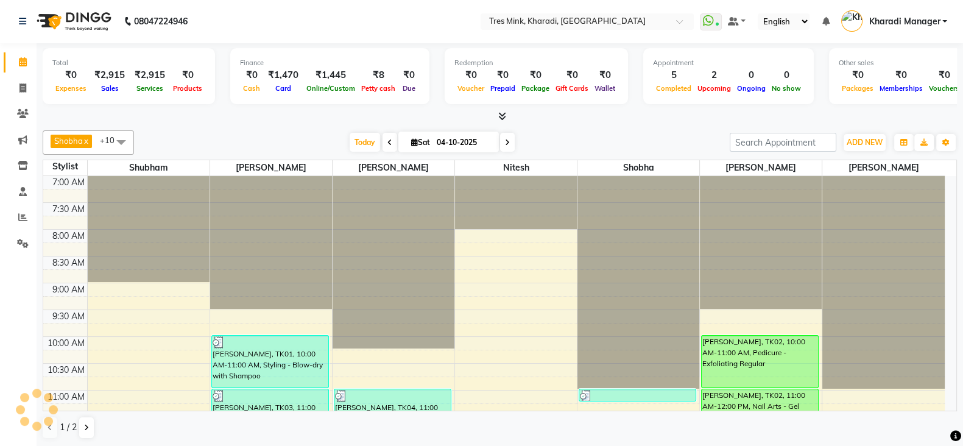
scroll to position [213, 0]
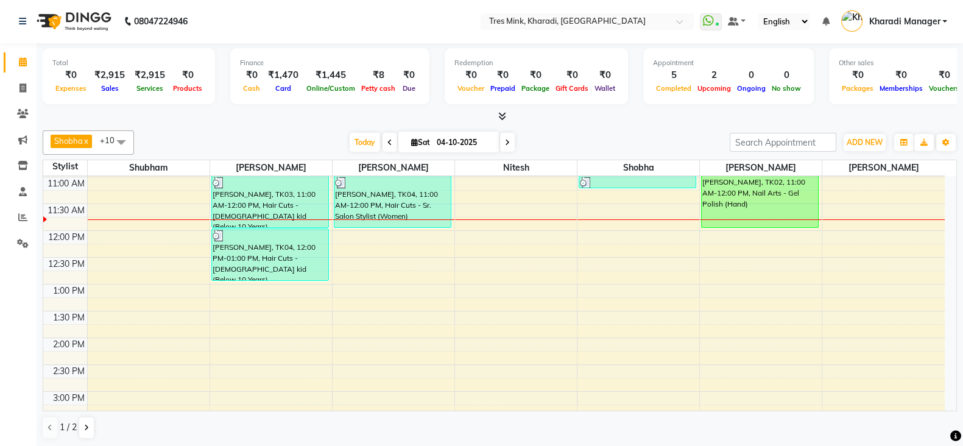
click at [502, 111] on icon at bounding box center [502, 115] width 8 height 9
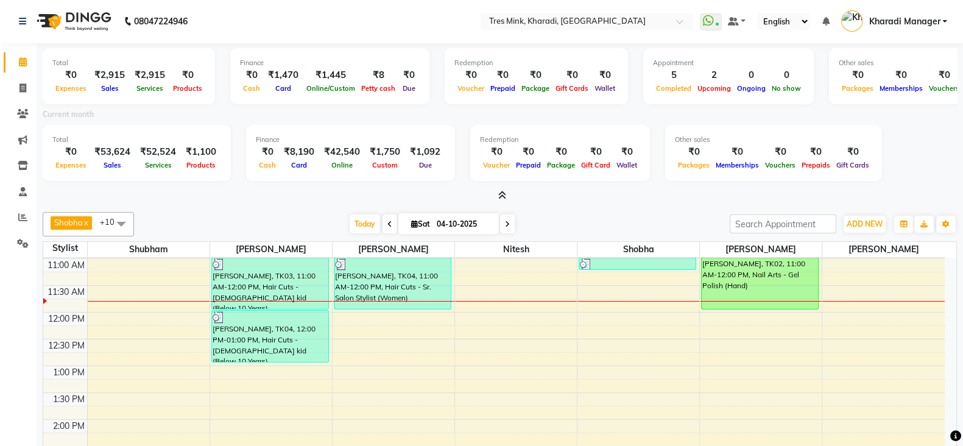
click at [504, 191] on icon at bounding box center [502, 195] width 8 height 9
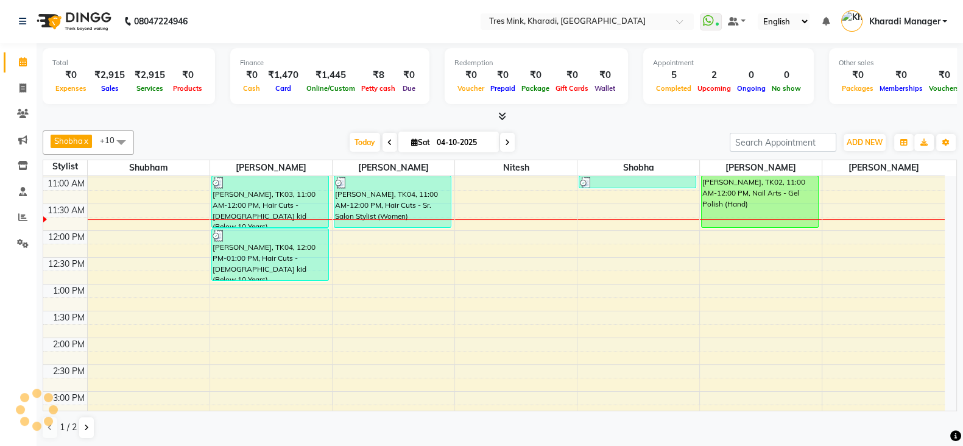
click at [506, 117] on icon at bounding box center [502, 115] width 8 height 9
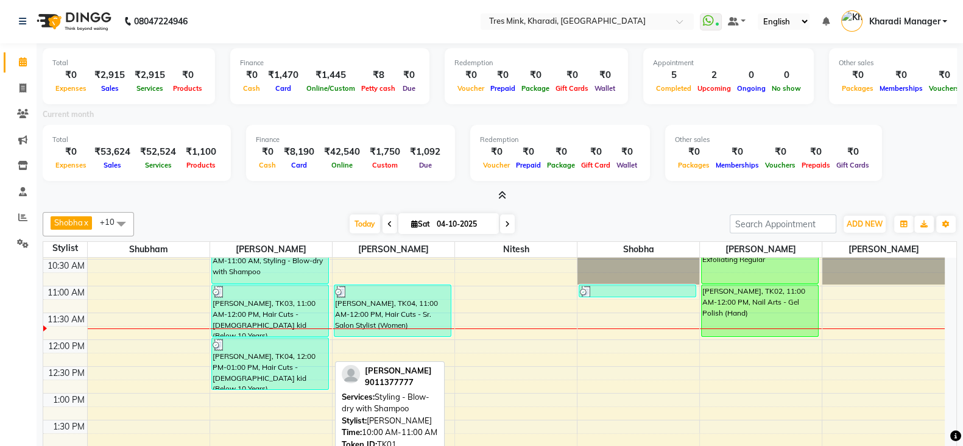
scroll to position [101, 0]
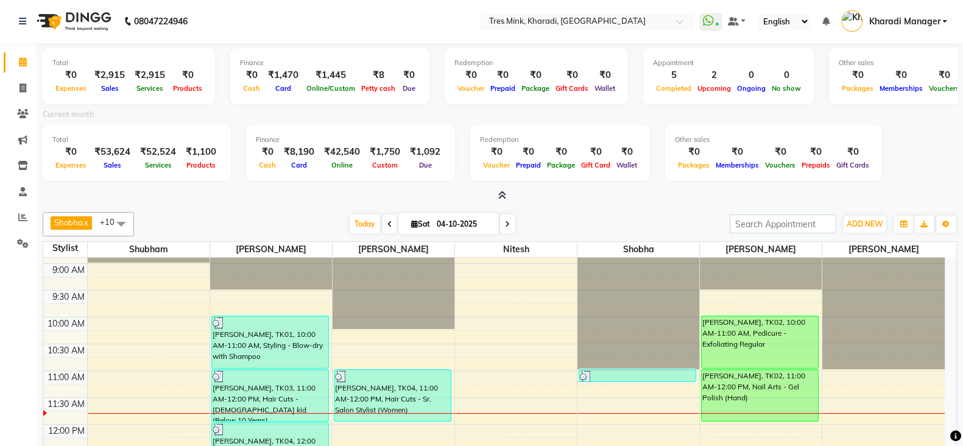
click at [502, 193] on icon at bounding box center [502, 195] width 8 height 9
